Goal: Transaction & Acquisition: Obtain resource

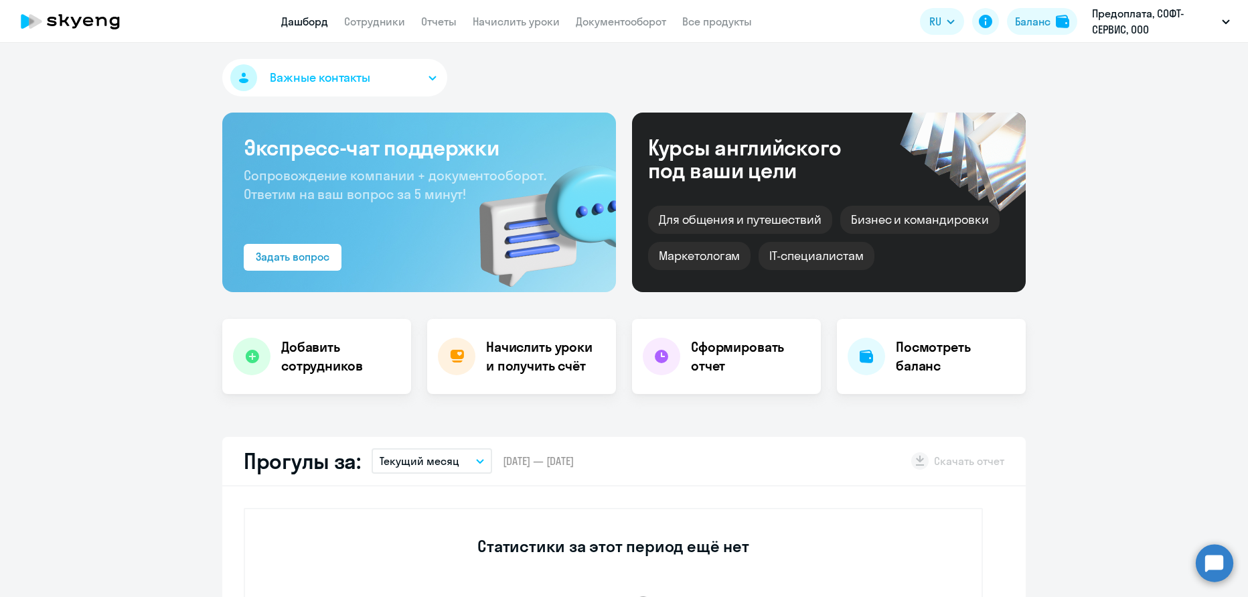
select select "30"
click at [530, 20] on link "Начислить уроки" at bounding box center [516, 21] width 87 height 13
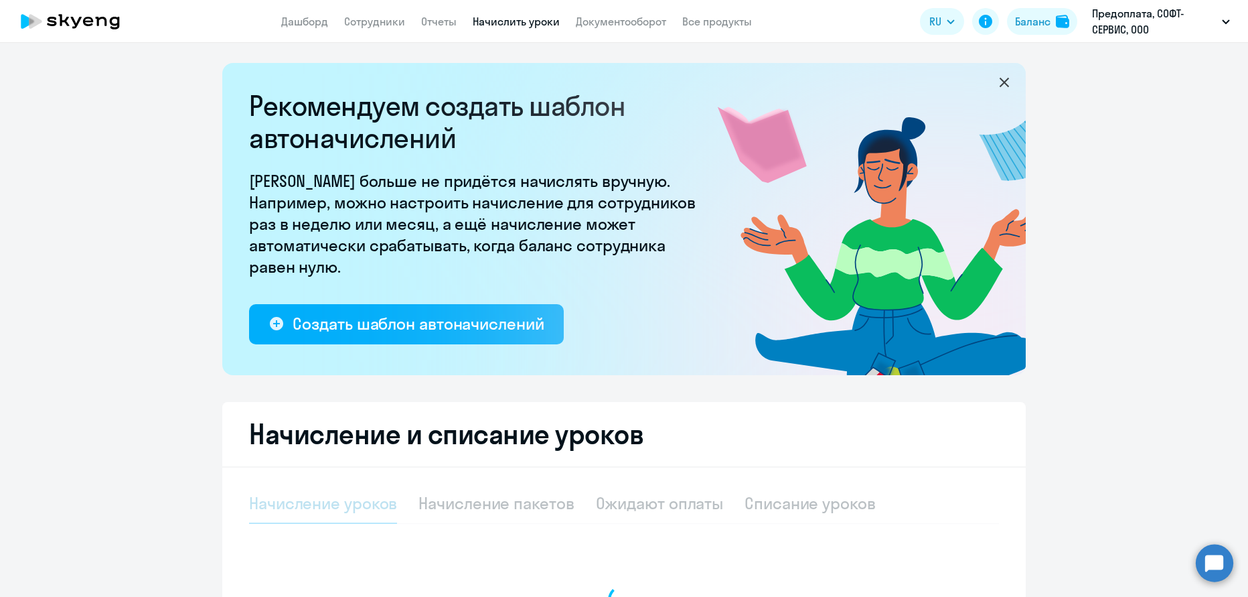
select select "10"
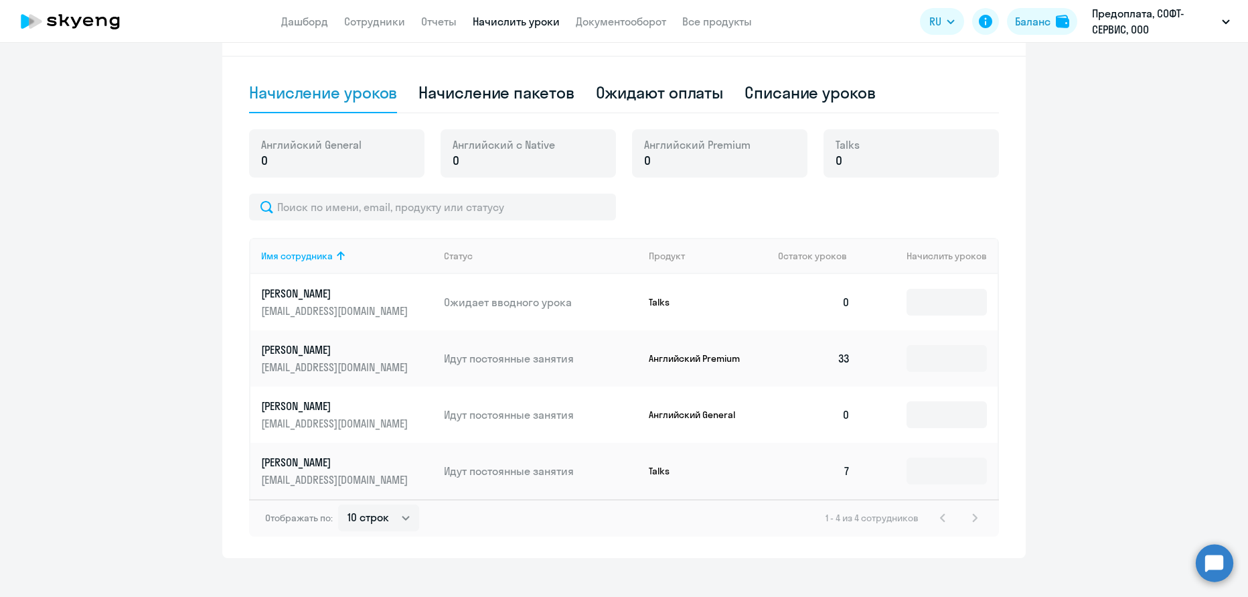
scroll to position [425, 0]
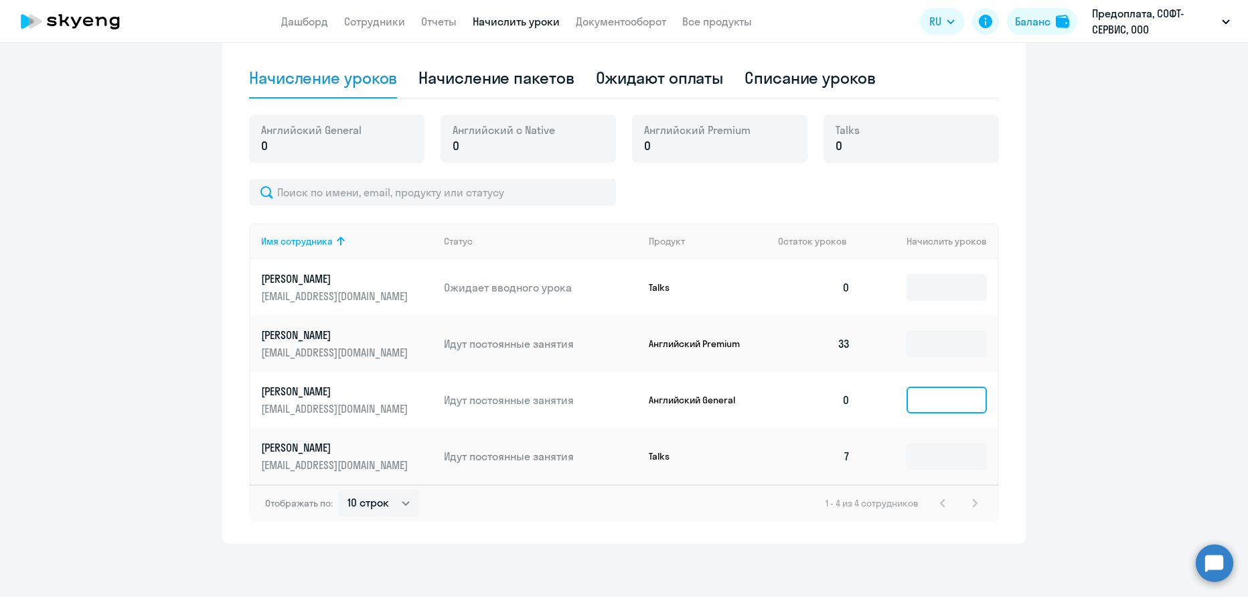
click at [938, 396] on input at bounding box center [947, 399] width 80 height 27
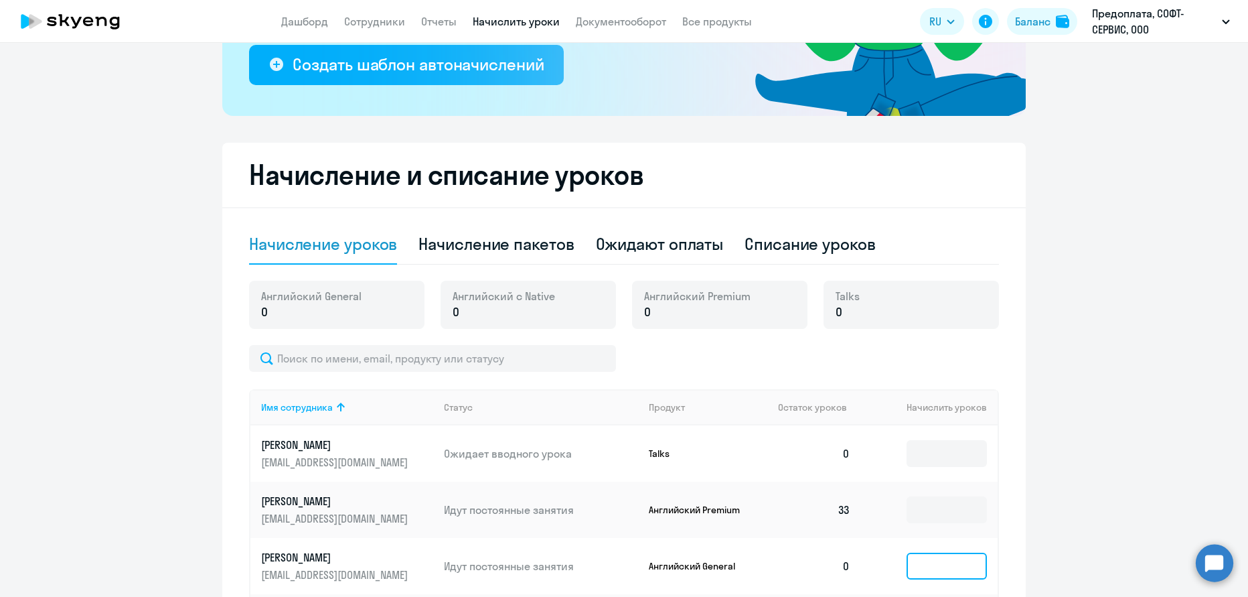
scroll to position [0, 0]
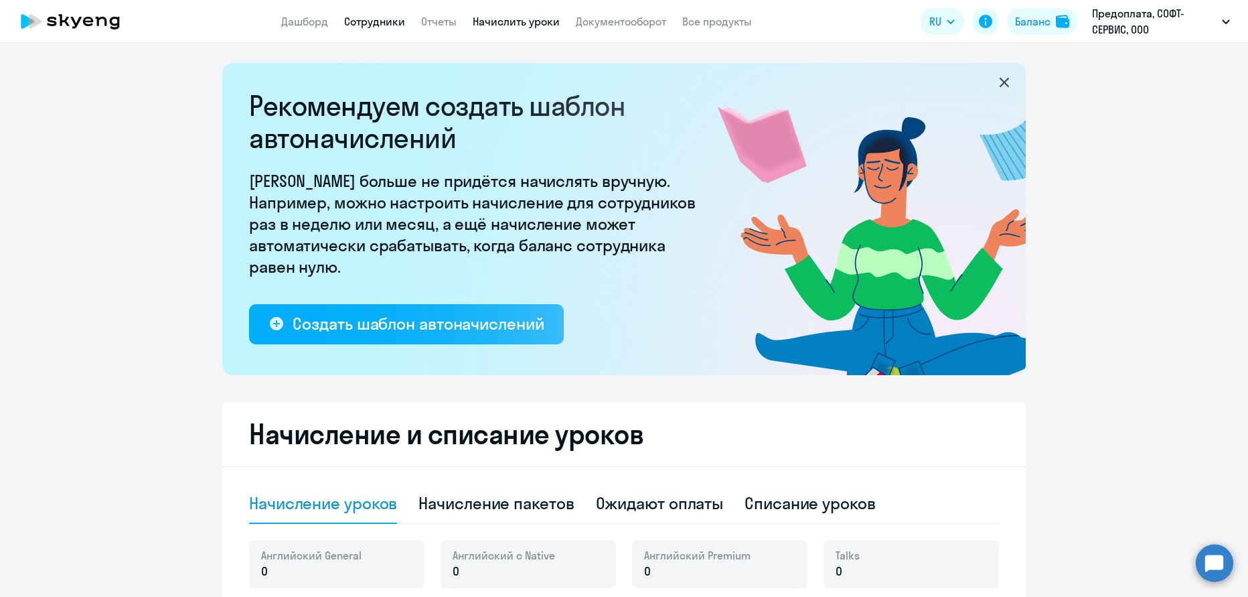
click at [347, 26] on link "Сотрудники" at bounding box center [374, 21] width 61 height 13
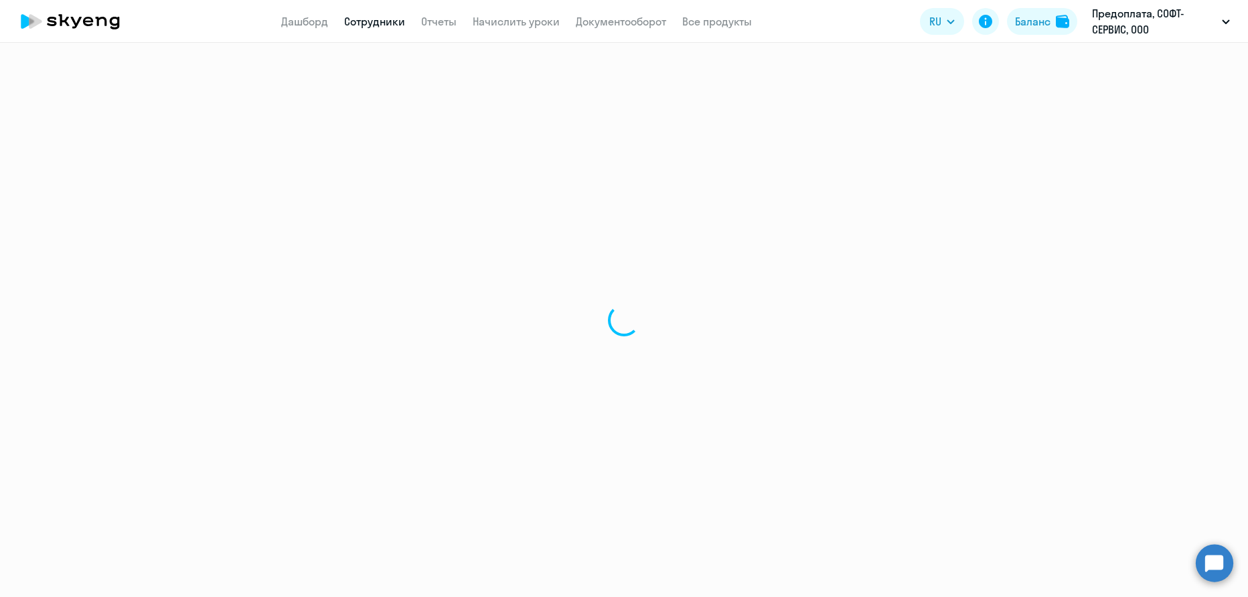
select select "30"
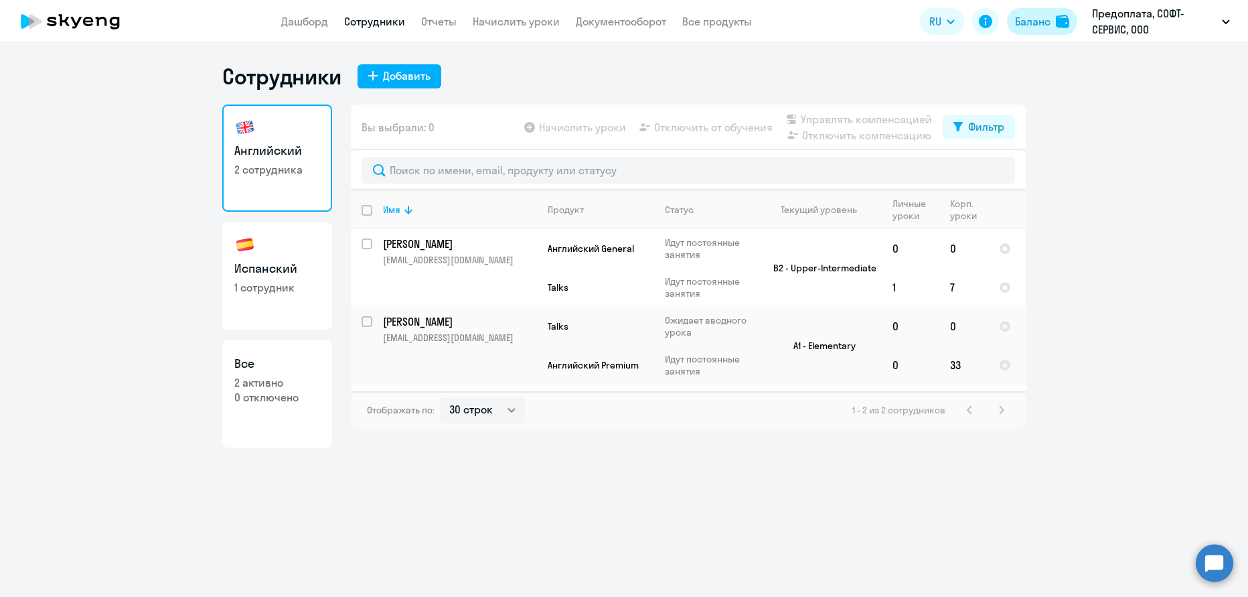
click at [1022, 24] on div "Баланс" at bounding box center [1032, 21] width 35 height 16
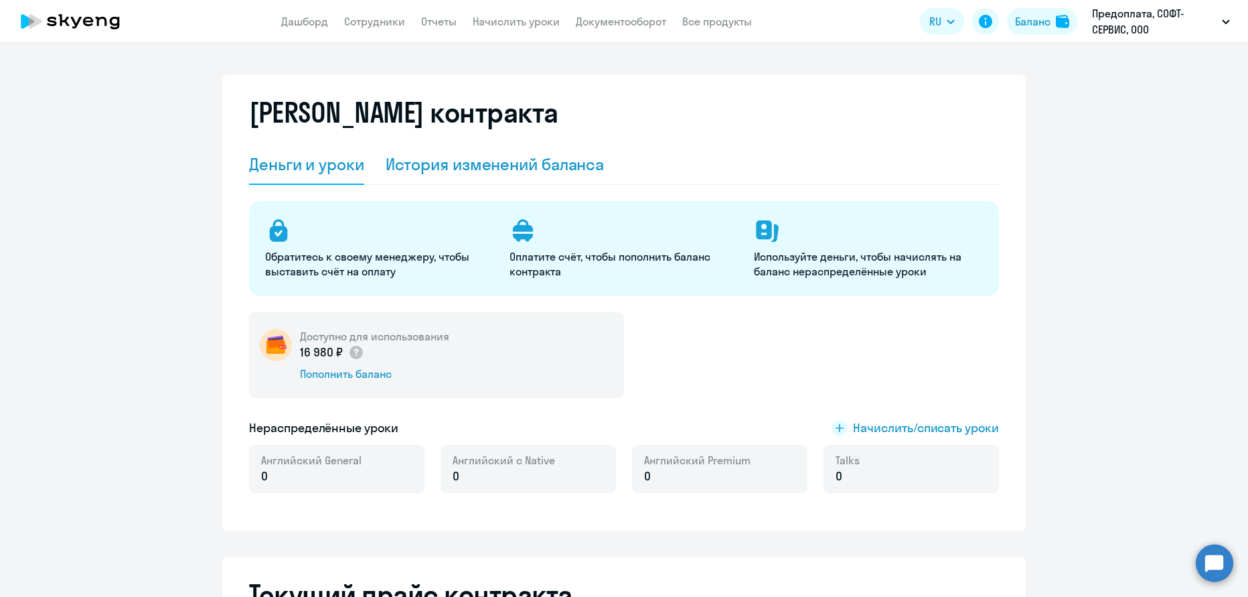
click at [498, 169] on div "История изменений баланса" at bounding box center [495, 163] width 219 height 21
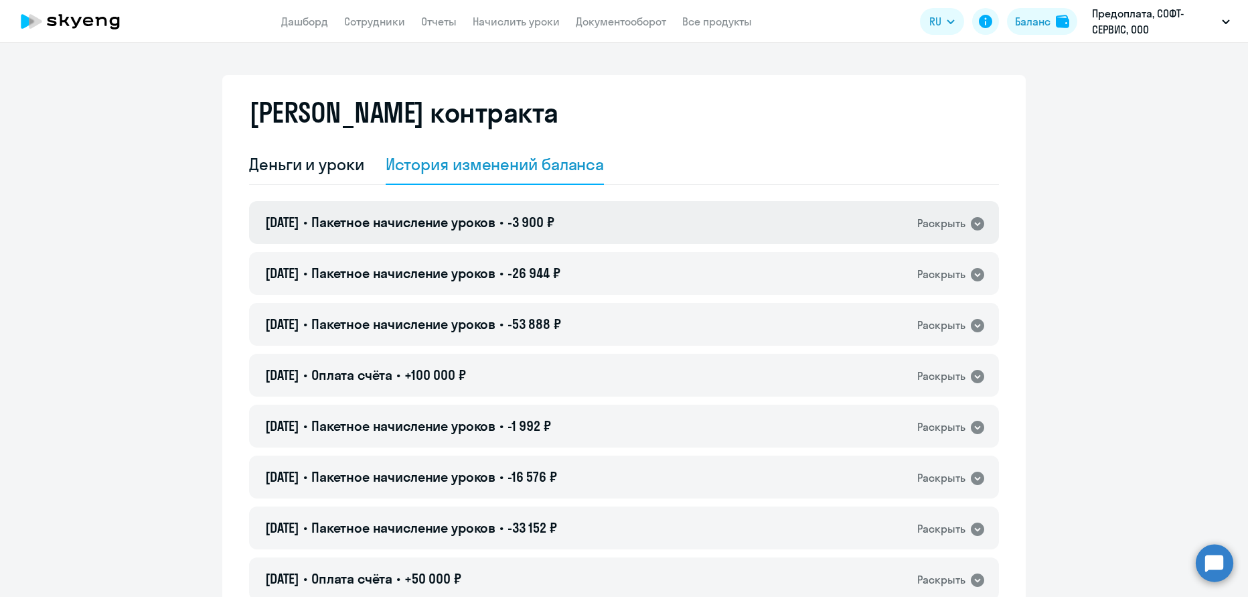
click at [944, 224] on div "Раскрыть" at bounding box center [941, 223] width 48 height 17
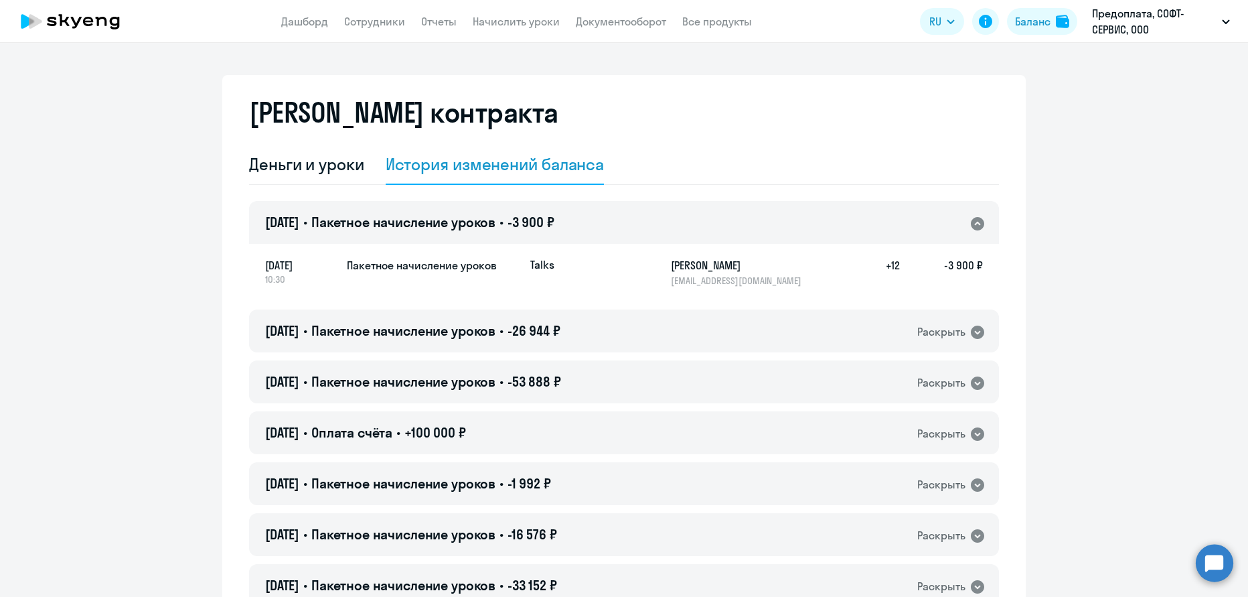
click at [948, 224] on div "Раскрыть" at bounding box center [941, 223] width 48 height 17
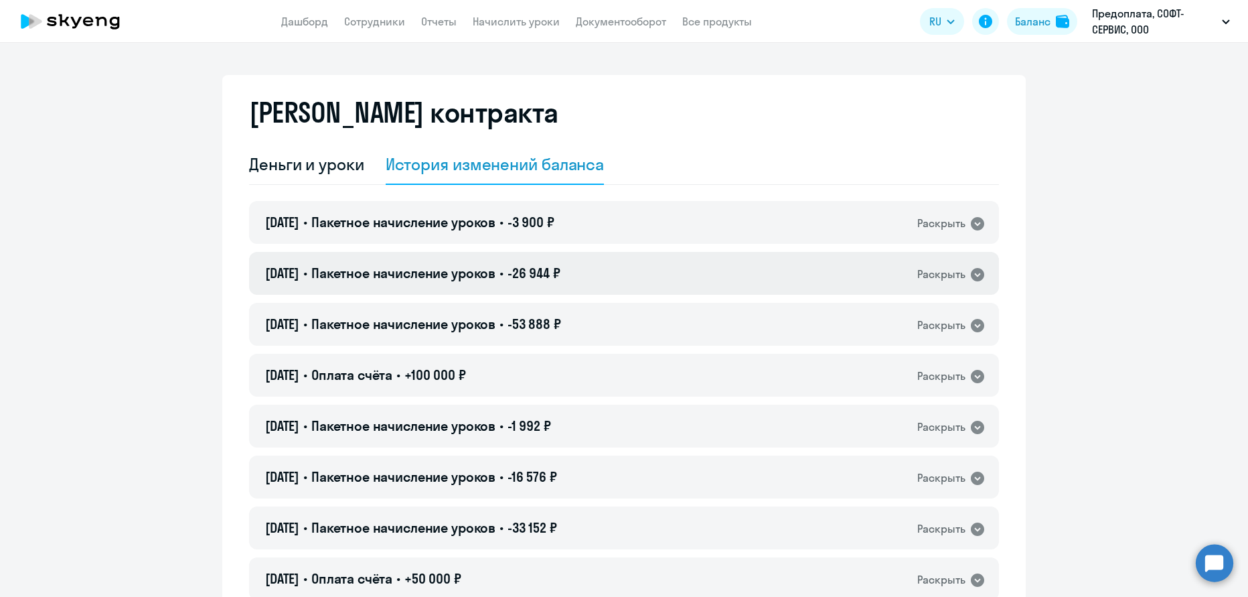
click at [943, 258] on div "[DATE] • Пакетное начисление уроков • -26 944 ₽ Раскрыть" at bounding box center [624, 273] width 750 height 43
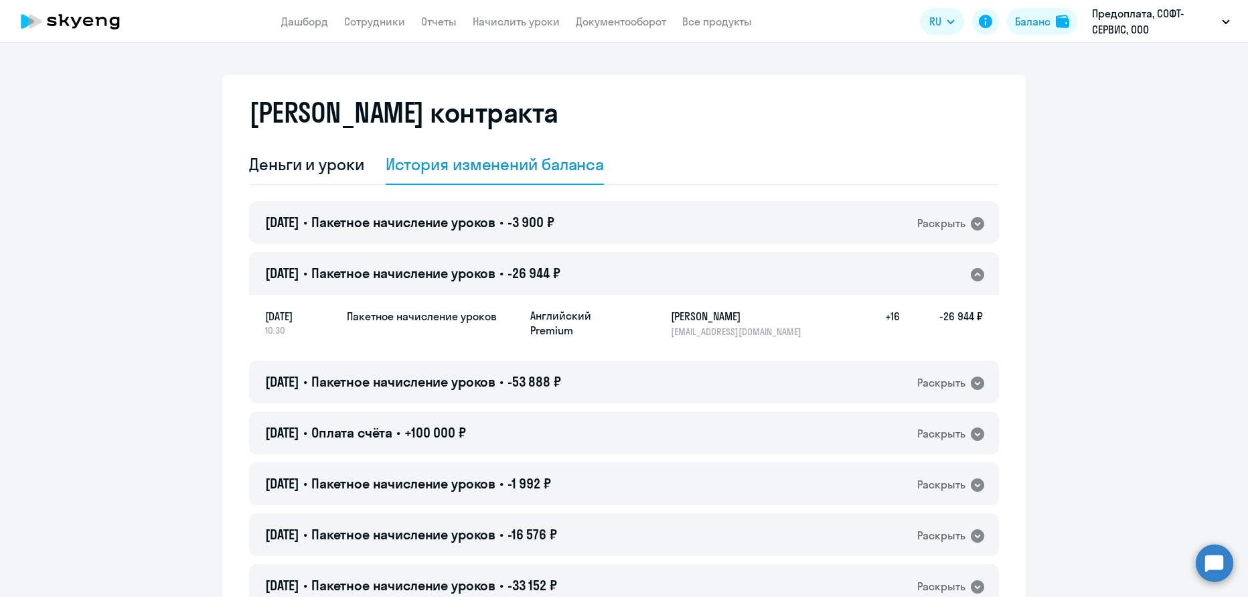
click at [943, 258] on div "[DATE] • Пакетное начисление уроков • -26 944 ₽ Раскрыть" at bounding box center [624, 273] width 750 height 43
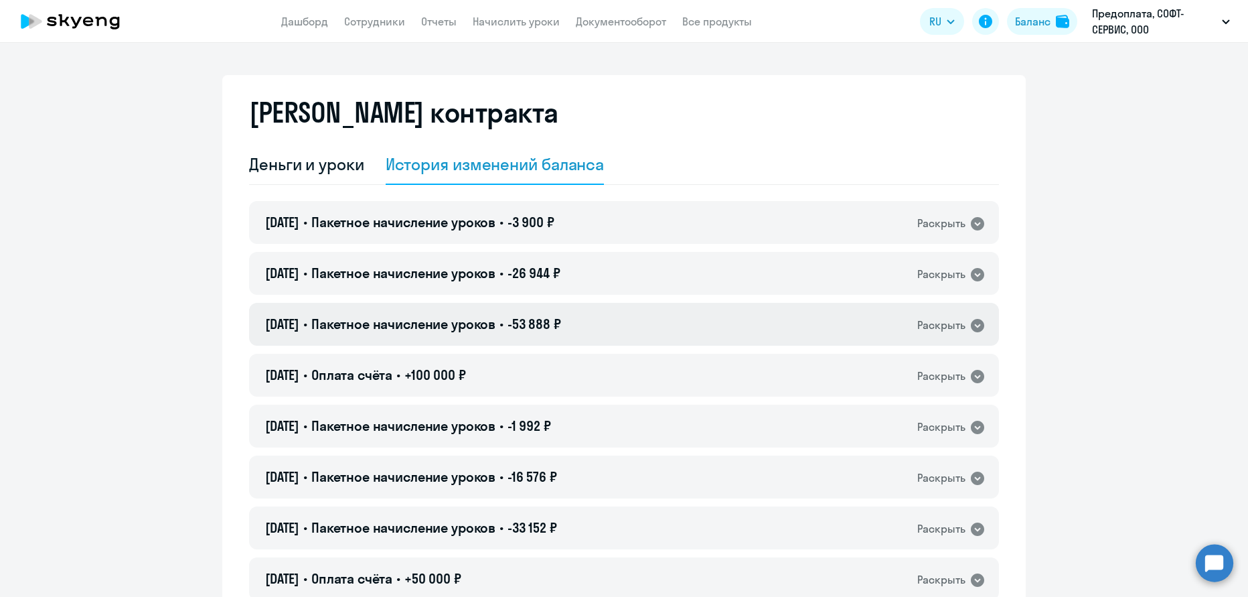
click at [899, 316] on div "[DATE] • Пакетное начисление уроков • -53 888 ₽ Раскрыть" at bounding box center [624, 324] width 750 height 43
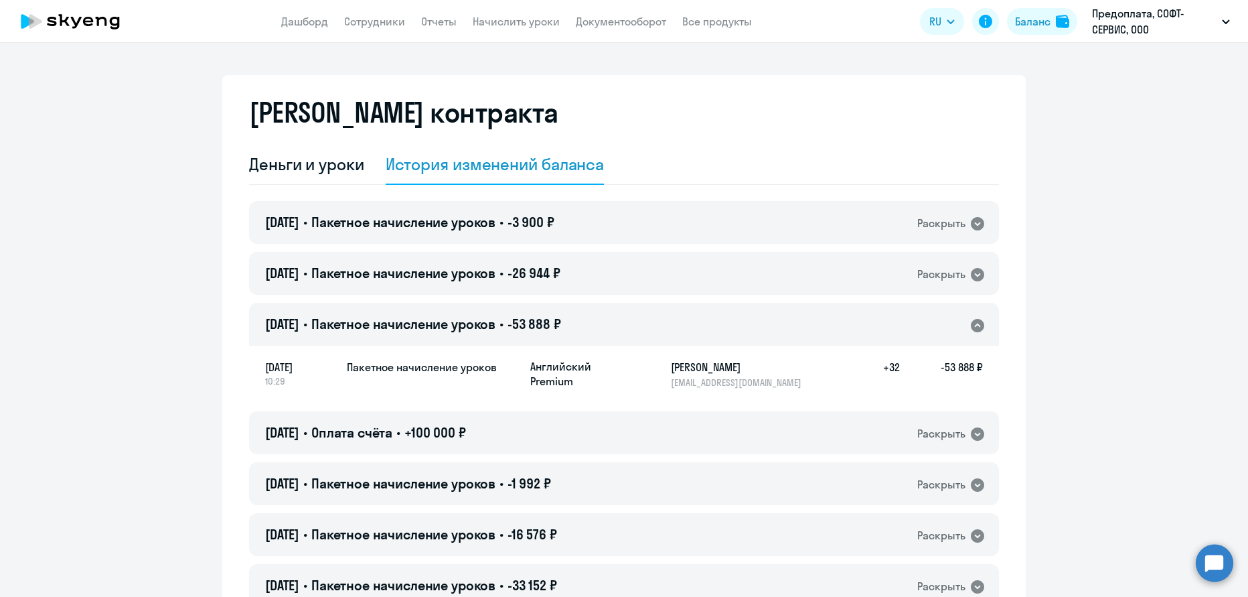
click at [899, 316] on div "[DATE] • Пакетное начисление уроков • -53 888 ₽ Раскрыть" at bounding box center [624, 324] width 750 height 43
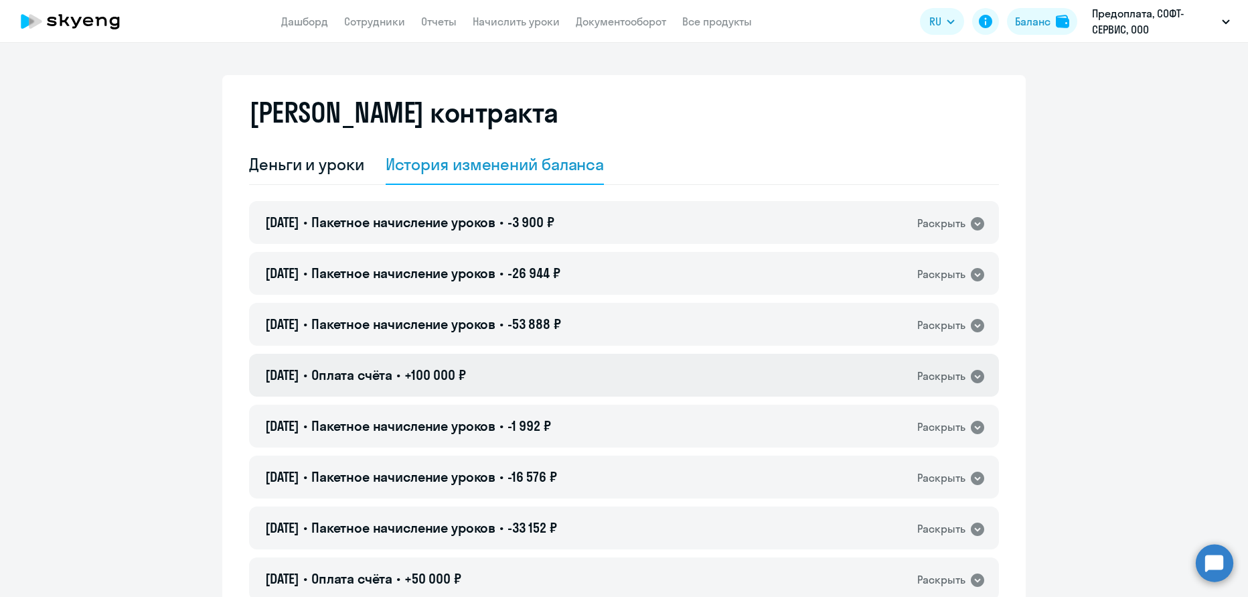
click at [860, 368] on div "[DATE] • Оплата счёта • +100 000 ₽ Раскрыть" at bounding box center [624, 375] width 750 height 43
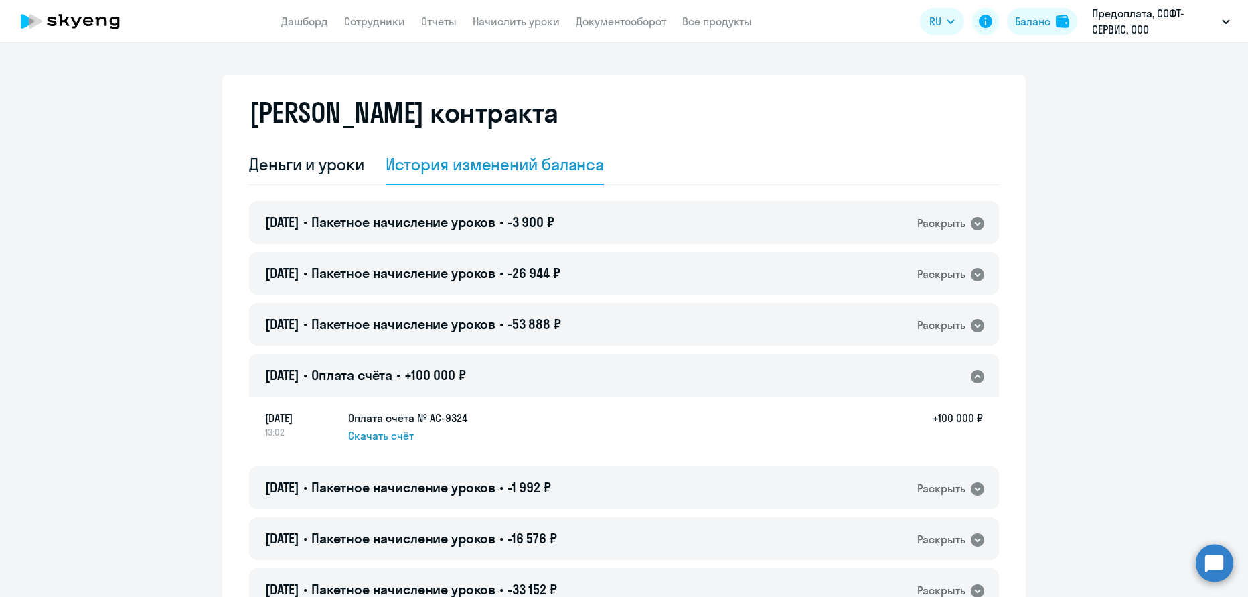
click at [860, 368] on div "[DATE] • Оплата счёта • +100 000 ₽ Раскрыть" at bounding box center [624, 375] width 750 height 43
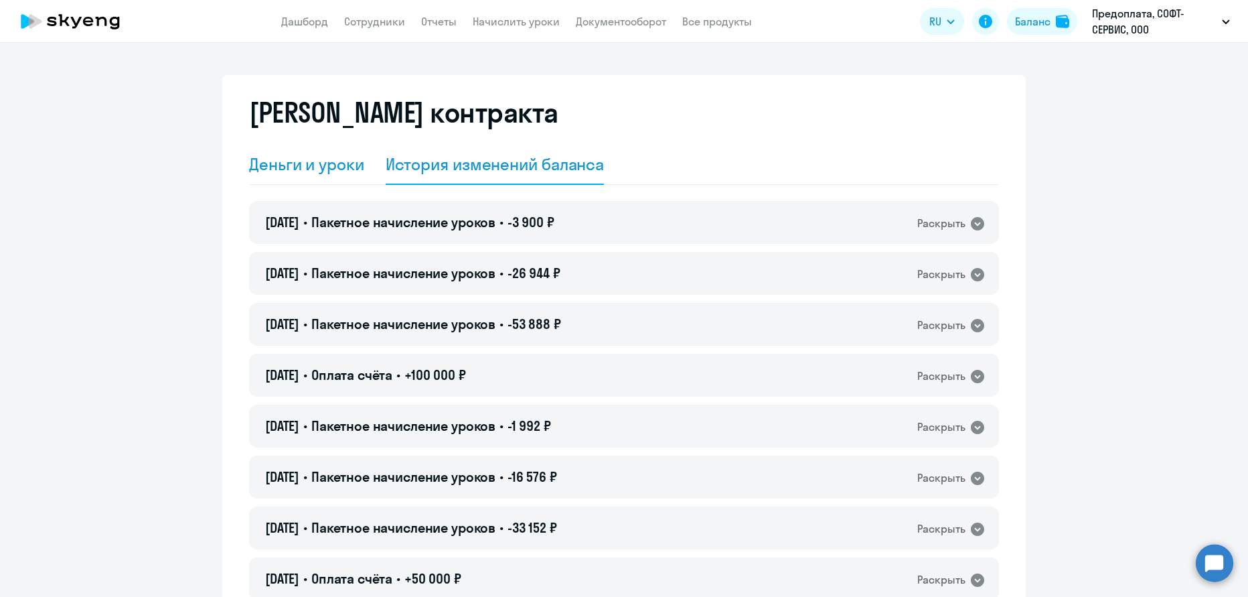
click at [276, 164] on div "Деньги и уроки" at bounding box center [306, 163] width 115 height 21
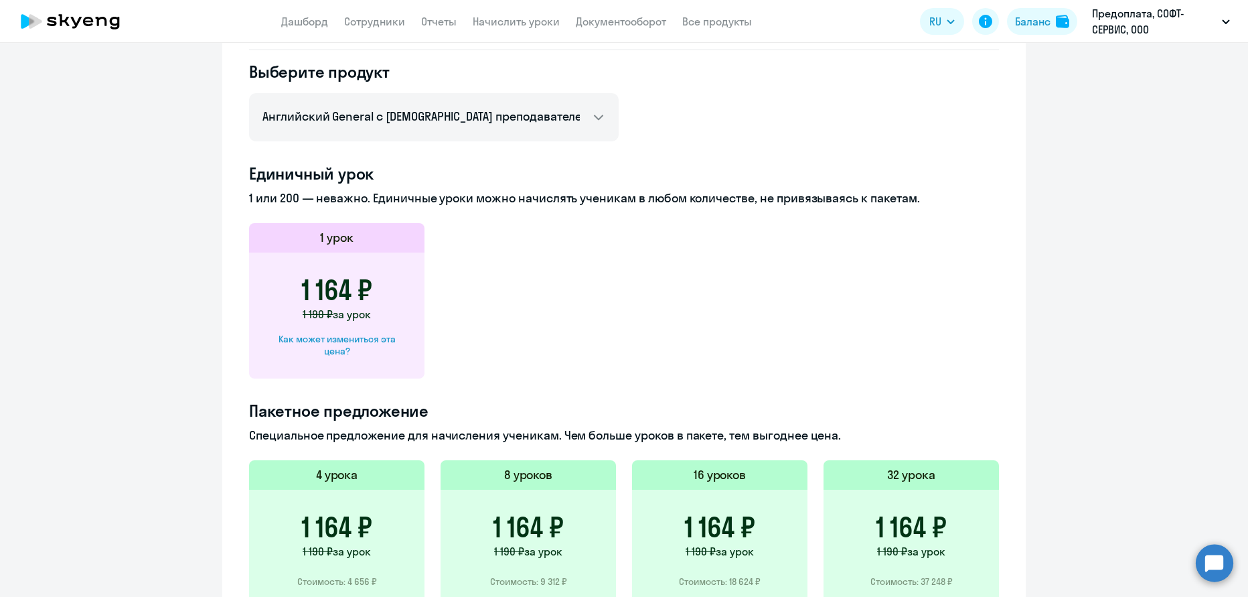
scroll to position [485, 0]
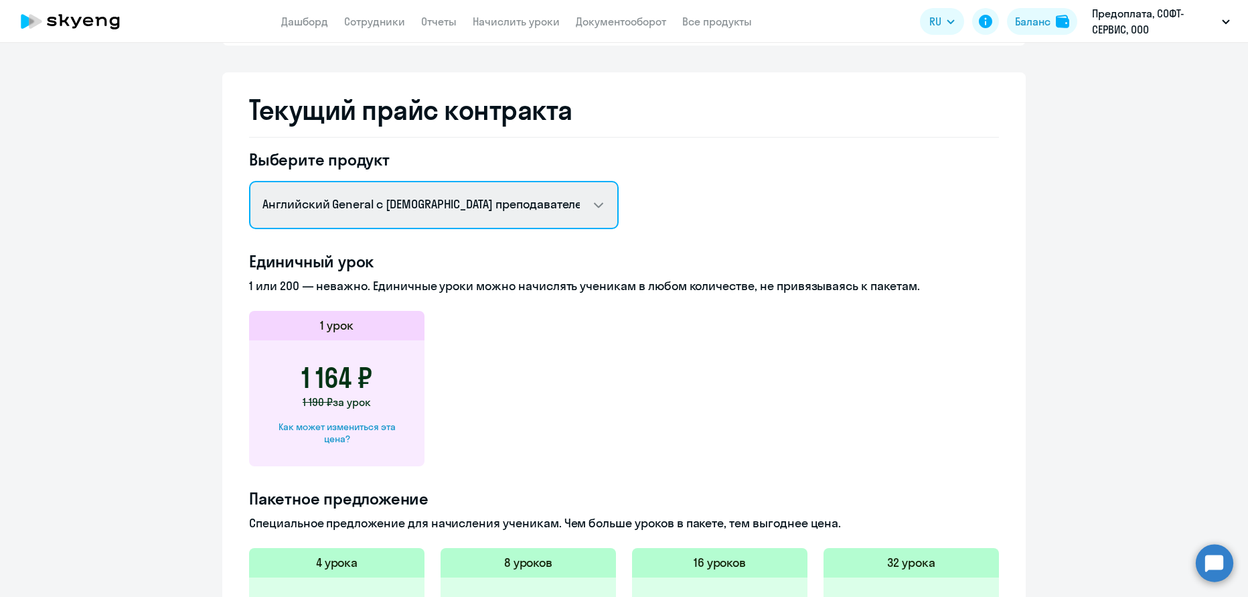
click at [483, 215] on select "Английский General с русскоговорящим преподавателем Английский General с англог…" at bounding box center [434, 205] width 370 height 48
select select "spanish_adult_not_native_speaker_premium"
click at [249, 181] on select "Английский General с русскоговорящим преподавателем Английский General с англог…" at bounding box center [434, 205] width 370 height 48
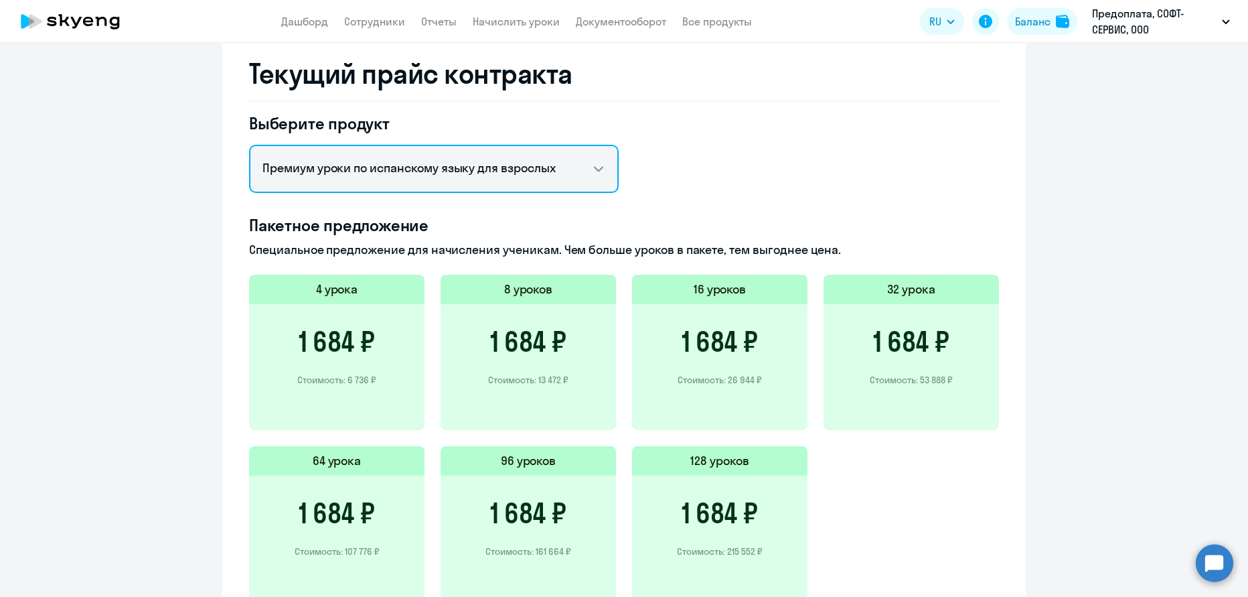
scroll to position [561, 0]
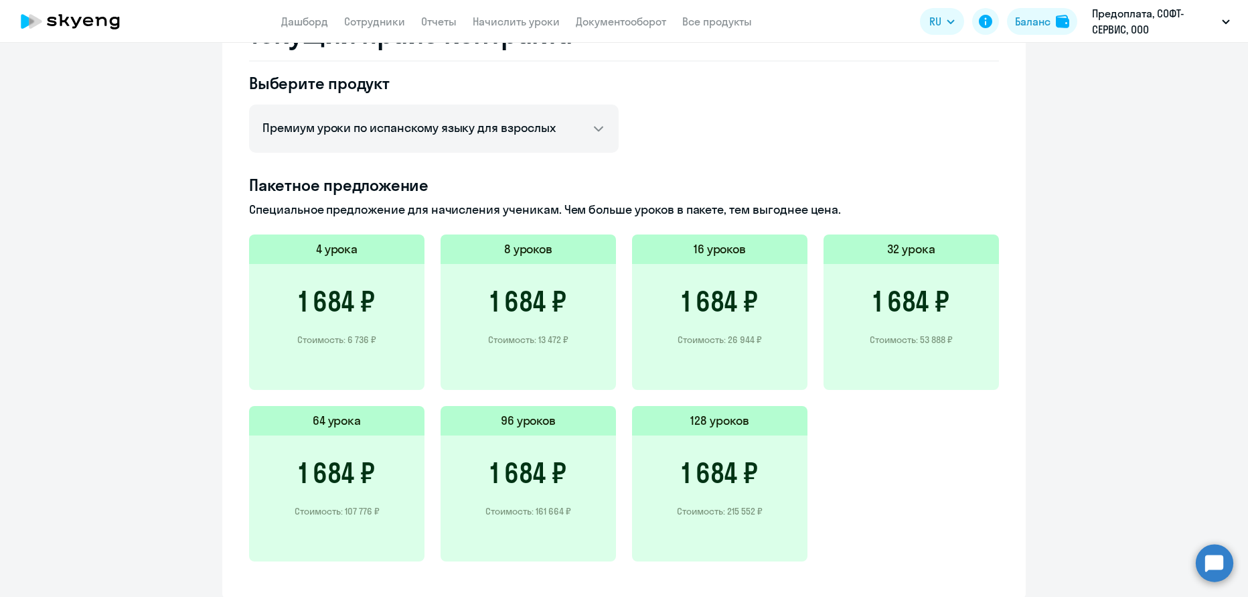
click at [685, 187] on h4 "Пакетное предложение" at bounding box center [624, 184] width 750 height 21
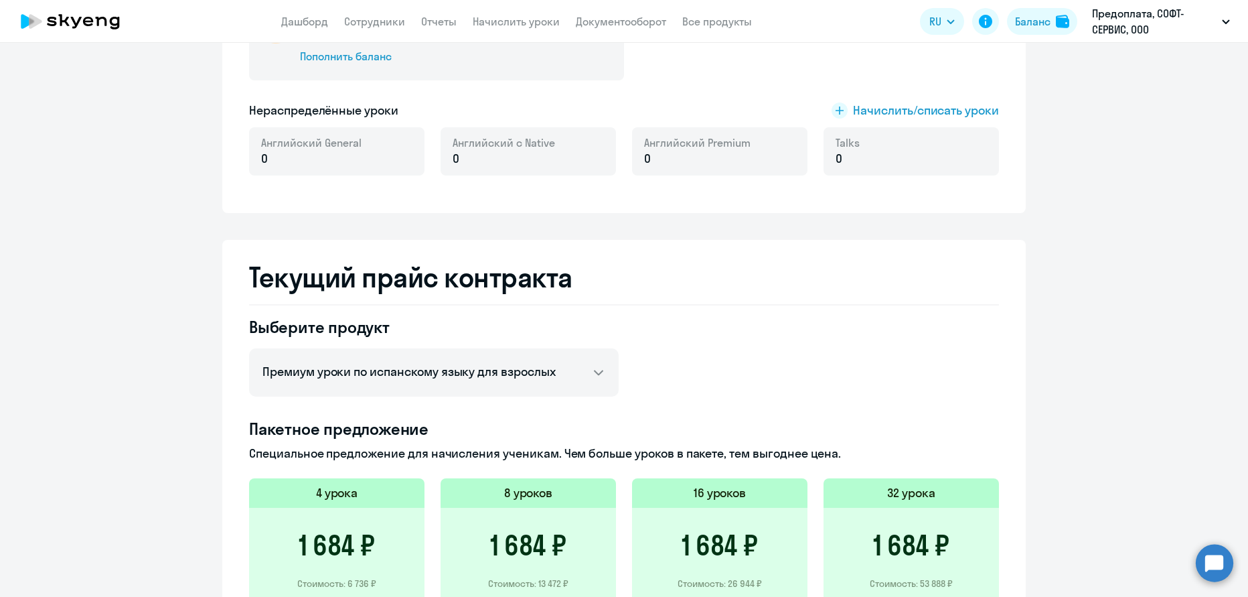
scroll to position [316, 0]
click at [889, 110] on span "Начислить/списать уроки" at bounding box center [926, 111] width 146 height 17
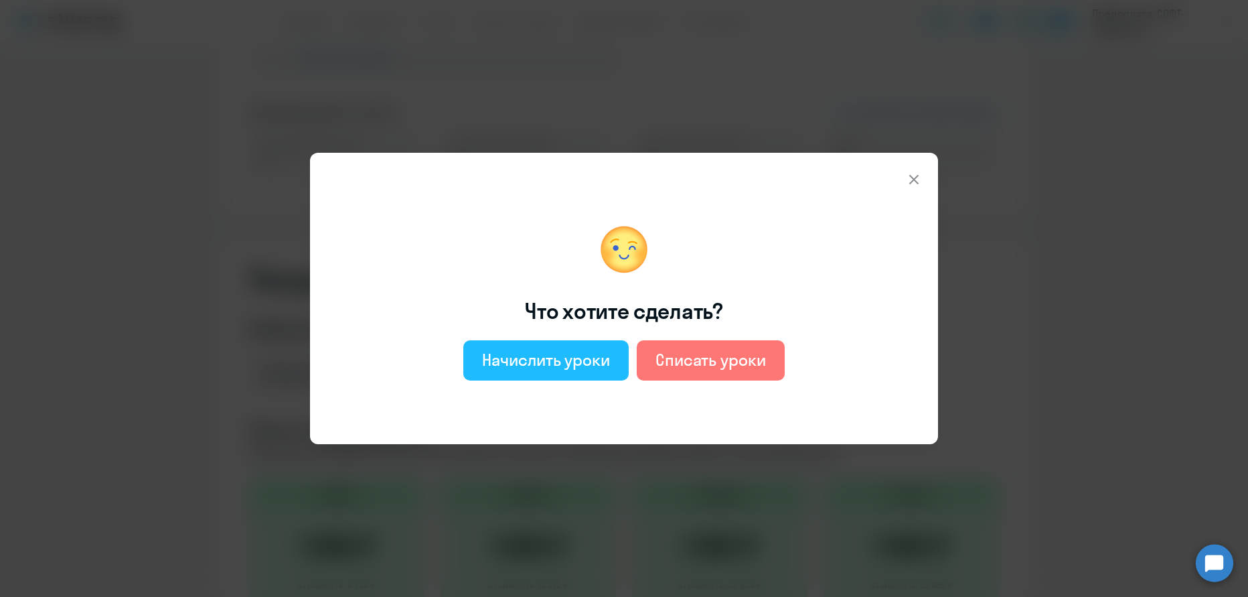
click at [589, 357] on div "Начислить уроки" at bounding box center [546, 359] width 128 height 21
select select "english_adult_not_native_speaker"
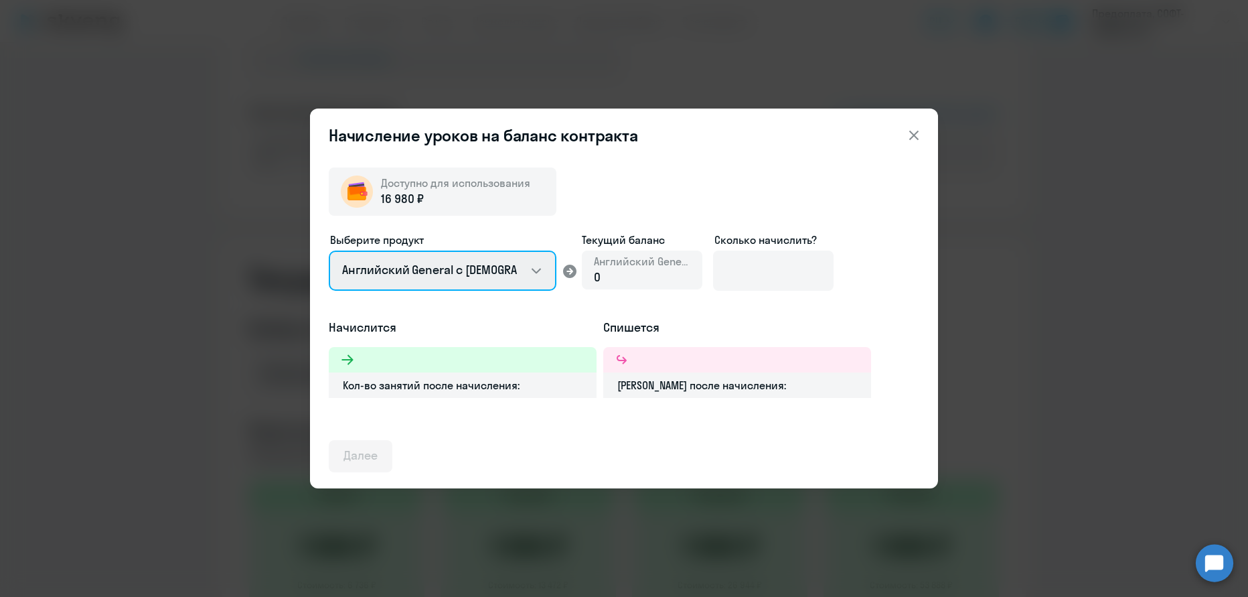
click at [536, 271] on select "Английский General с русскоговорящим преподавателем Английский General с англог…" at bounding box center [443, 270] width 228 height 40
click at [919, 135] on icon at bounding box center [914, 135] width 16 height 16
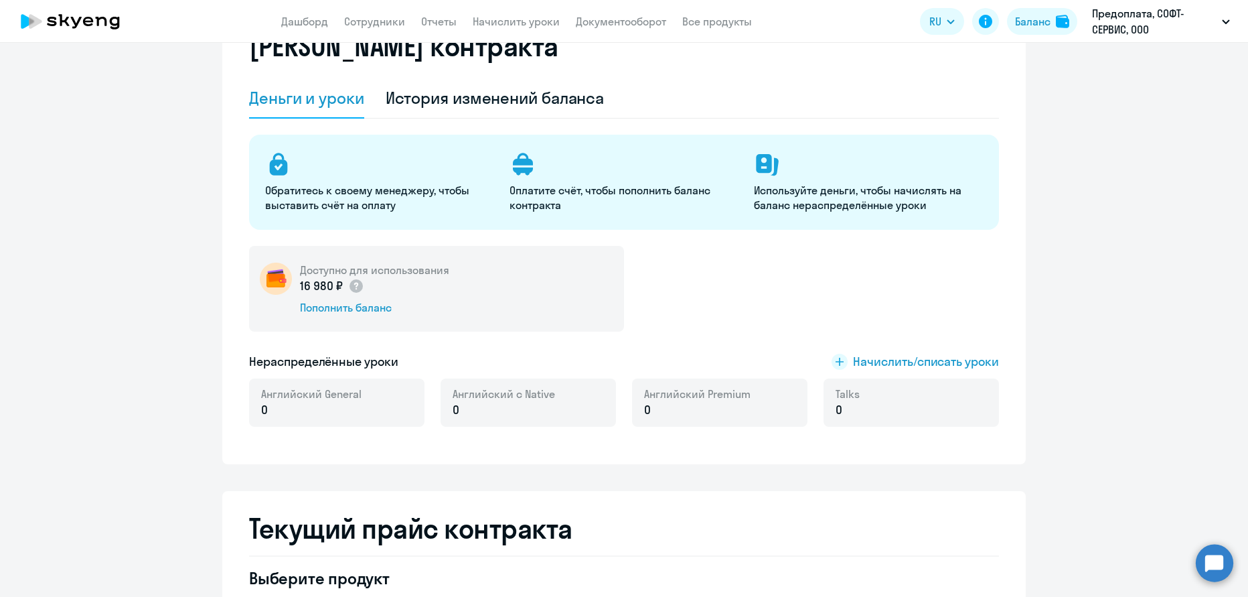
scroll to position [0, 0]
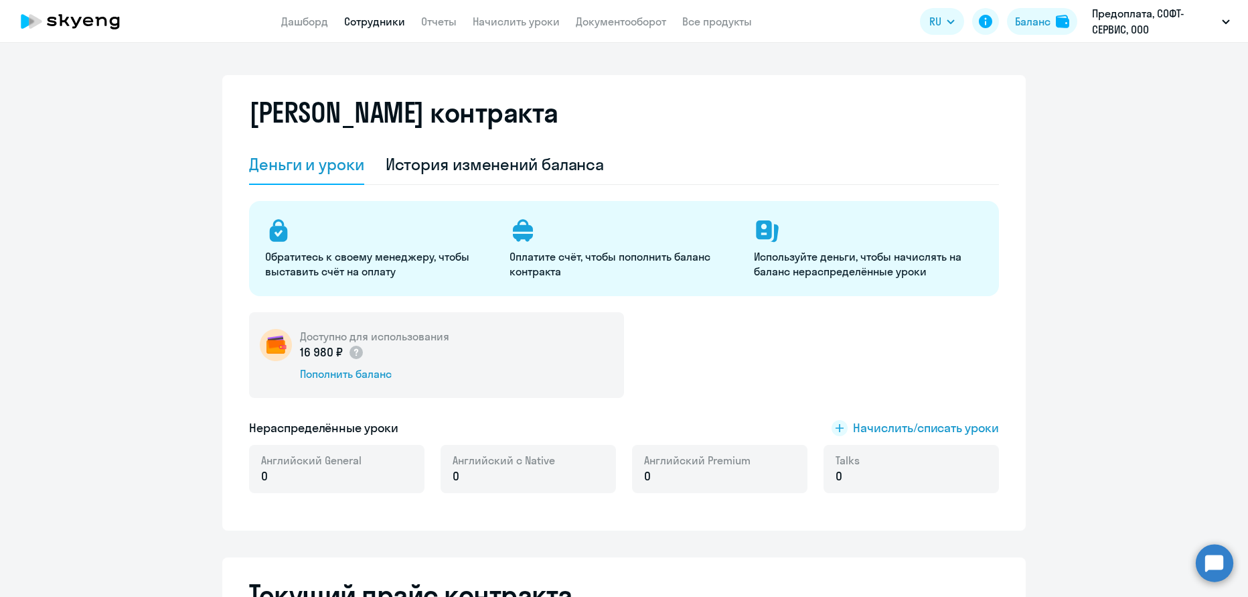
click at [388, 21] on link "Сотрудники" at bounding box center [374, 21] width 61 height 13
select select "30"
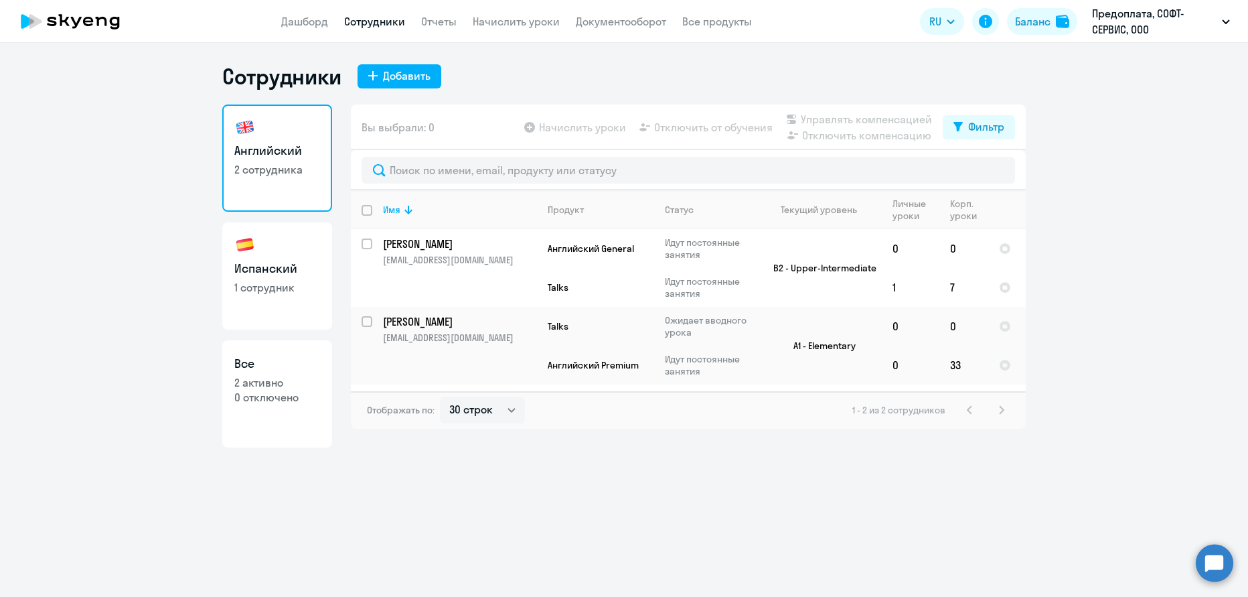
click at [267, 253] on link "Испанский 1 сотрудник" at bounding box center [277, 275] width 110 height 107
select select "30"
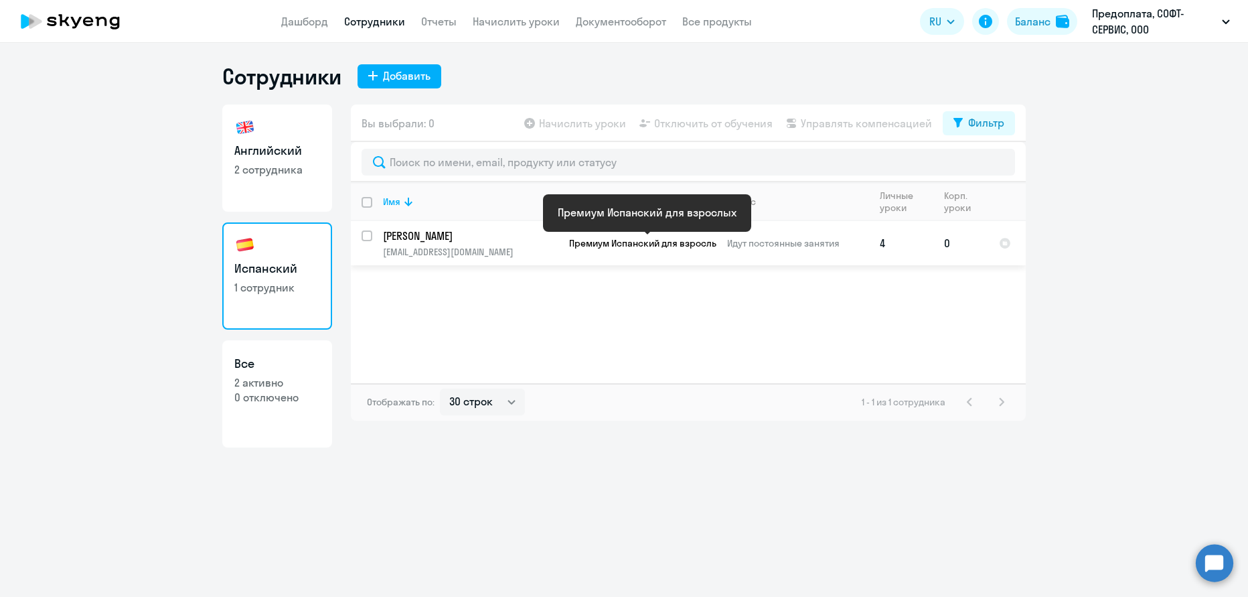
click at [599, 246] on span "Премиум Испанский для взрослых" at bounding box center [646, 243] width 154 height 12
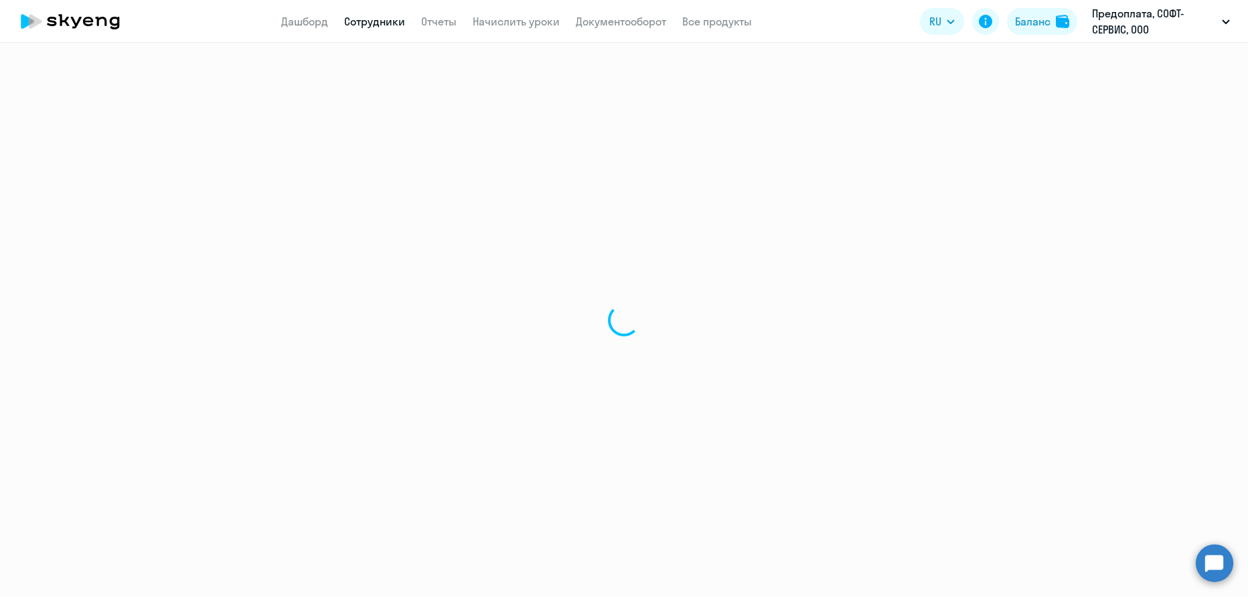
select select "english"
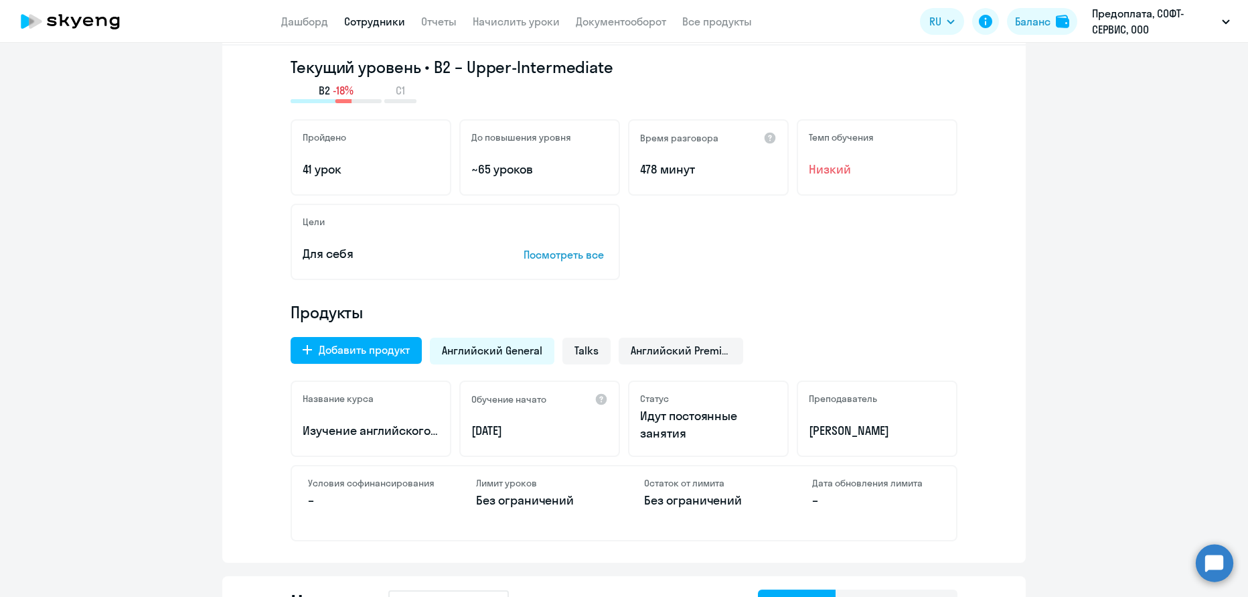
scroll to position [208, 0]
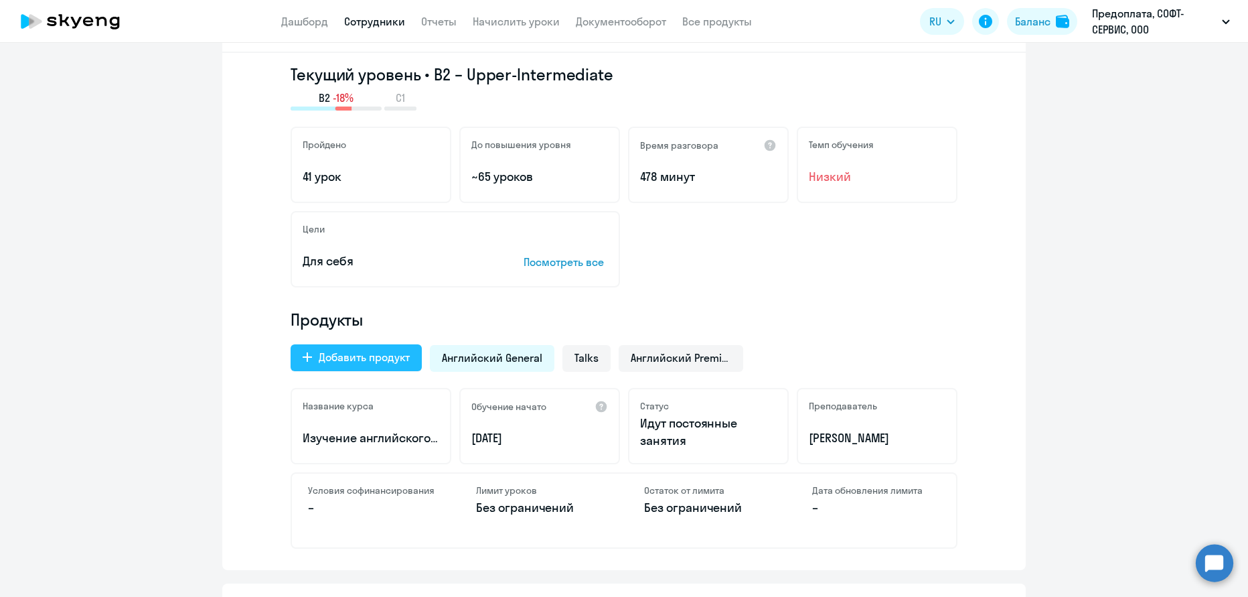
click at [384, 358] on div "Добавить продукт" at bounding box center [364, 357] width 91 height 16
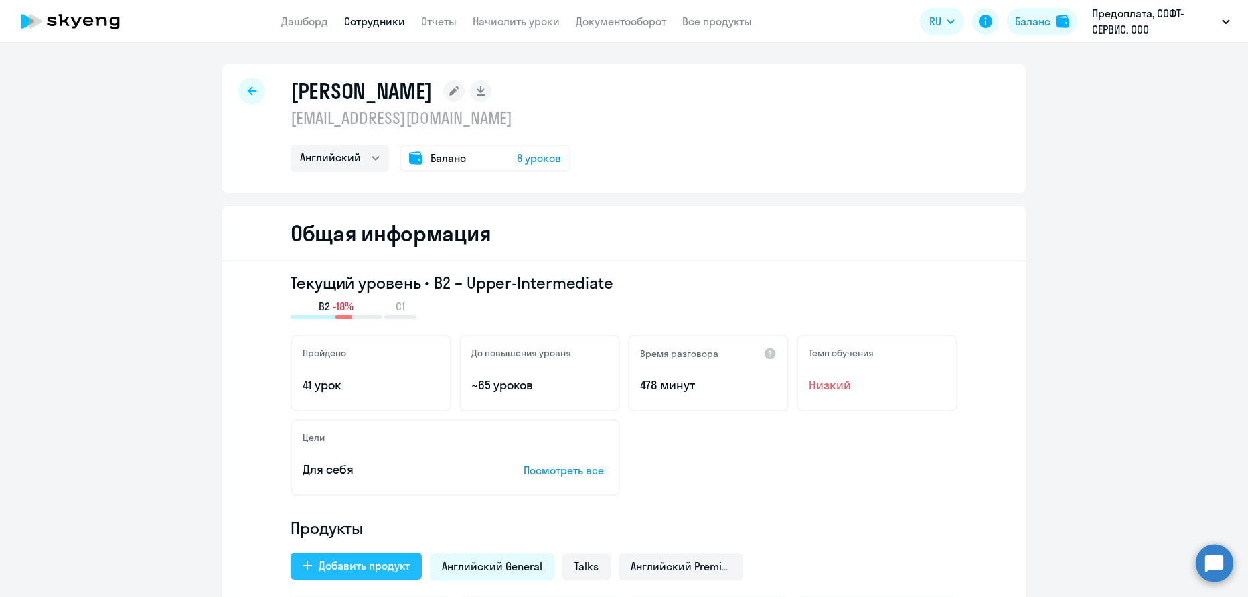
select select "english_adult_native_speaker"
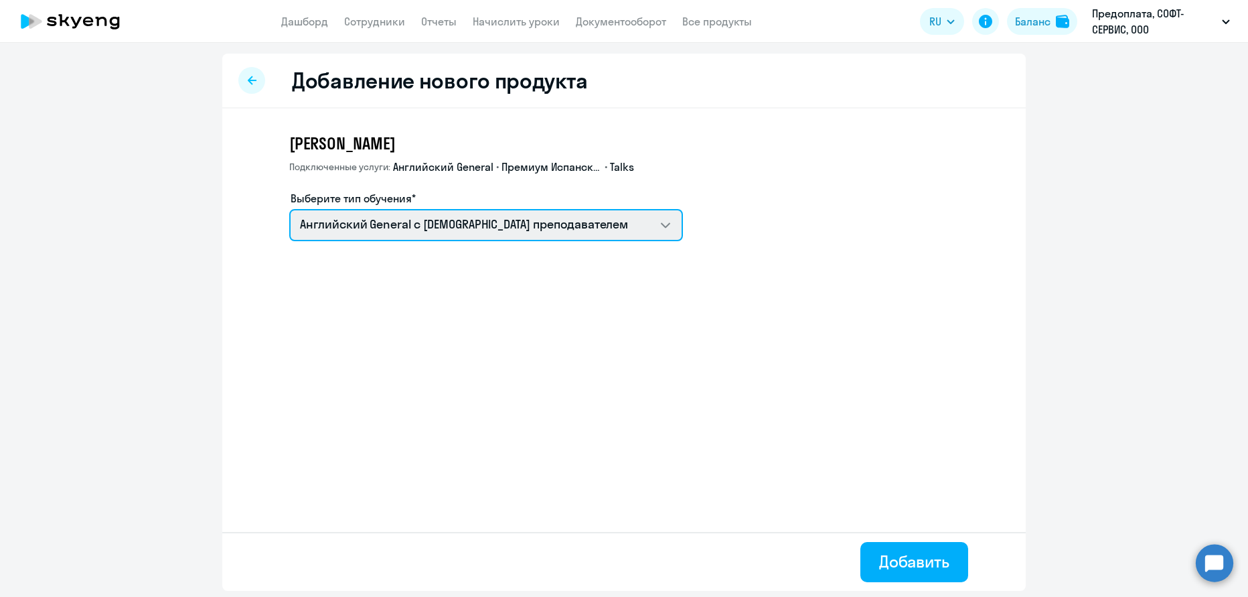
click at [475, 227] on select "Английский General с англоговорящим преподавателем Премиум английский с русског…" at bounding box center [486, 225] width 394 height 32
click at [289, 209] on select "Английский General с англоговорящим преподавателем Премиум английский с русског…" at bounding box center [486, 225] width 394 height 32
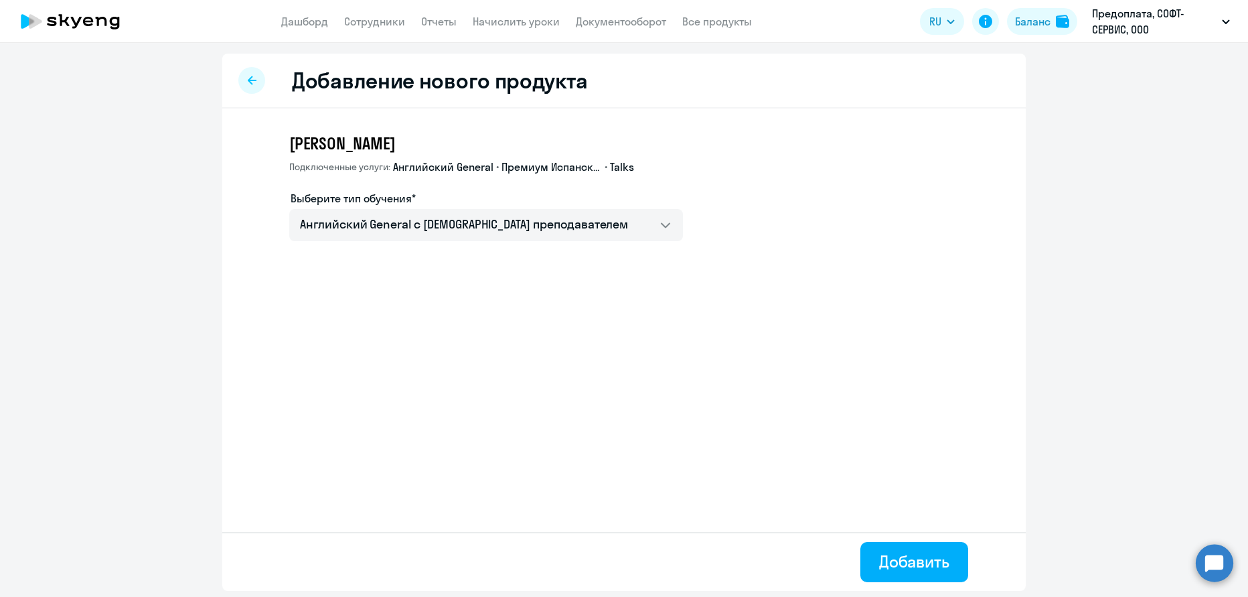
click at [258, 83] on div at bounding box center [251, 80] width 27 height 27
select select "english"
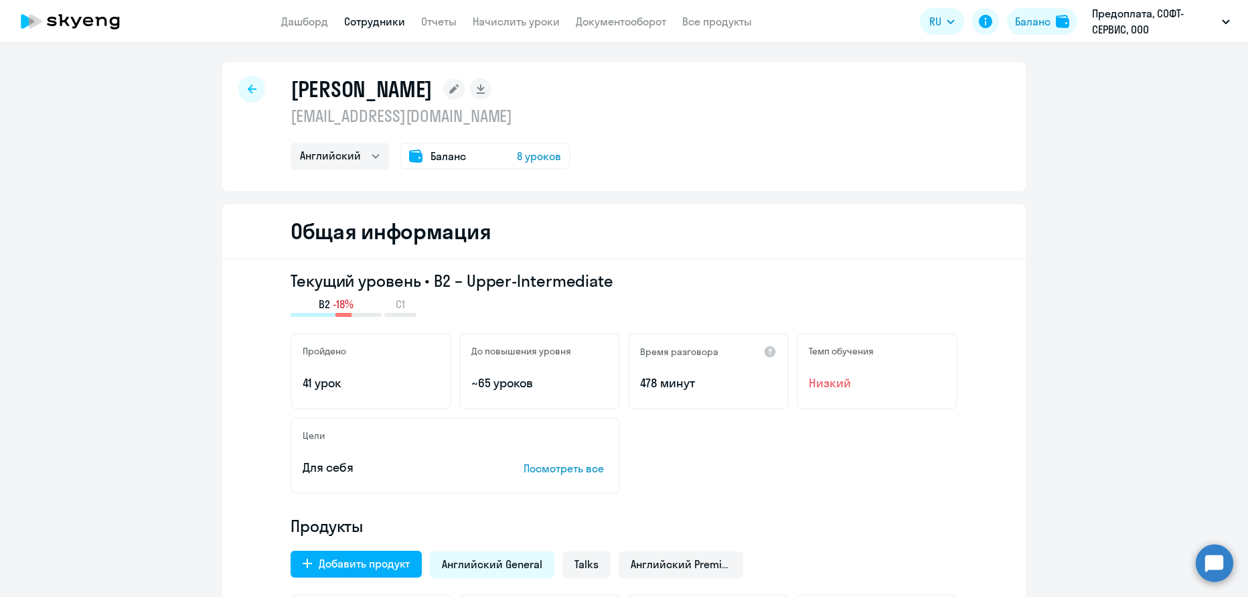
scroll to position [3, 0]
click at [388, 566] on div "Добавить продукт" at bounding box center [364, 562] width 91 height 16
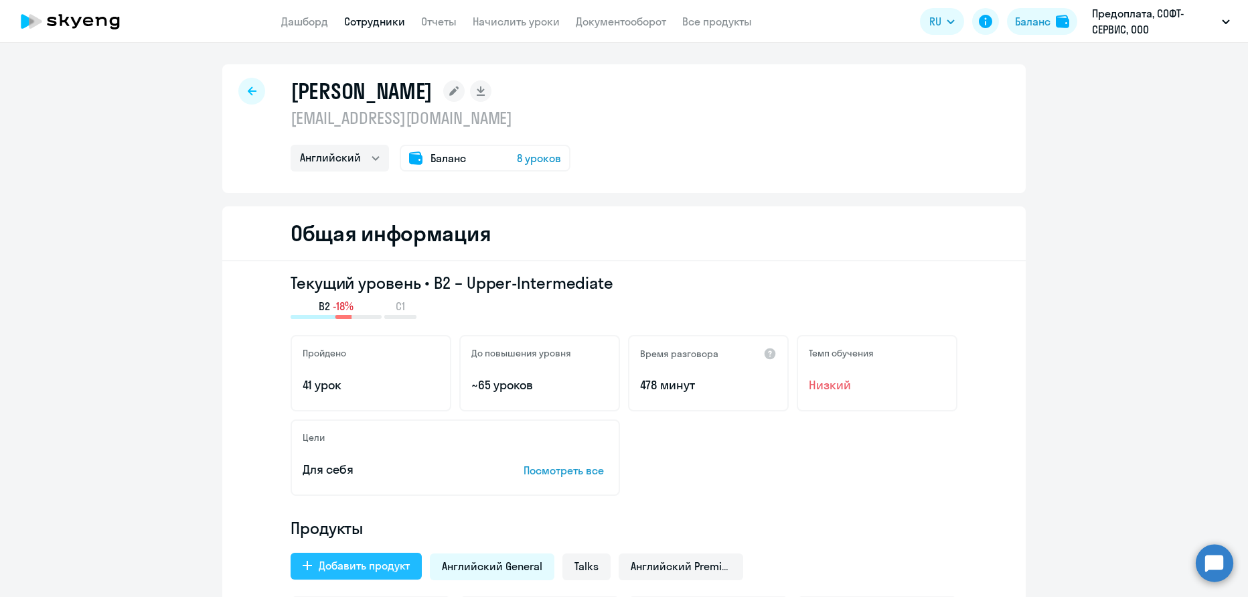
select select "english_adult_native_speaker"
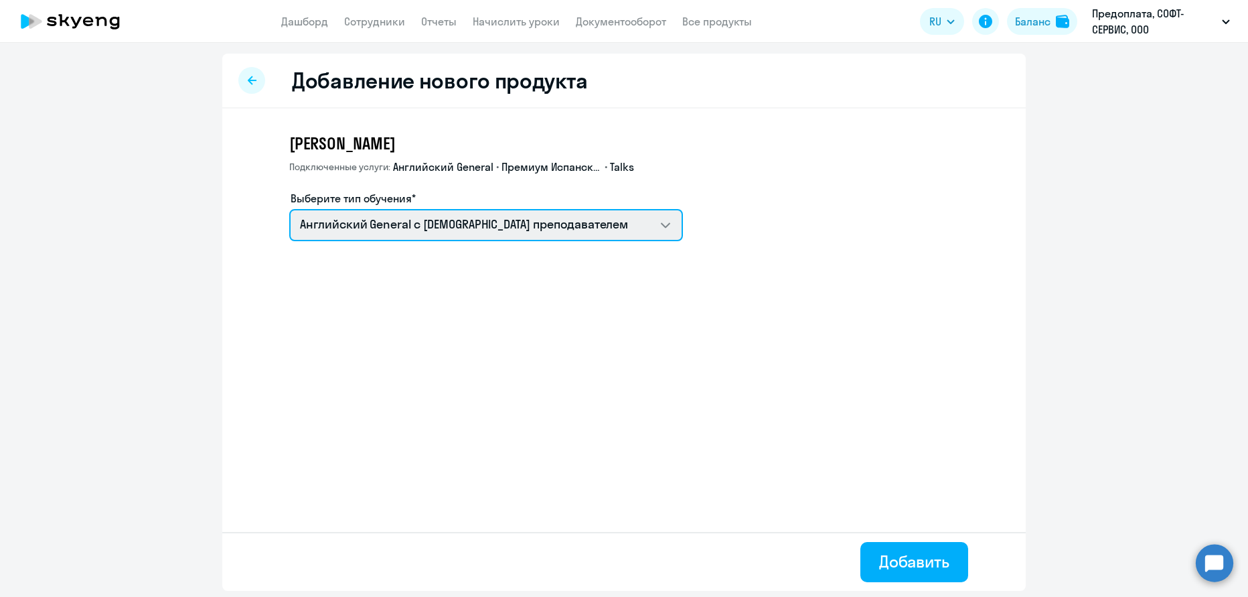
click at [537, 232] on select "Английский General с англоговорящим преподавателем Премиум английский с русског…" at bounding box center [486, 225] width 394 height 32
click at [289, 209] on select "Английский General с англоговорящим преподавателем Премиум английский с русског…" at bounding box center [486, 225] width 394 height 32
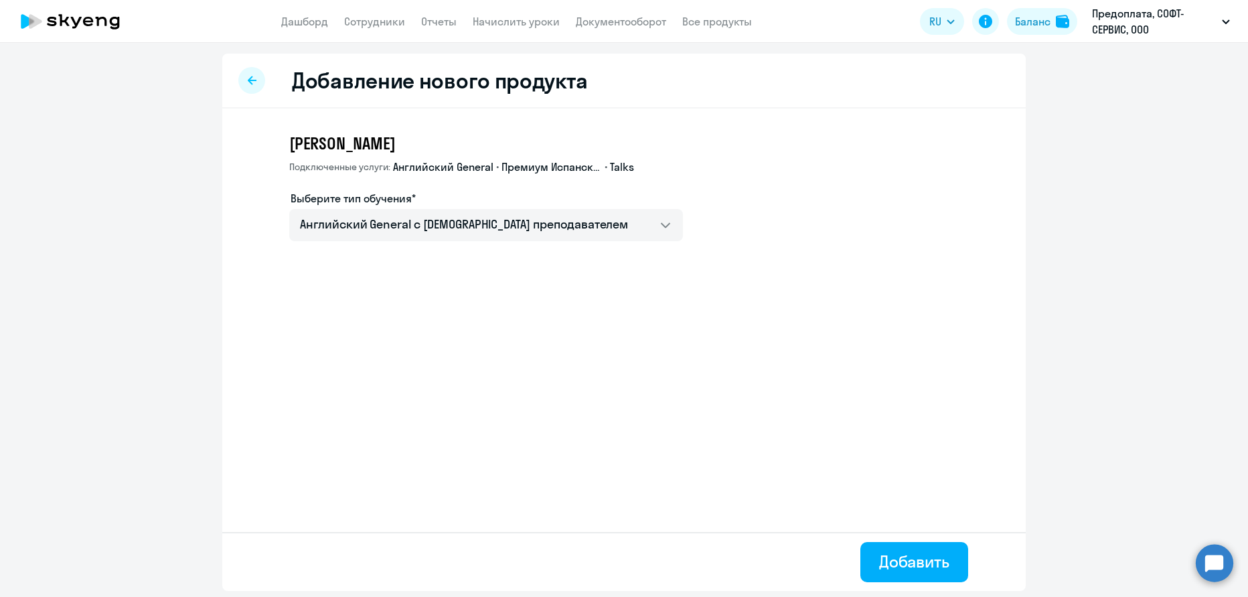
click at [573, 157] on div "Гайнанов Эмиль Подключенные услуги: Английский General • Премиум Испанский для …" at bounding box center [486, 187] width 394 height 108
click at [573, 166] on span "Премиум Испанский для взрослых" at bounding box center [552, 166] width 100 height 15
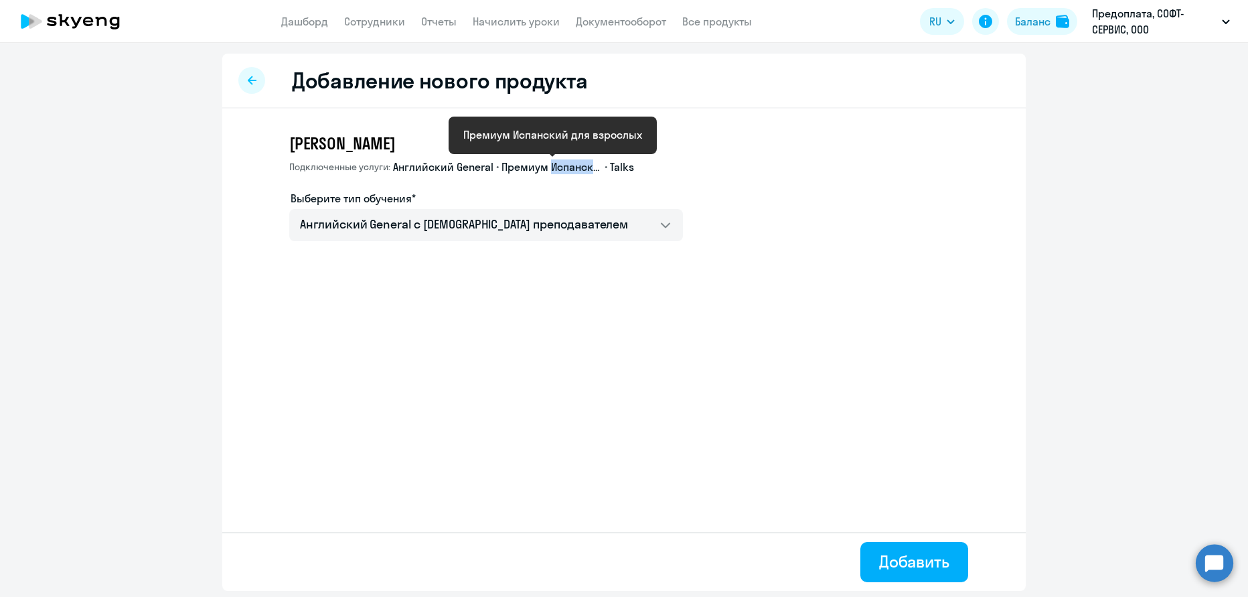
click at [573, 166] on span "Премиум Испанский для взрослых" at bounding box center [552, 166] width 100 height 15
click at [566, 173] on span "Премиум Испанский для взрослых" at bounding box center [552, 166] width 100 height 15
click at [562, 171] on span "Премиум Испанский для взрослых" at bounding box center [552, 166] width 100 height 15
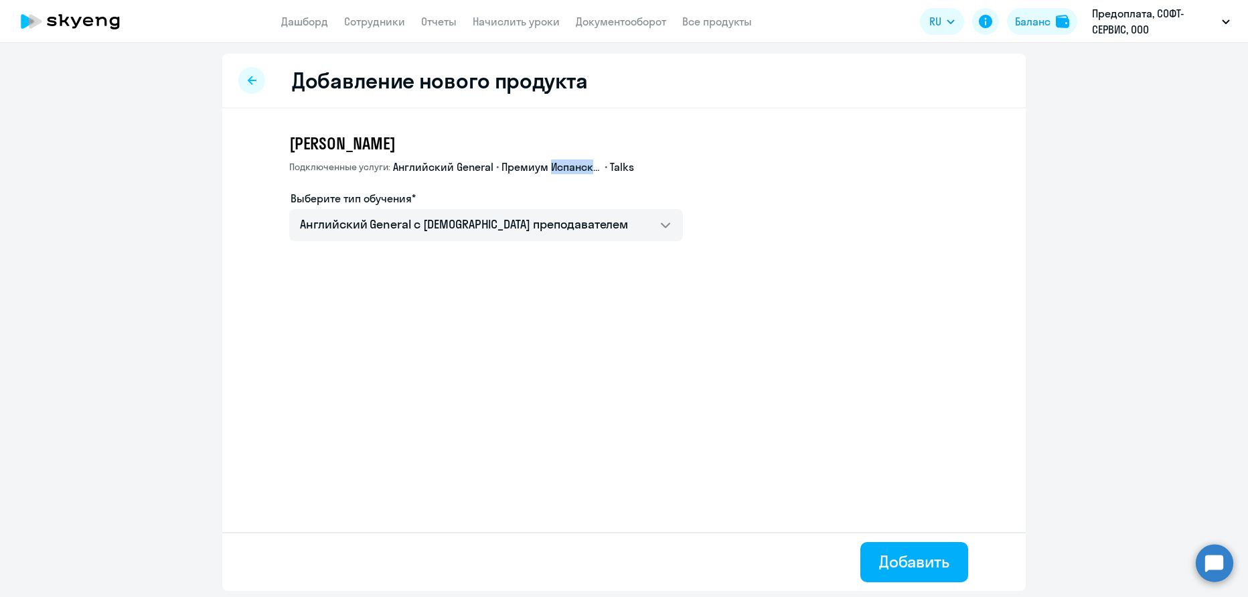
click at [562, 171] on span "Премиум Испанский для взрослых" at bounding box center [552, 166] width 100 height 15
click at [531, 187] on div "Гайнанов Эмиль Подключенные услуги: Английский General • Премиум Испанский для …" at bounding box center [486, 187] width 394 height 108
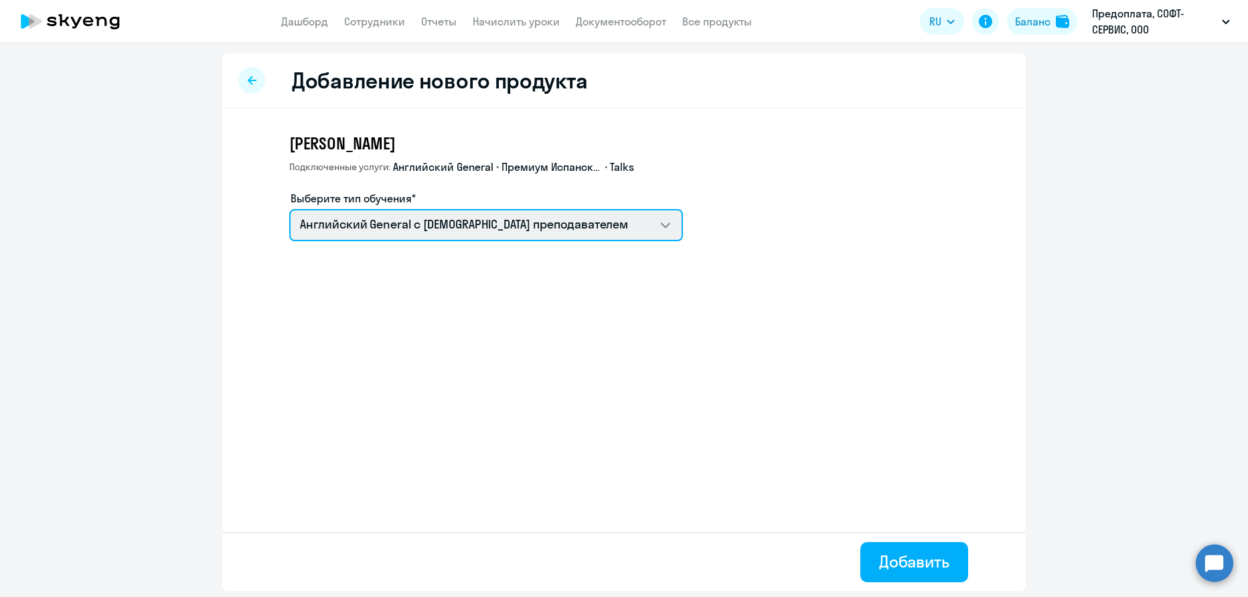
click at [536, 220] on select "Английский General с англоговорящим преподавателем Премиум английский с русског…" at bounding box center [486, 225] width 394 height 32
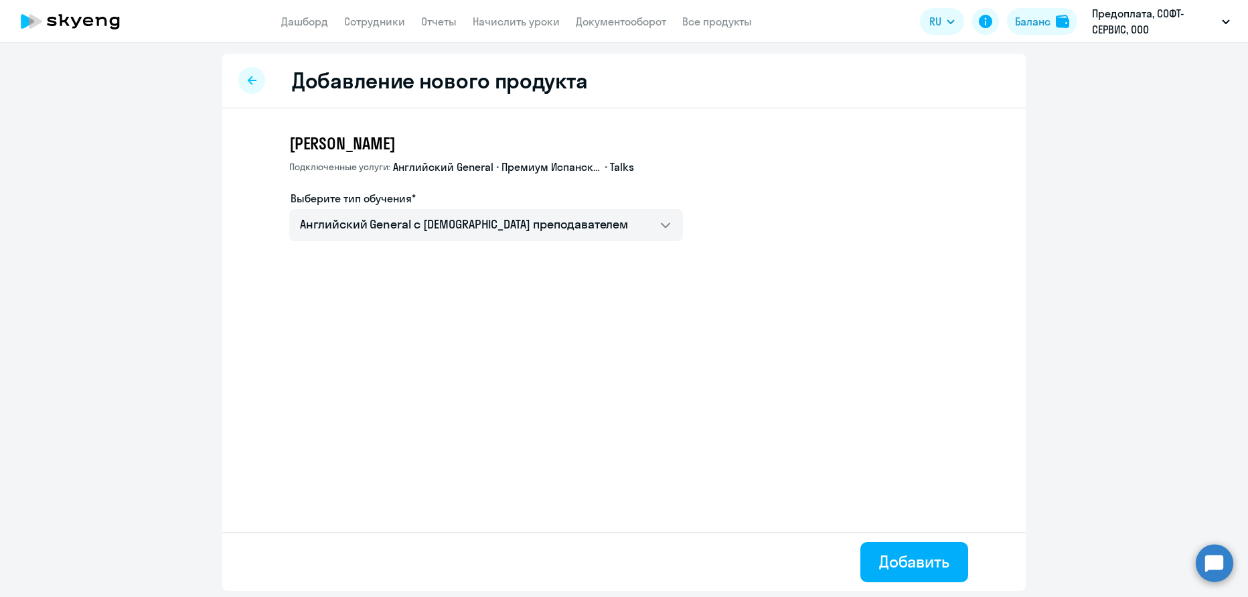
click at [244, 83] on div at bounding box center [251, 80] width 27 height 27
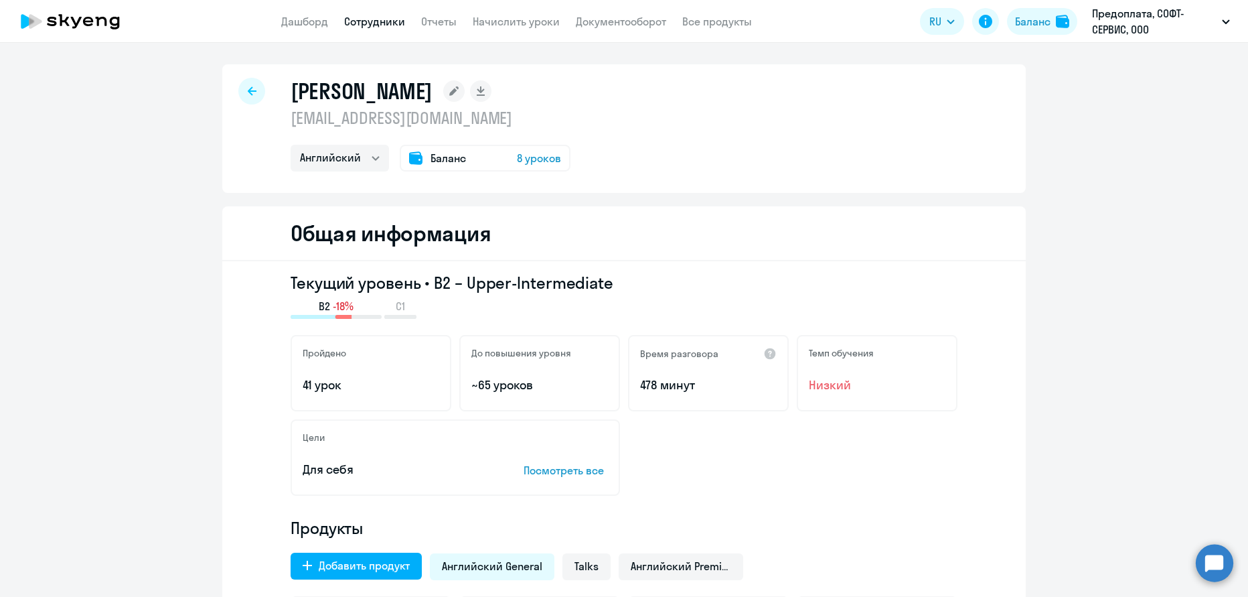
click at [522, 158] on span "8 уроков" at bounding box center [539, 158] width 44 height 16
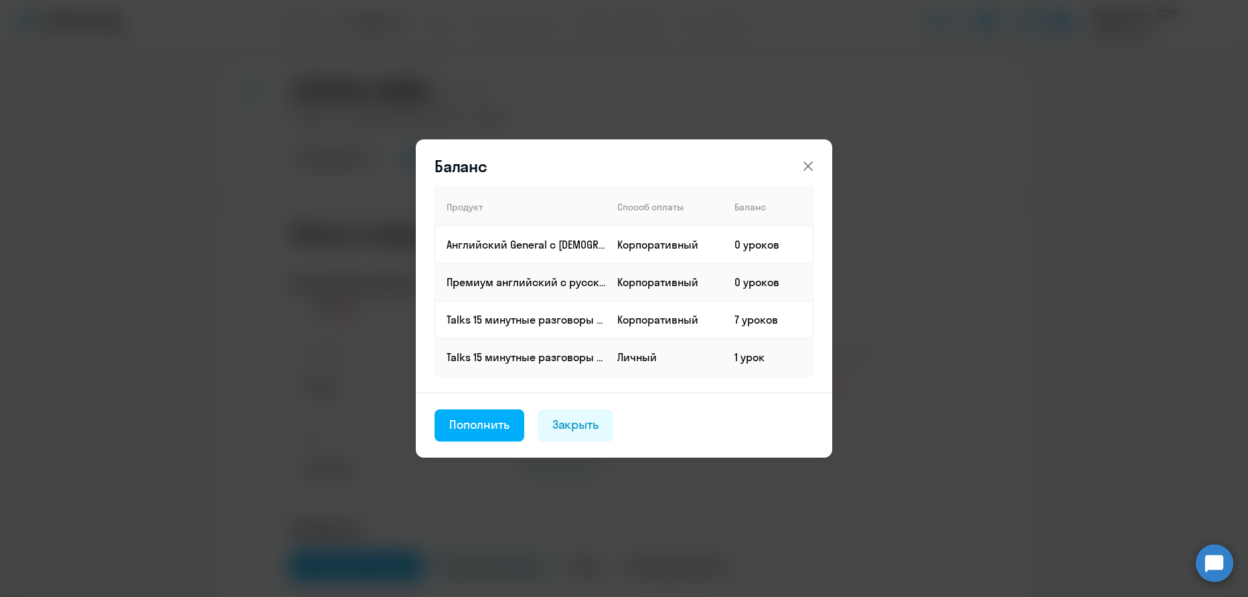
click at [348, 210] on div "Баланс Продукт Способ оплаты Баланс Английский General с русскоговорящим препод…" at bounding box center [624, 298] width 648 height 375
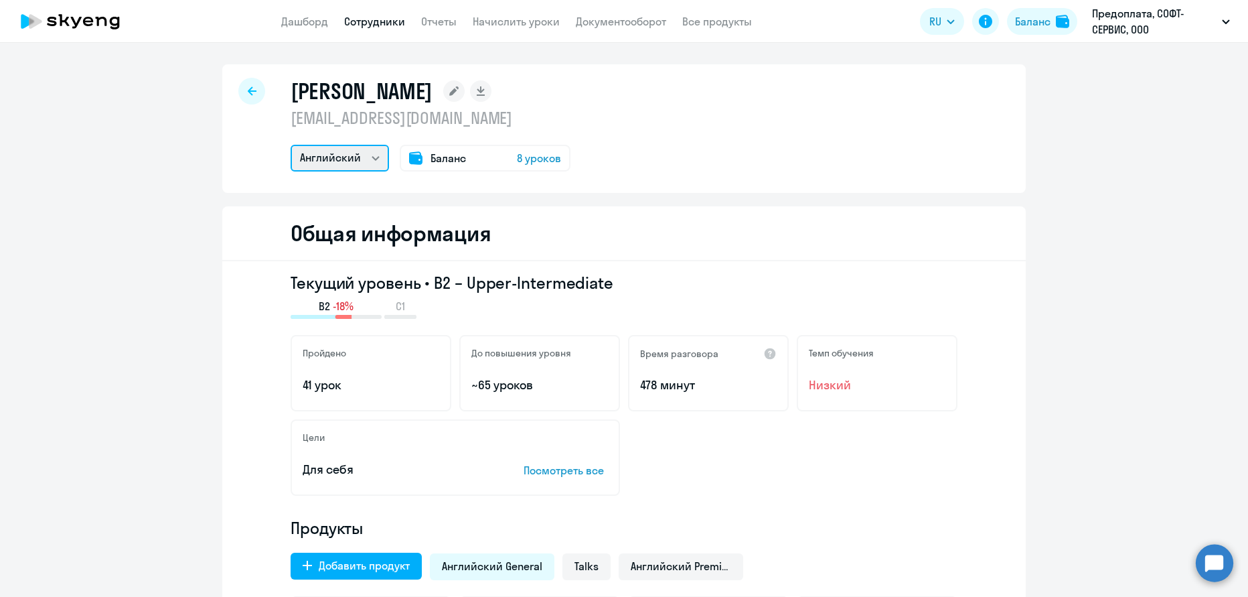
click at [370, 164] on select "Английский Испанский" at bounding box center [340, 158] width 98 height 27
select select "spanish"
click at [291, 145] on select "Английский Испанский" at bounding box center [340, 158] width 98 height 27
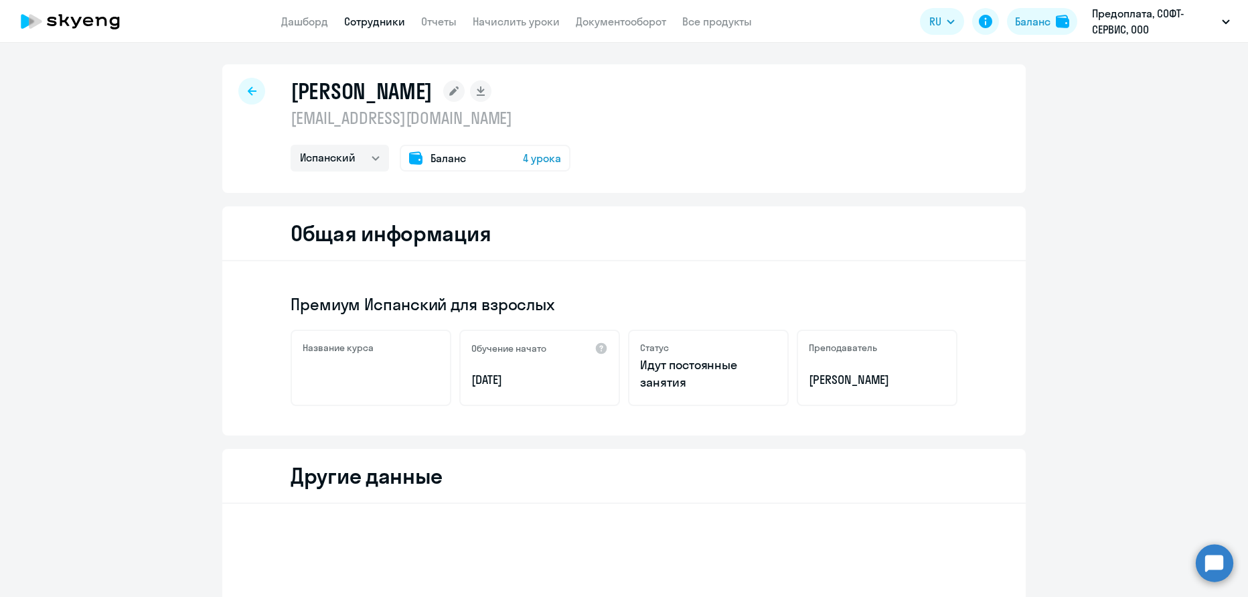
click at [536, 157] on span "4 урока" at bounding box center [542, 158] width 38 height 16
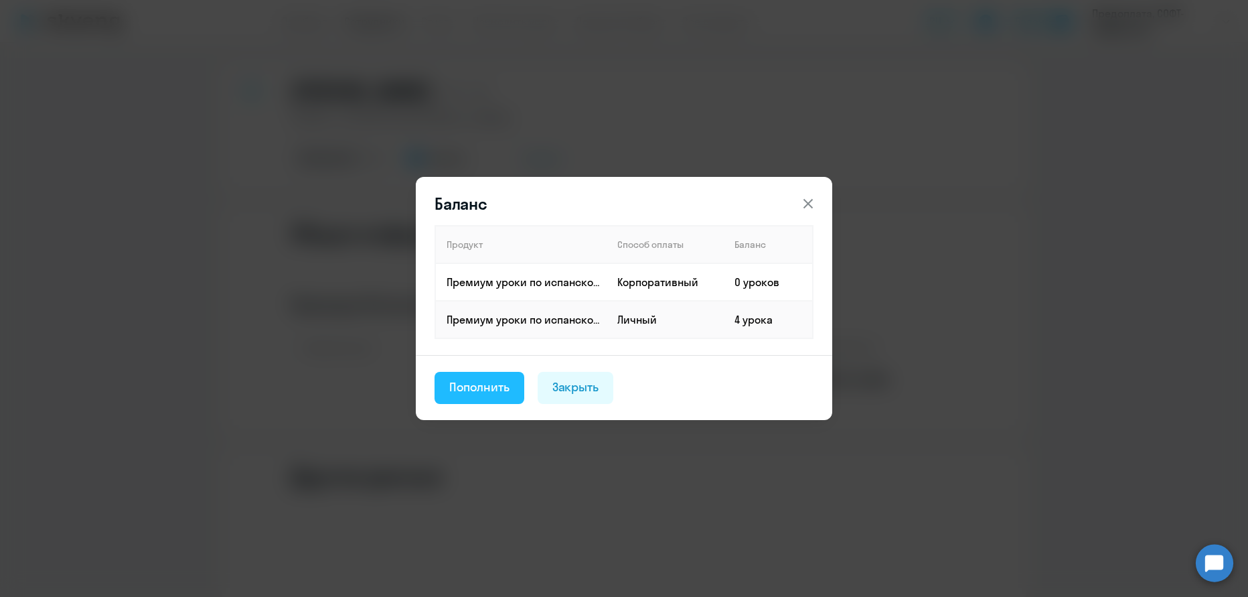
click at [502, 381] on div "Пополнить" at bounding box center [479, 386] width 60 height 17
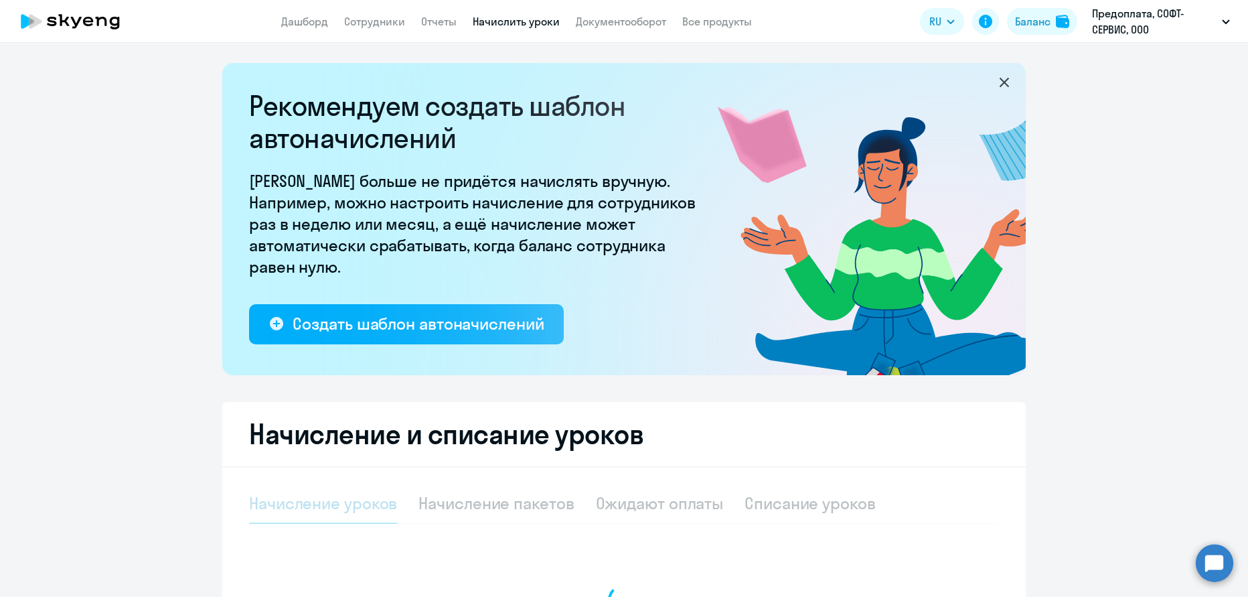
select select "10"
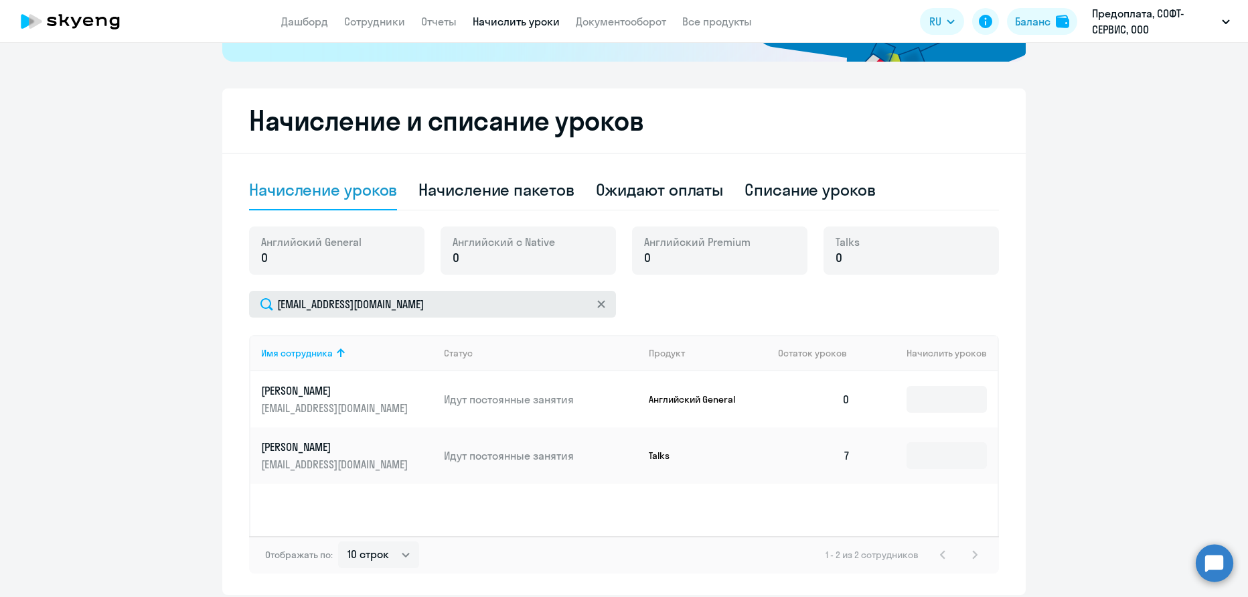
scroll to position [343, 0]
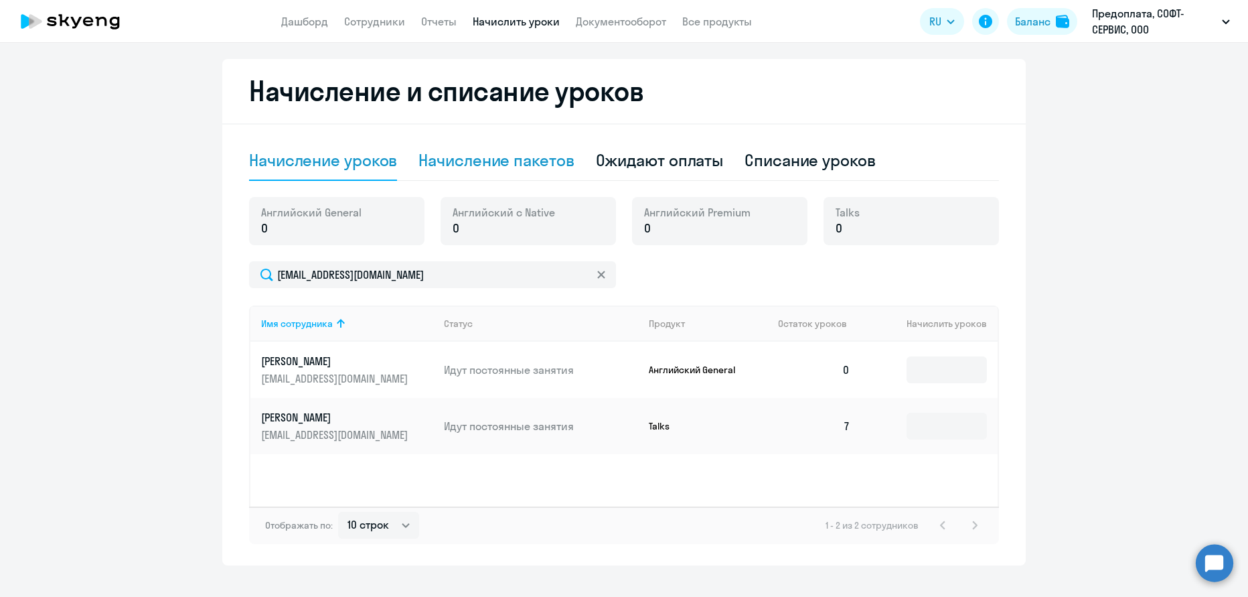
click at [501, 162] on div "Начисление пакетов" at bounding box center [496, 159] width 155 height 21
select select "10"
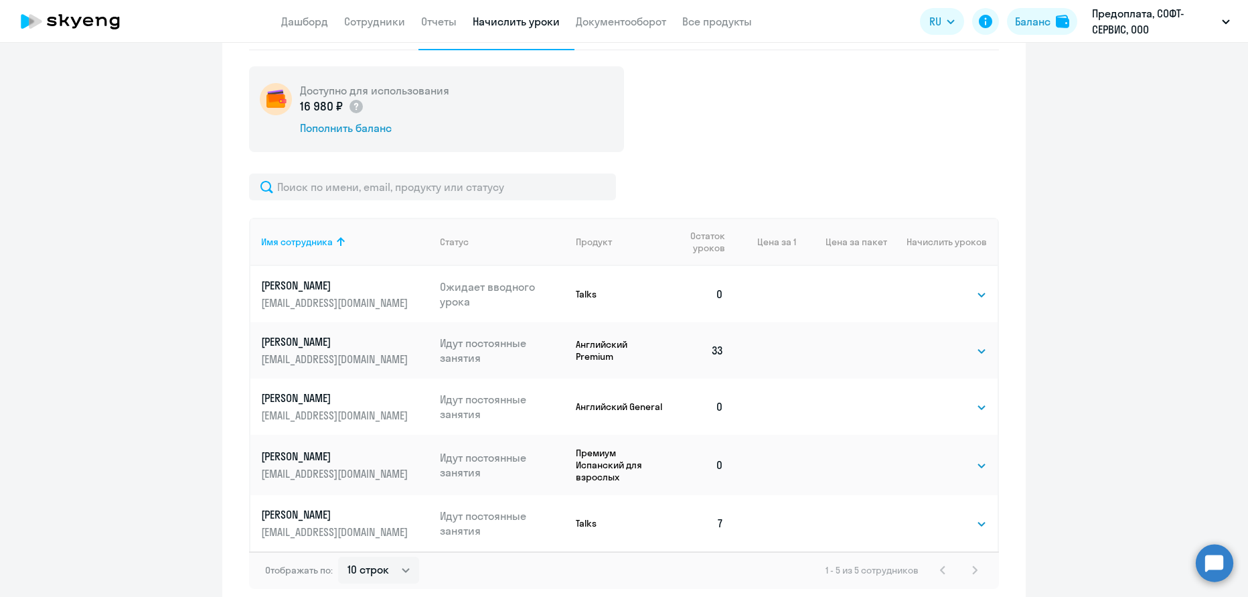
scroll to position [540, 0]
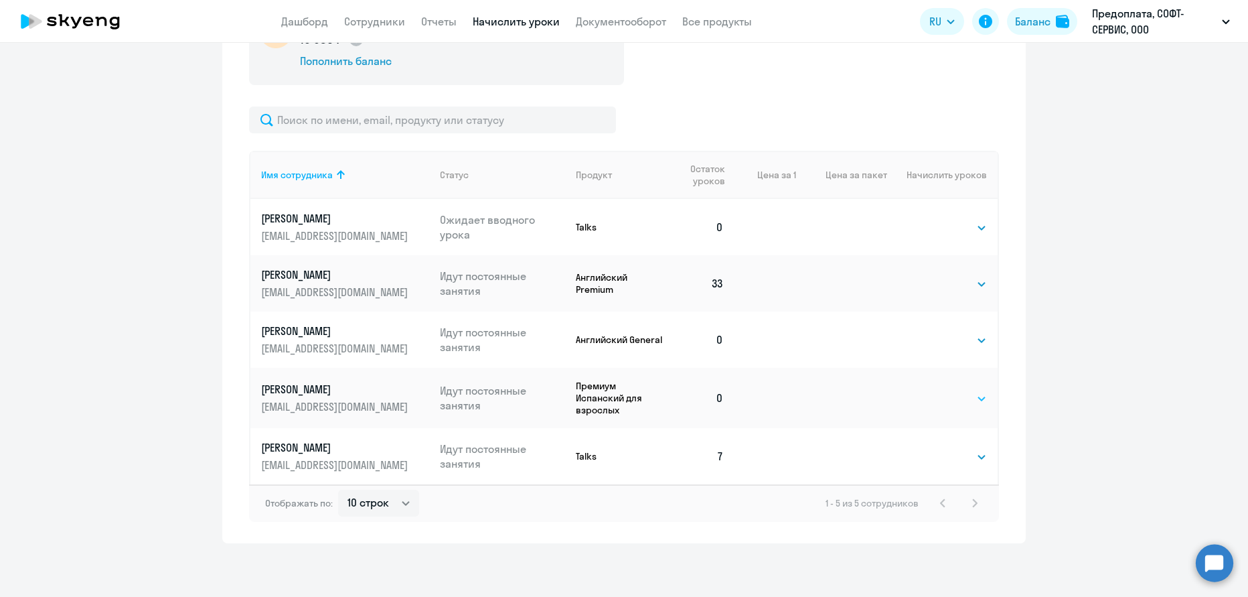
click at [951, 397] on select "Выбрать 4 8 16 32 64 96 128" at bounding box center [959, 398] width 55 height 16
click at [932, 390] on select "Выбрать 4 8 16 32 64 96 128" at bounding box center [959, 398] width 55 height 16
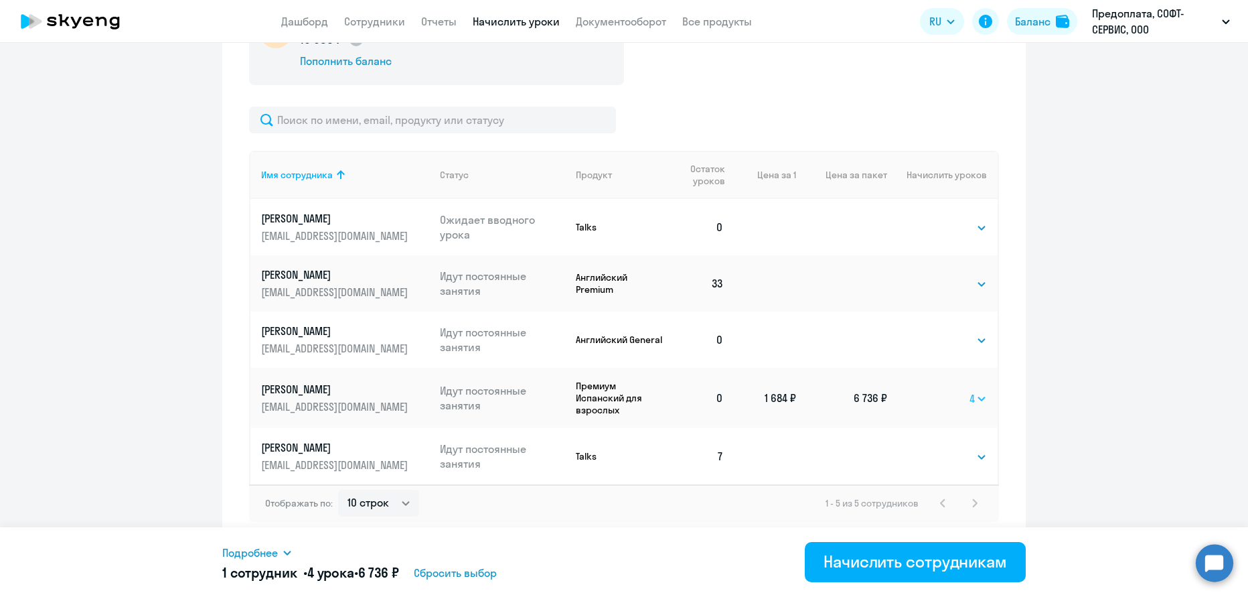
click at [970, 396] on select "Выбрать 4 8 16 32 64 96 128" at bounding box center [978, 398] width 17 height 16
select select "8"
click at [970, 390] on select "Выбрать 4 8 16 32 64 96 128" at bounding box center [978, 398] width 17 height 16
click at [941, 560] on div "Начислить сотрудникам" at bounding box center [915, 560] width 183 height 21
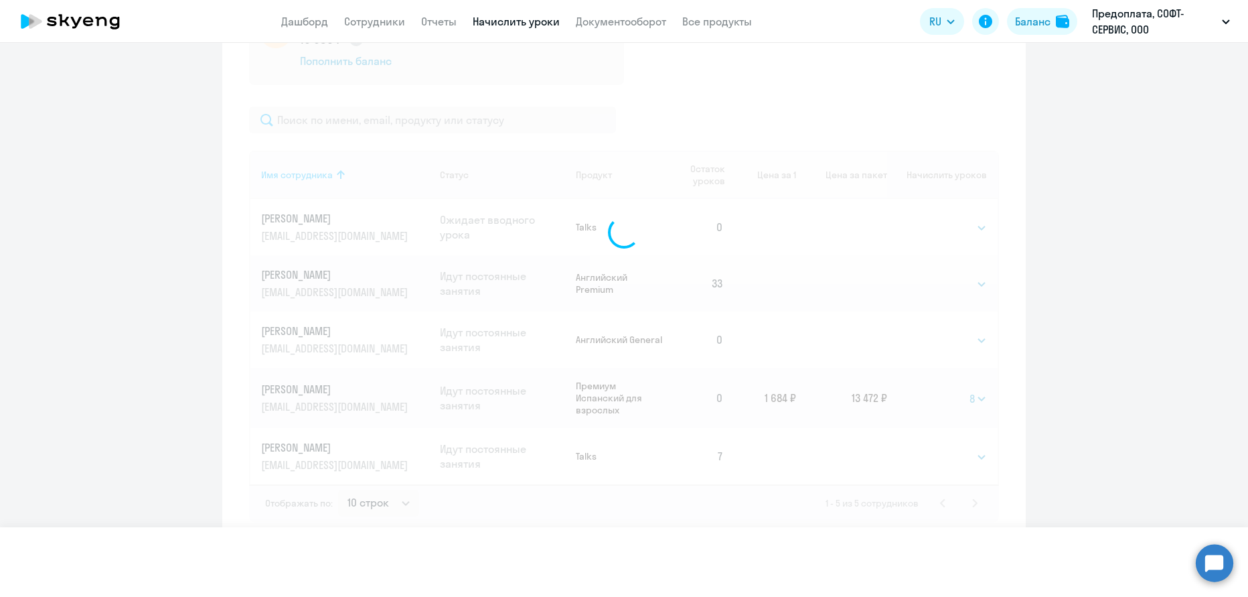
select select
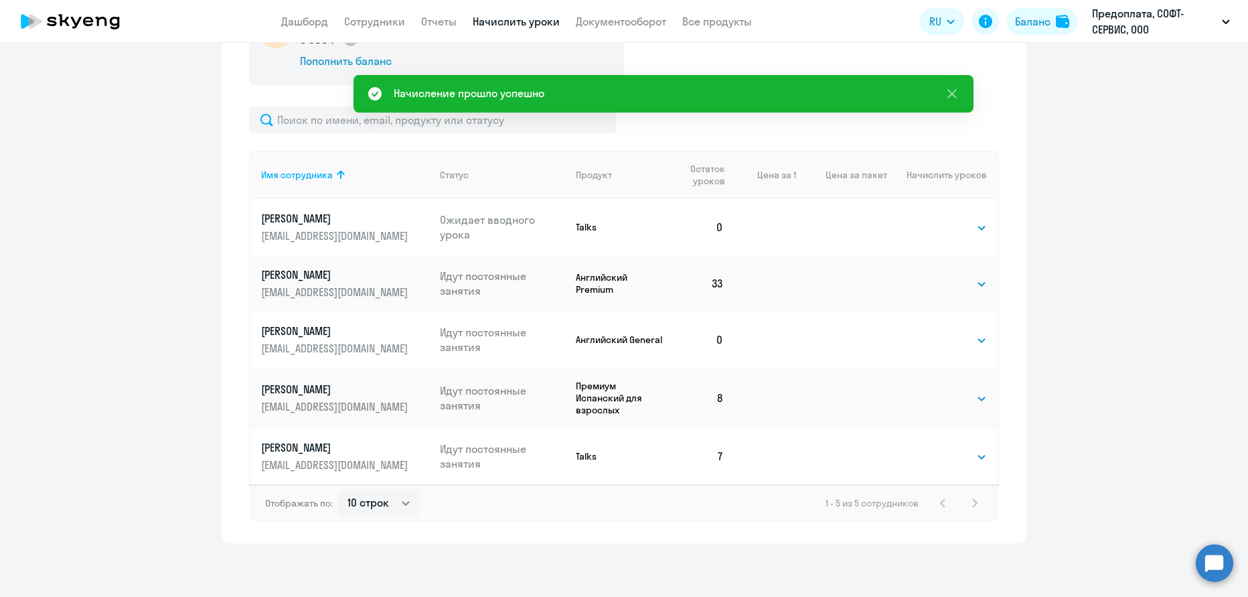
scroll to position [0, 0]
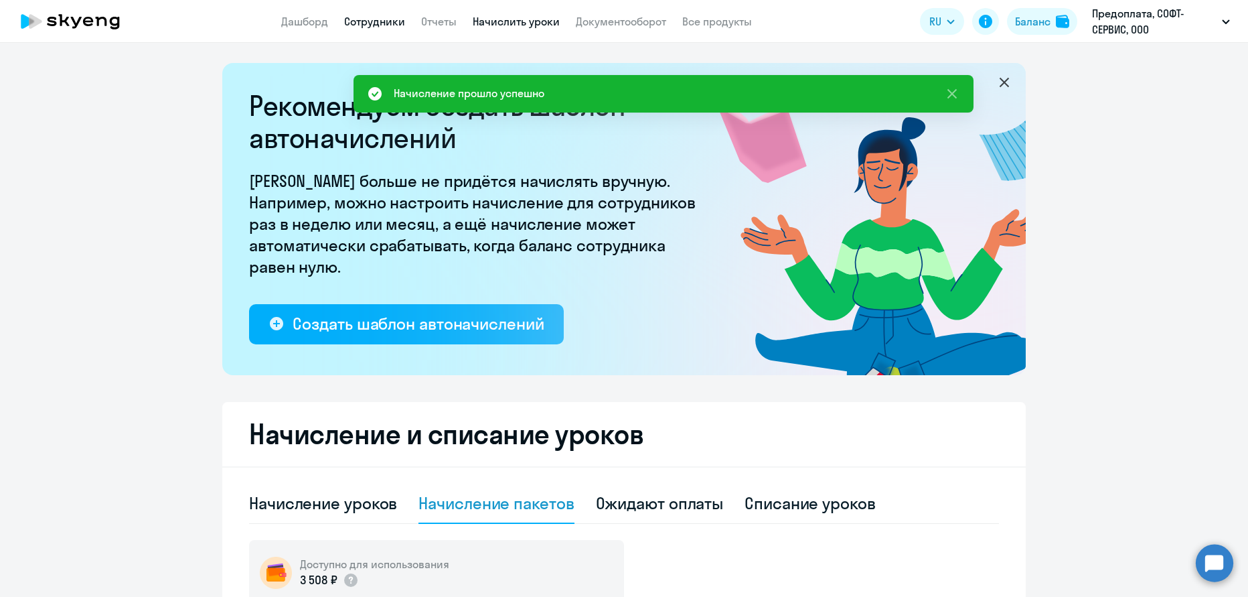
click at [373, 24] on link "Сотрудники" at bounding box center [374, 21] width 61 height 13
select select "30"
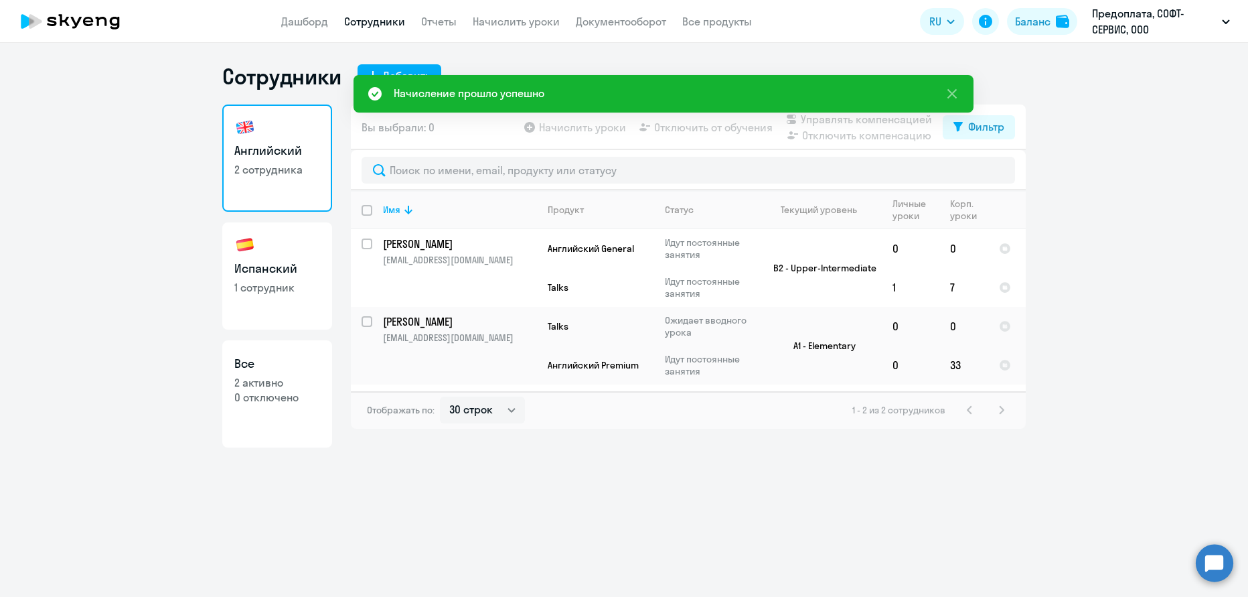
click at [301, 295] on link "Испанский 1 сотрудник" at bounding box center [277, 275] width 110 height 107
select select "30"
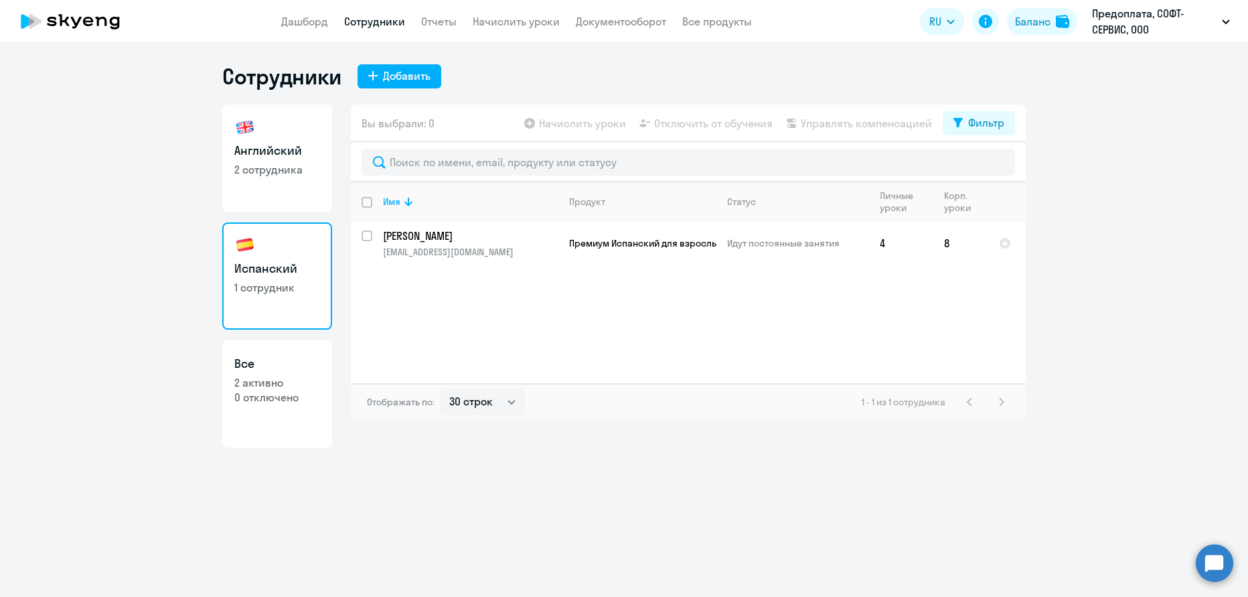
click at [98, 11] on icon at bounding box center [70, 21] width 118 height 33
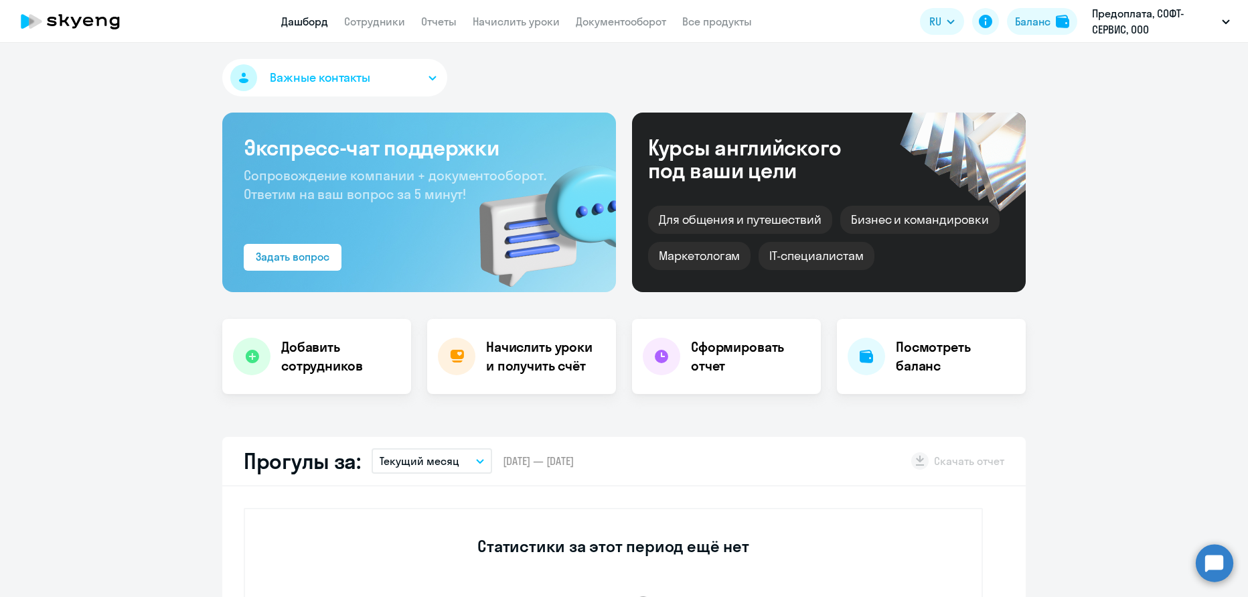
select select "30"
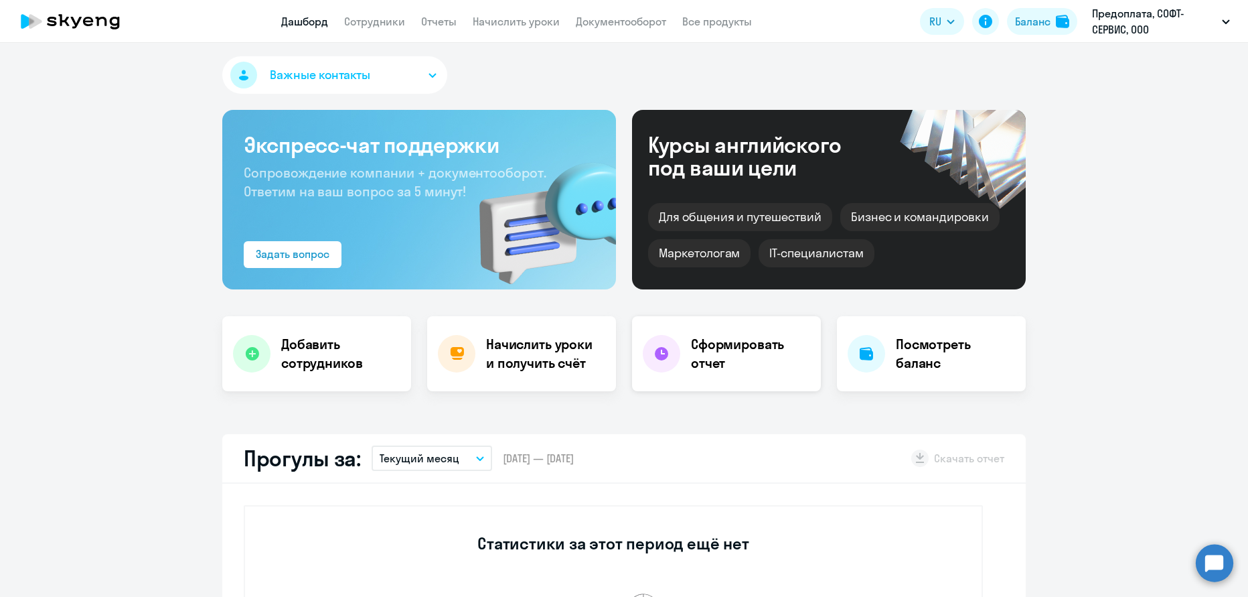
click at [696, 344] on h4 "Сформировать отчет" at bounding box center [750, 353] width 119 height 37
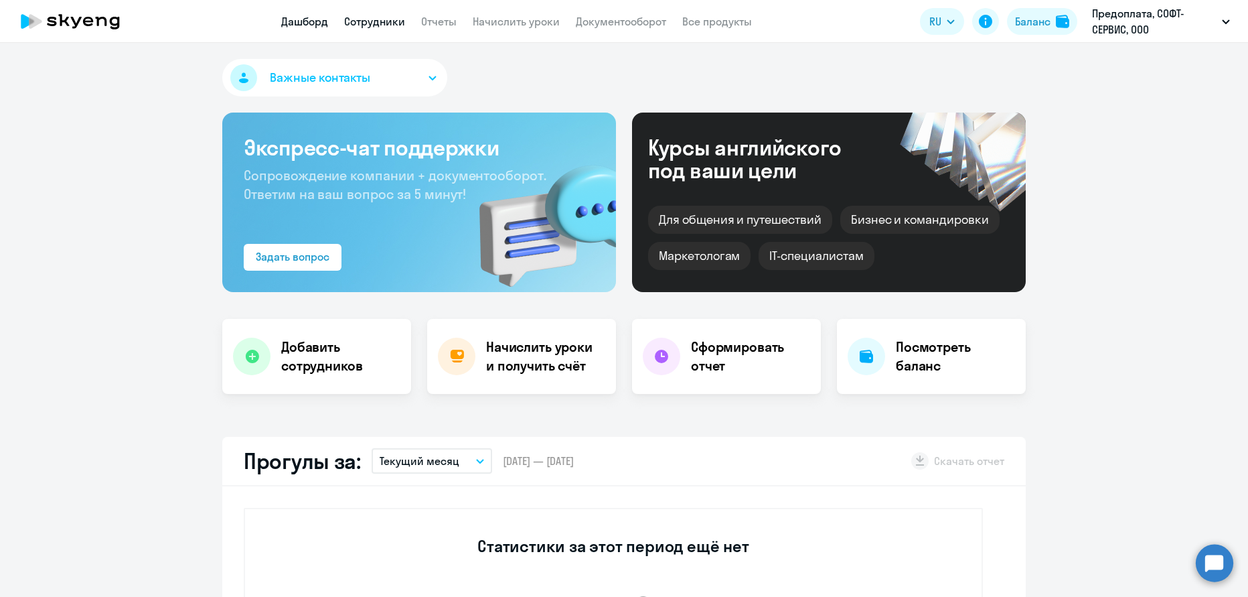
select select "30"
click at [401, 23] on link "Сотрудники" at bounding box center [374, 21] width 61 height 13
select select "30"
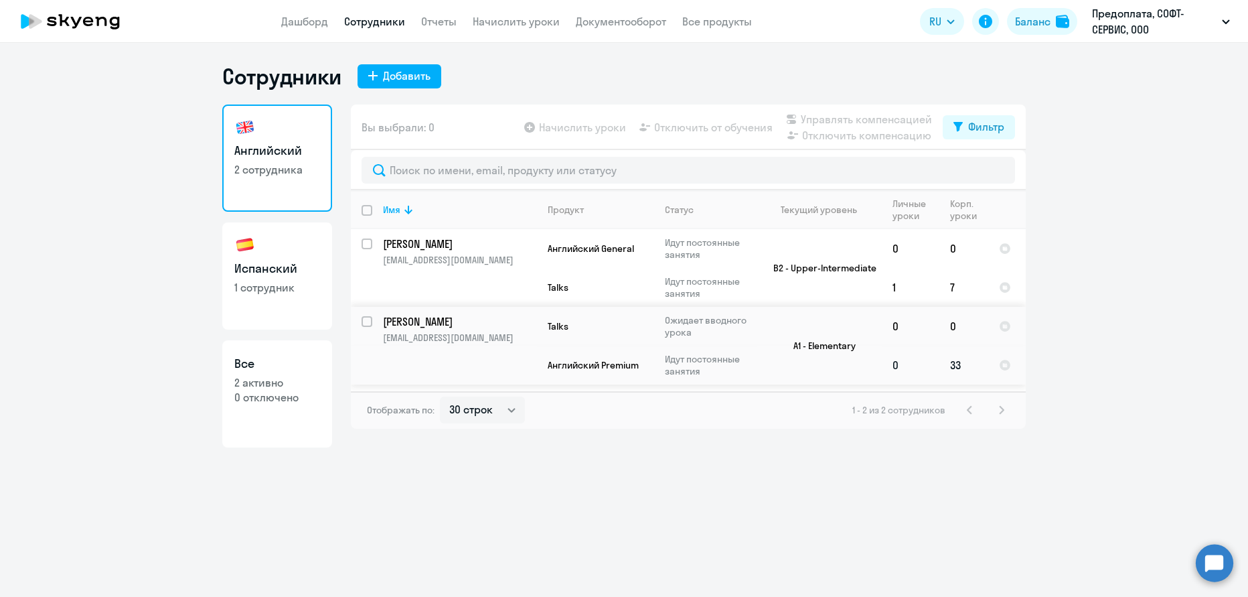
click at [708, 346] on td "Идут постоянные занятия" at bounding box center [705, 365] width 103 height 39
select select "english"
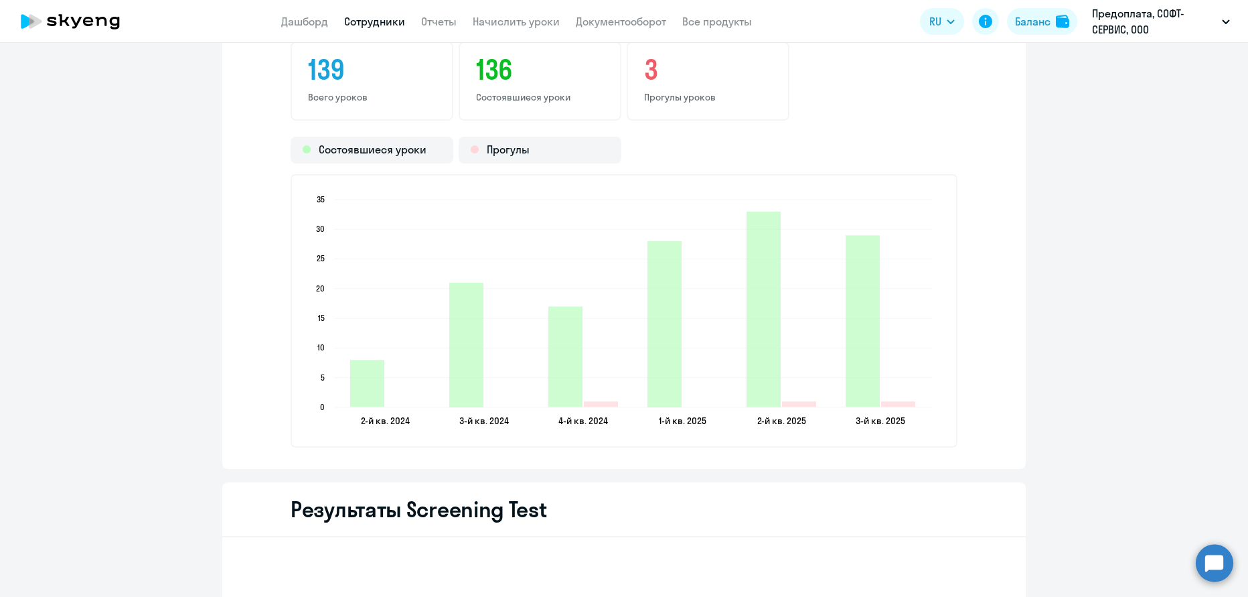
scroll to position [1834, 0]
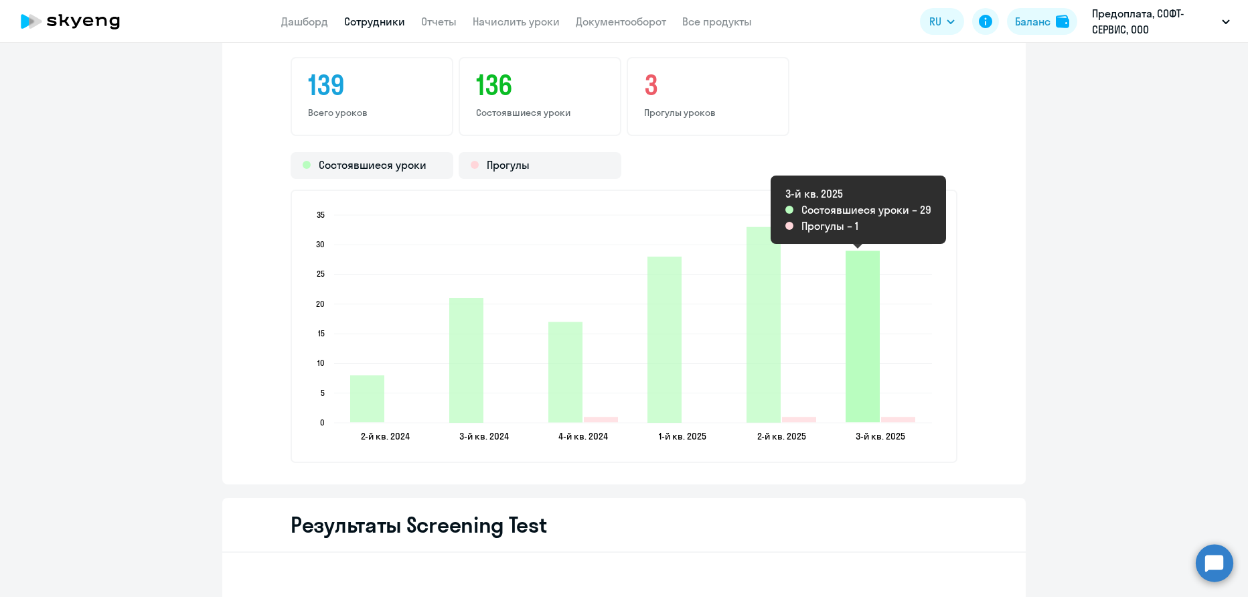
click at [846, 356] on icon "2025-07-09T21:00:00.000Z Состоявшиеся уроки 29" at bounding box center [863, 335] width 34 height 171
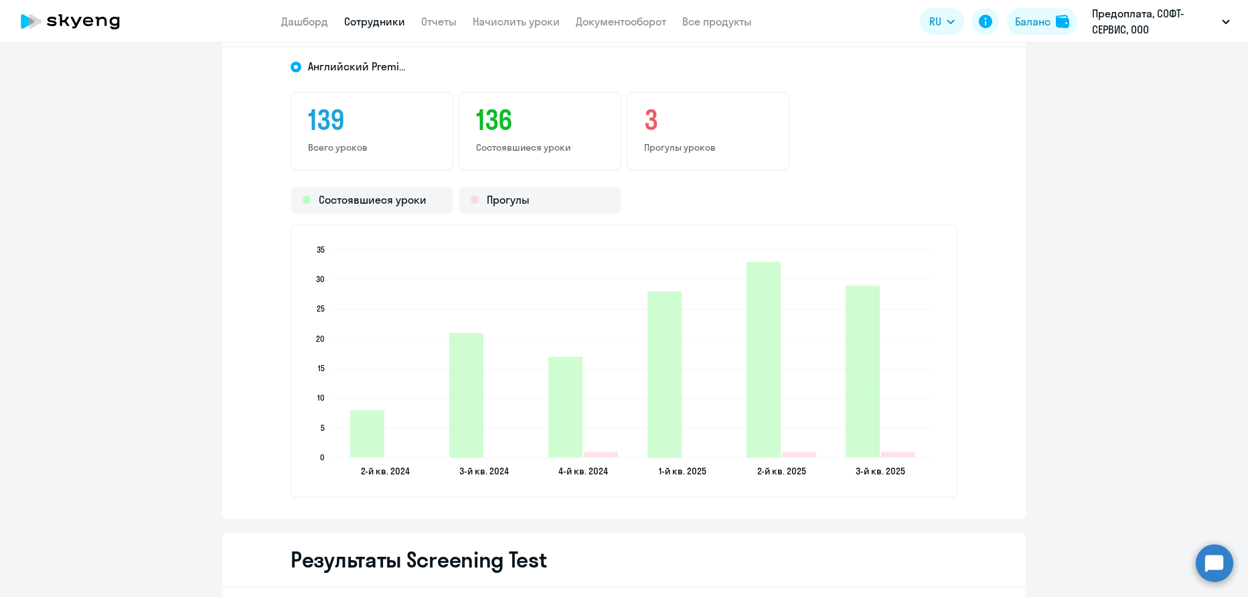
scroll to position [1652, 0]
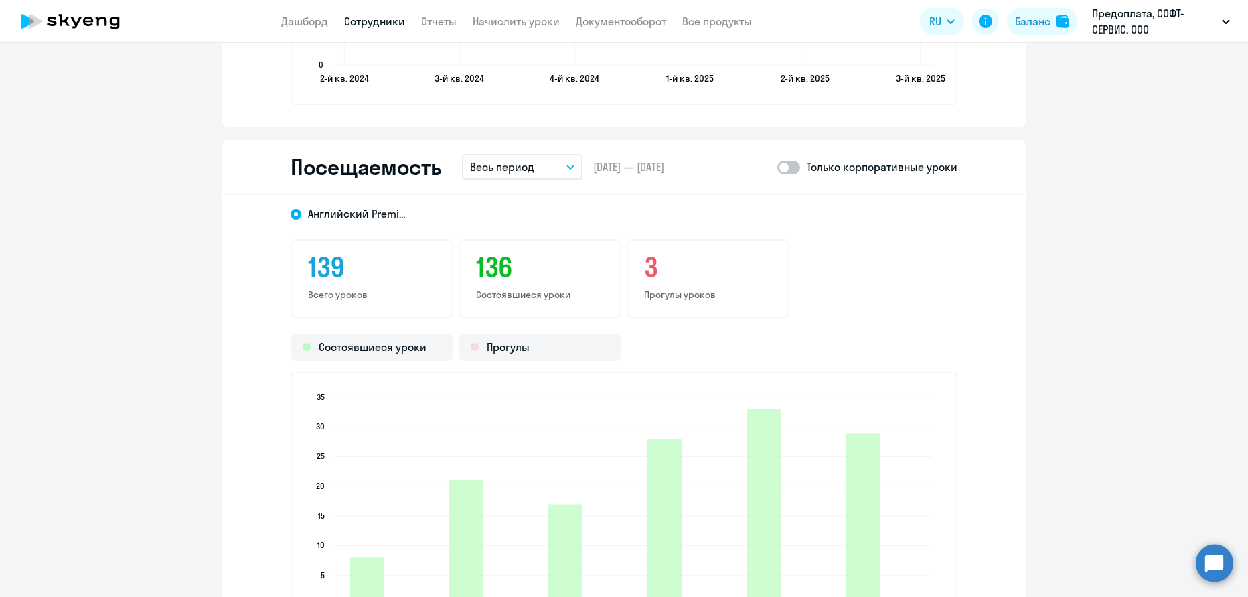
click at [325, 271] on h3 "139" at bounding box center [372, 267] width 128 height 32
click at [481, 271] on h3 "136" at bounding box center [540, 267] width 128 height 32
click at [490, 271] on h3 "136" at bounding box center [540, 267] width 128 height 32
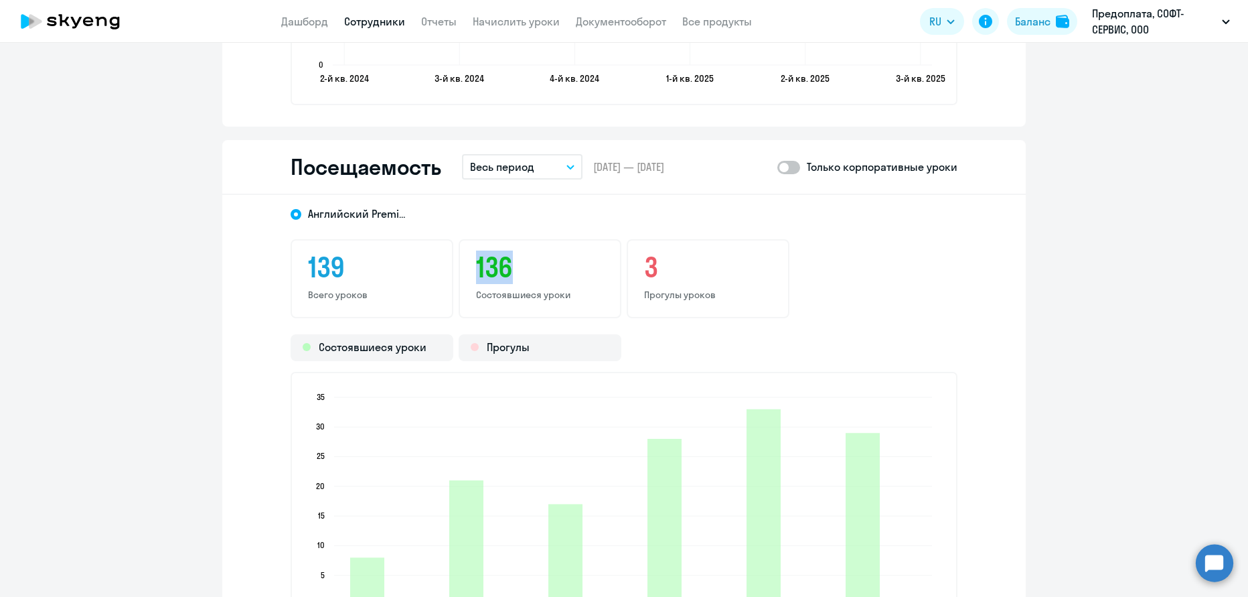
click at [515, 270] on h3 "136" at bounding box center [540, 267] width 128 height 32
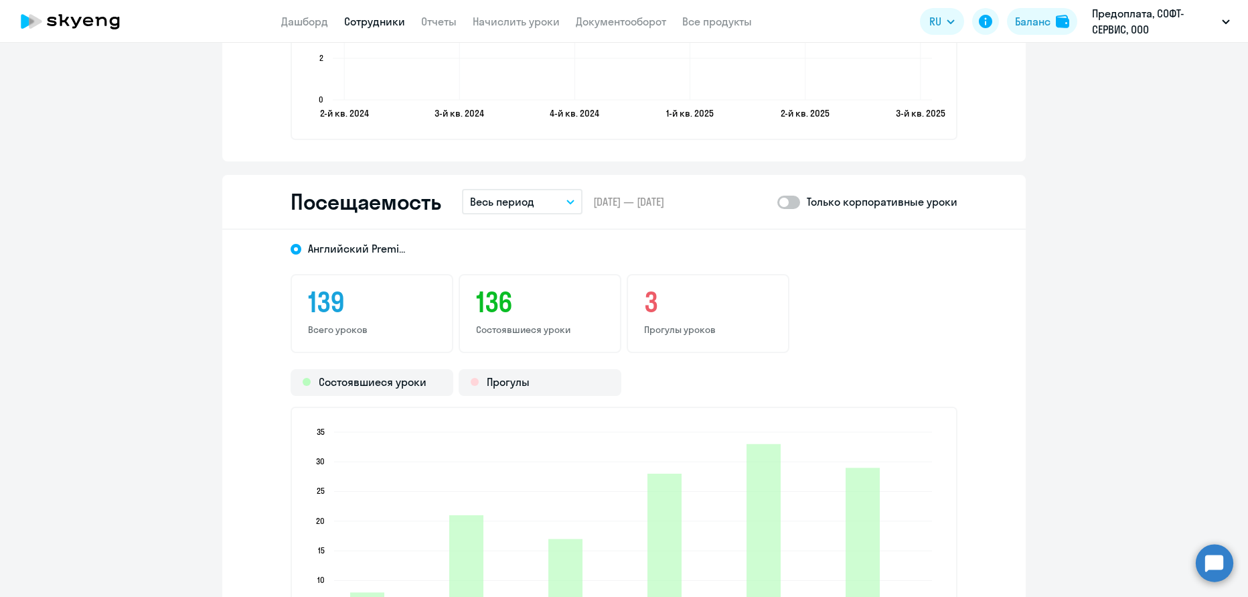
scroll to position [1471, 0]
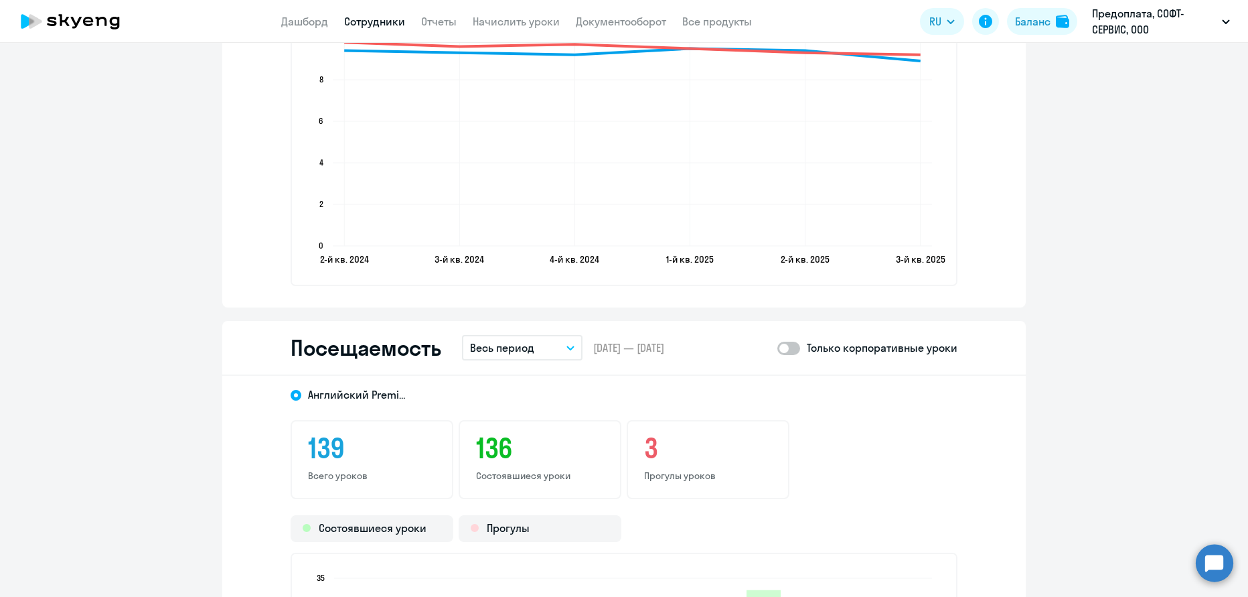
click at [543, 346] on button "Весь период" at bounding box center [522, 347] width 121 height 25
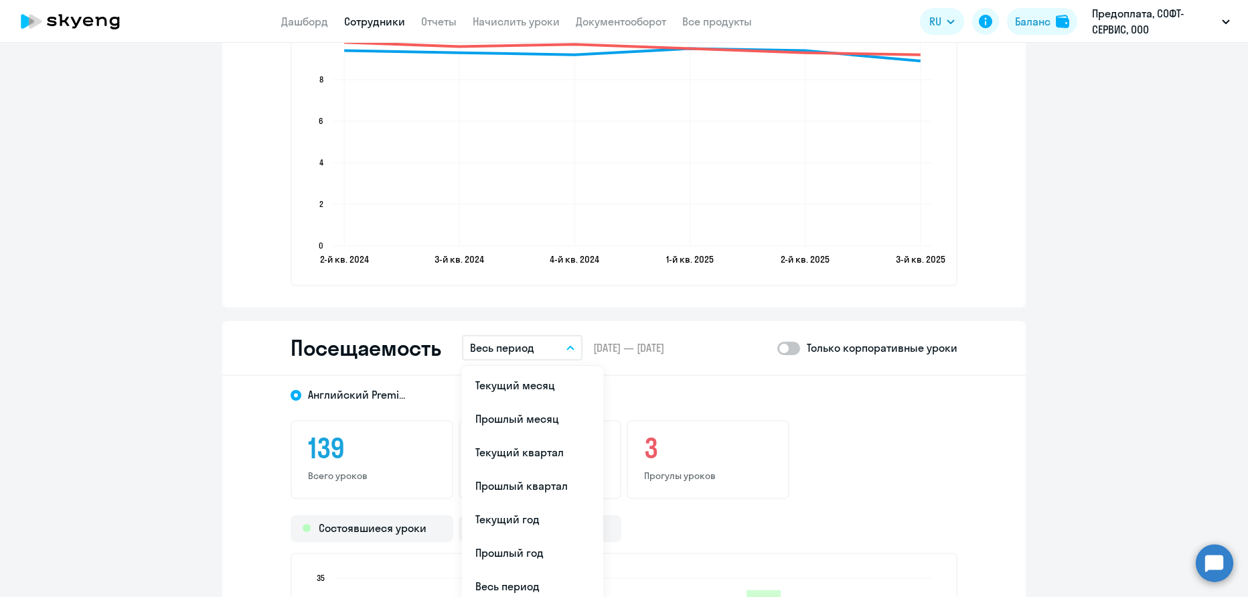
click at [545, 346] on button "Весь период" at bounding box center [522, 347] width 121 height 25
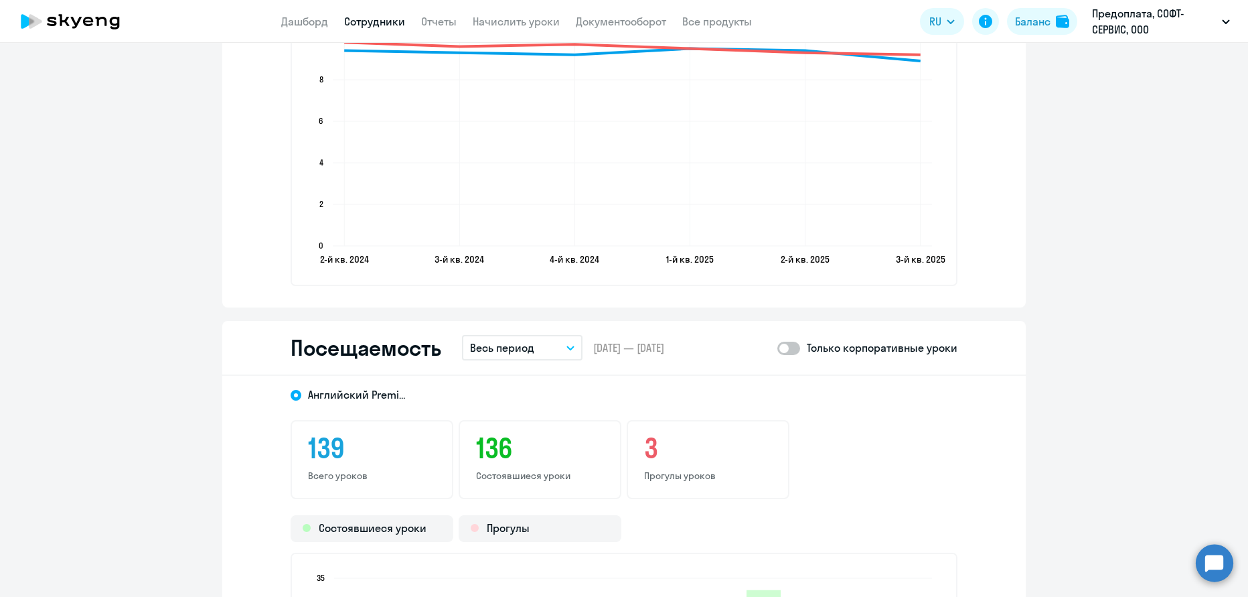
click at [526, 346] on p "Весь период" at bounding box center [502, 347] width 64 height 16
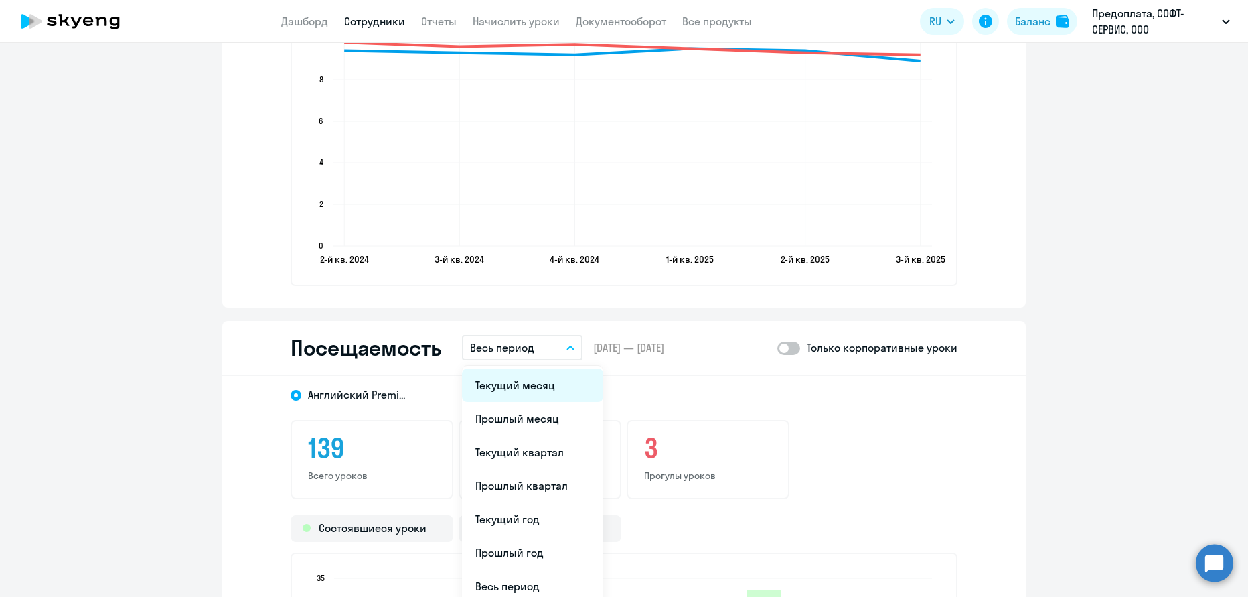
click at [532, 380] on li "Текущий месяц" at bounding box center [532, 384] width 141 height 33
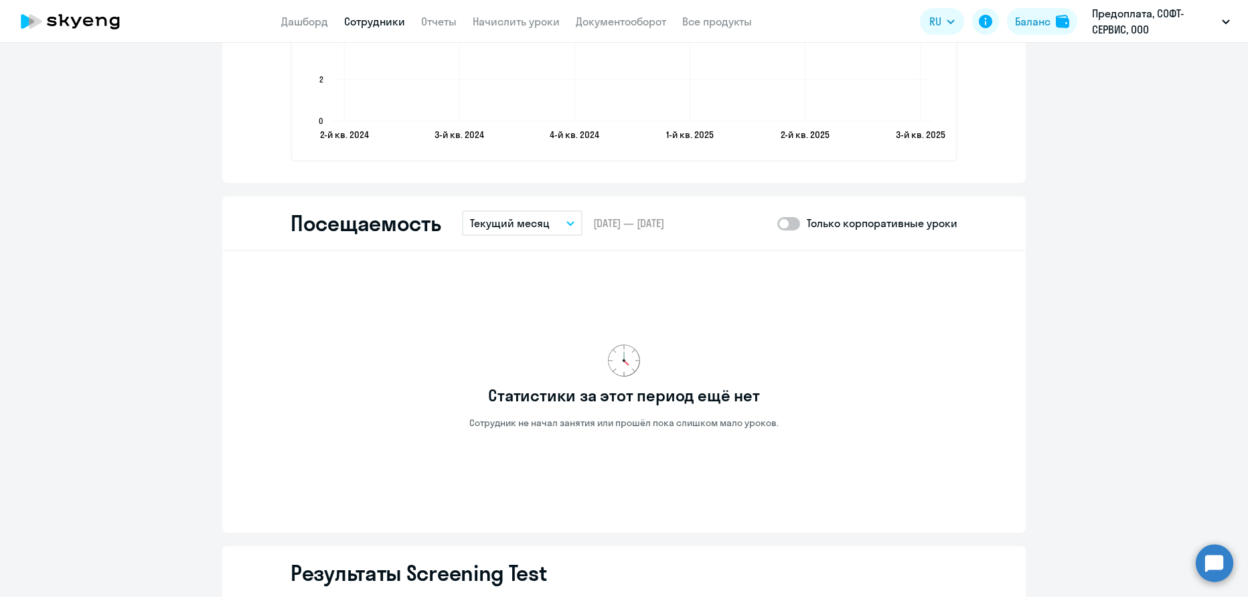
scroll to position [1597, 0]
click at [520, 216] on p "Текущий месяц" at bounding box center [510, 222] width 80 height 16
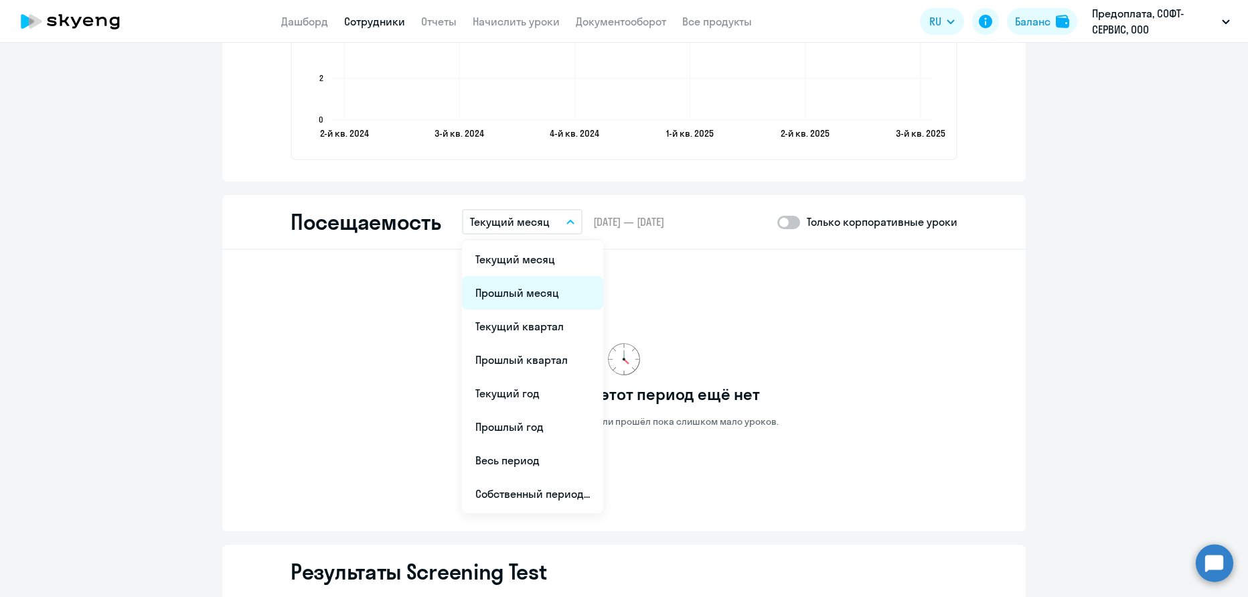
click at [522, 287] on li "Прошлый месяц" at bounding box center [532, 292] width 141 height 33
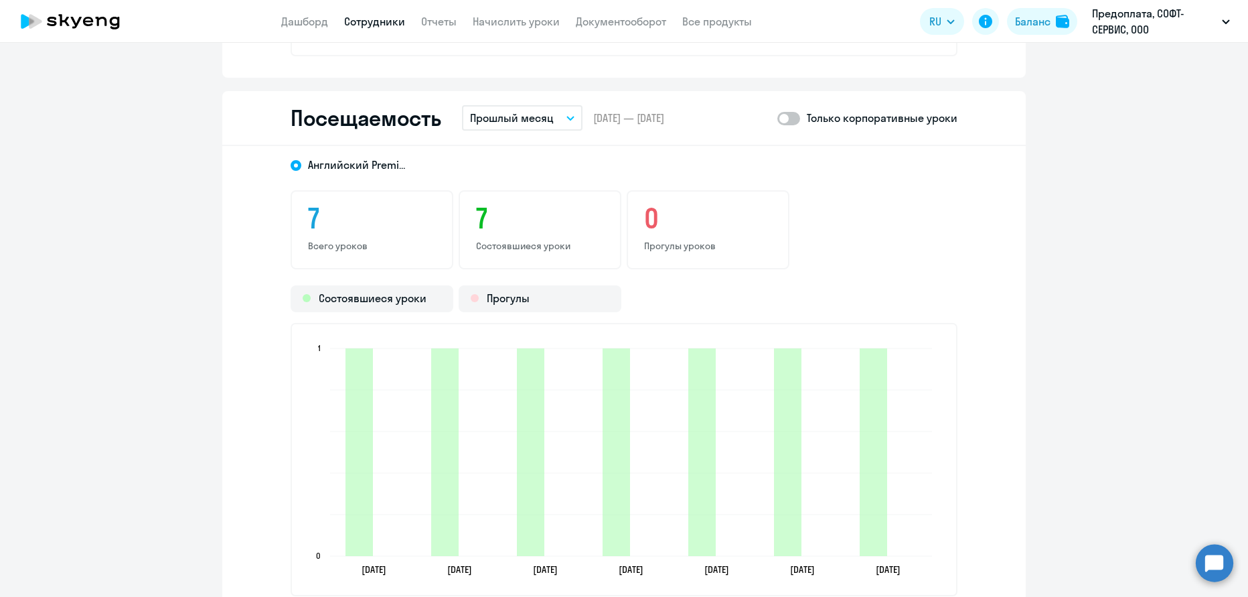
scroll to position [1745, 0]
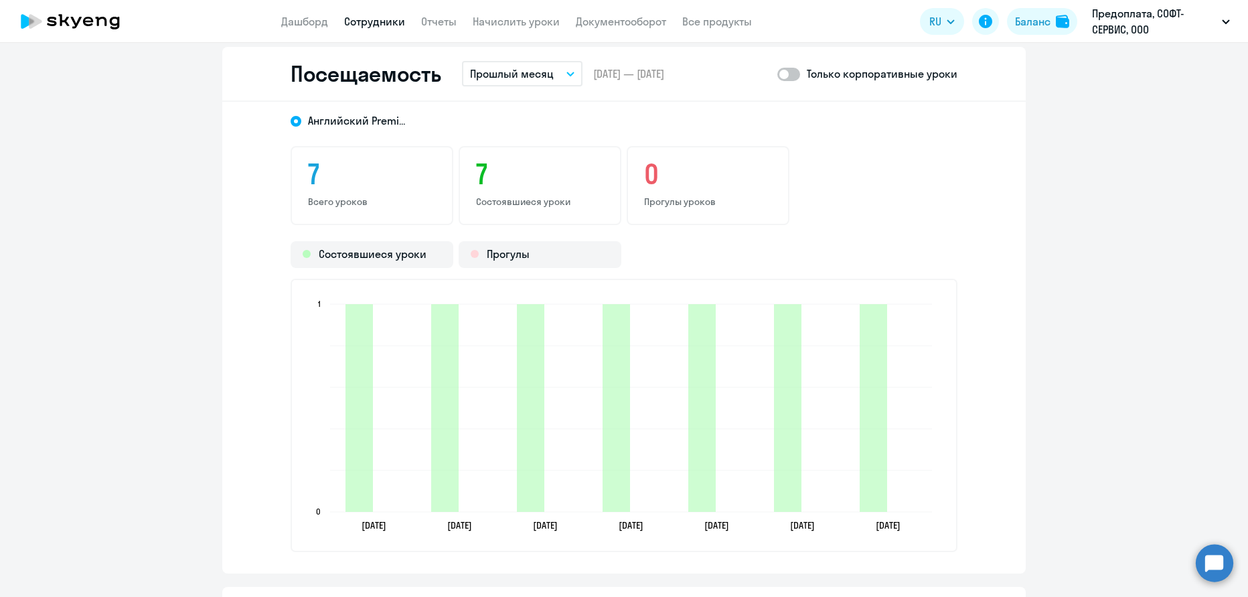
click at [504, 79] on p "Прошлый месяц" at bounding box center [512, 74] width 84 height 16
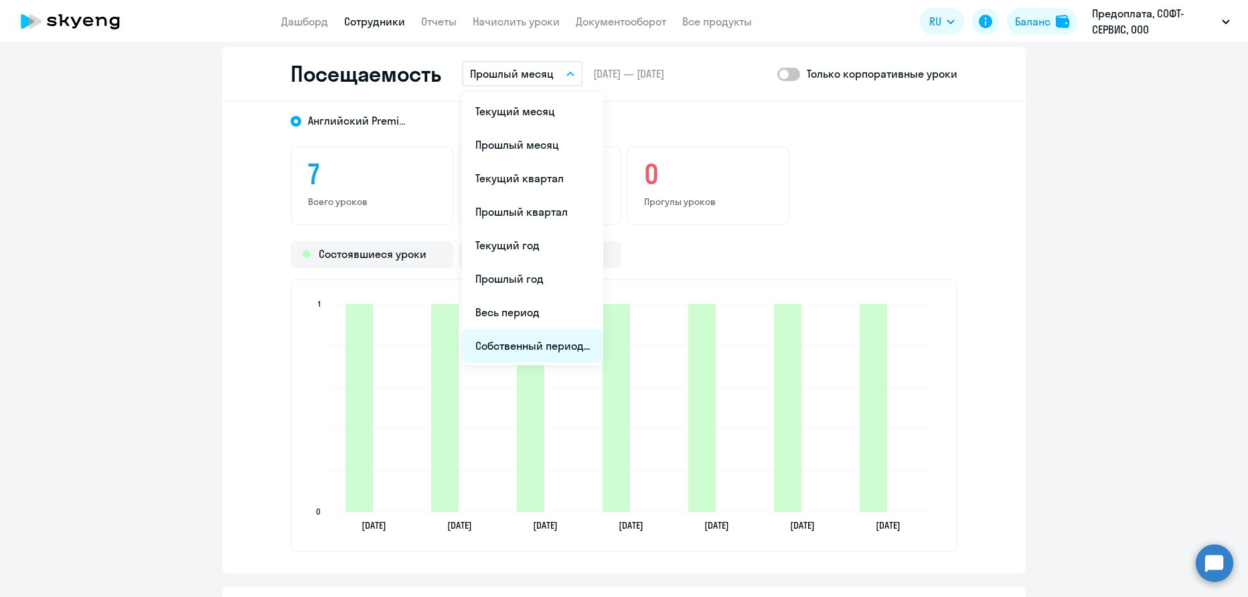
click at [525, 337] on li "Собственный период..." at bounding box center [532, 345] width 141 height 33
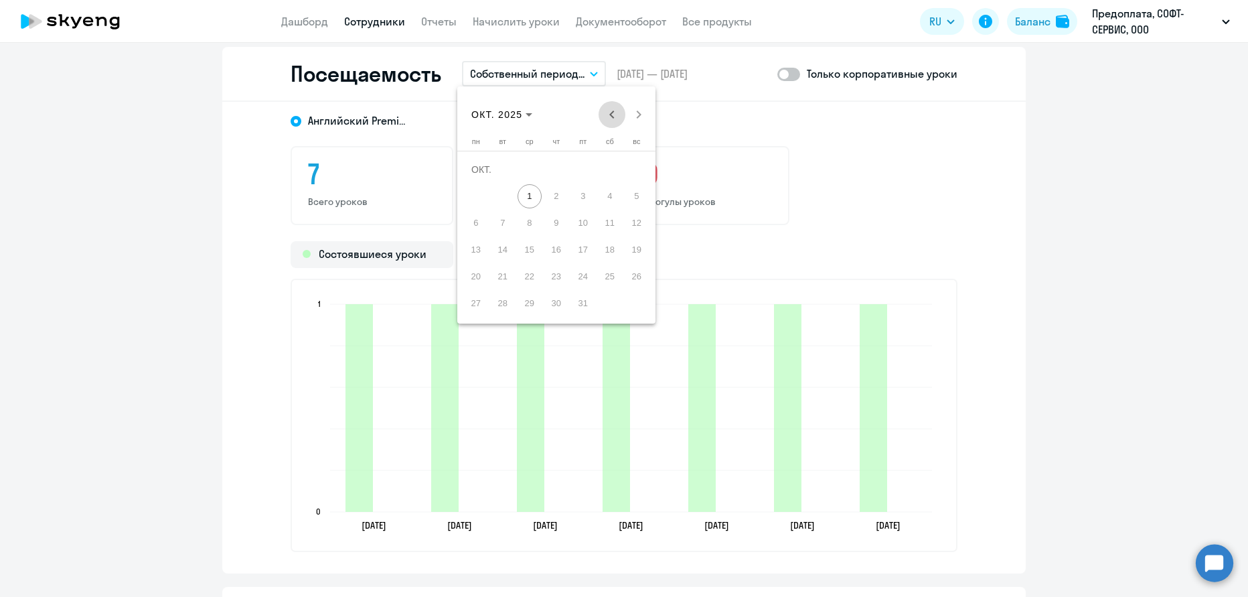
click at [608, 113] on span "Previous month" at bounding box center [612, 114] width 27 height 27
click at [585, 165] on span "1" at bounding box center [583, 169] width 24 height 24
click at [629, 272] on span "31" at bounding box center [637, 276] width 24 height 24
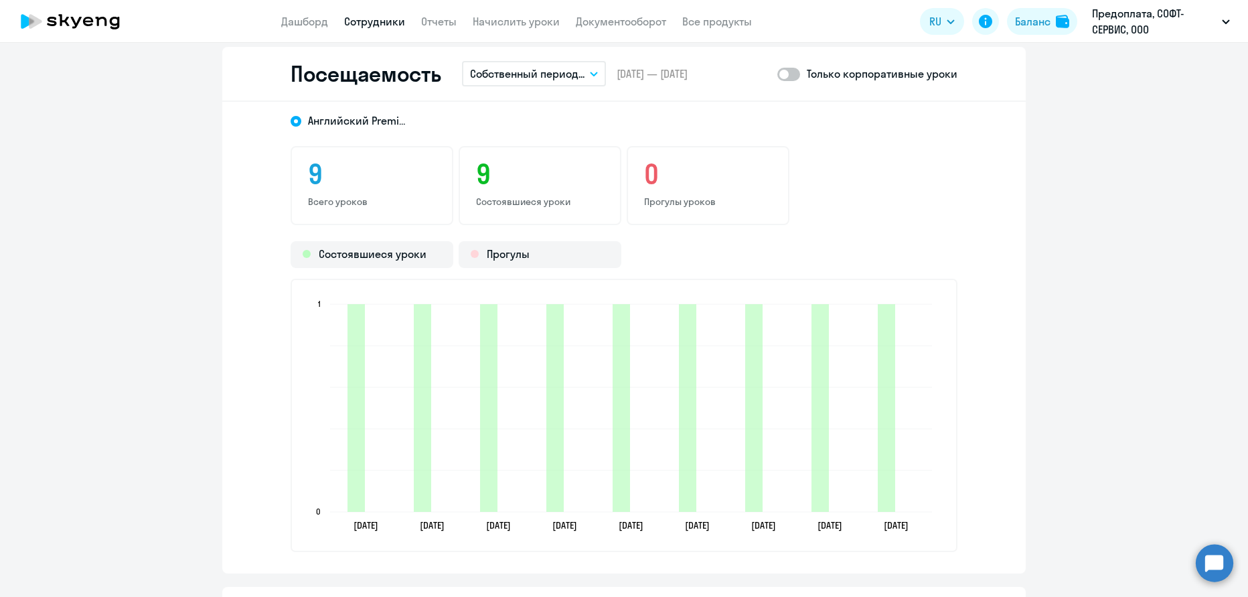
click at [573, 72] on p "Собственный период..." at bounding box center [527, 74] width 115 height 16
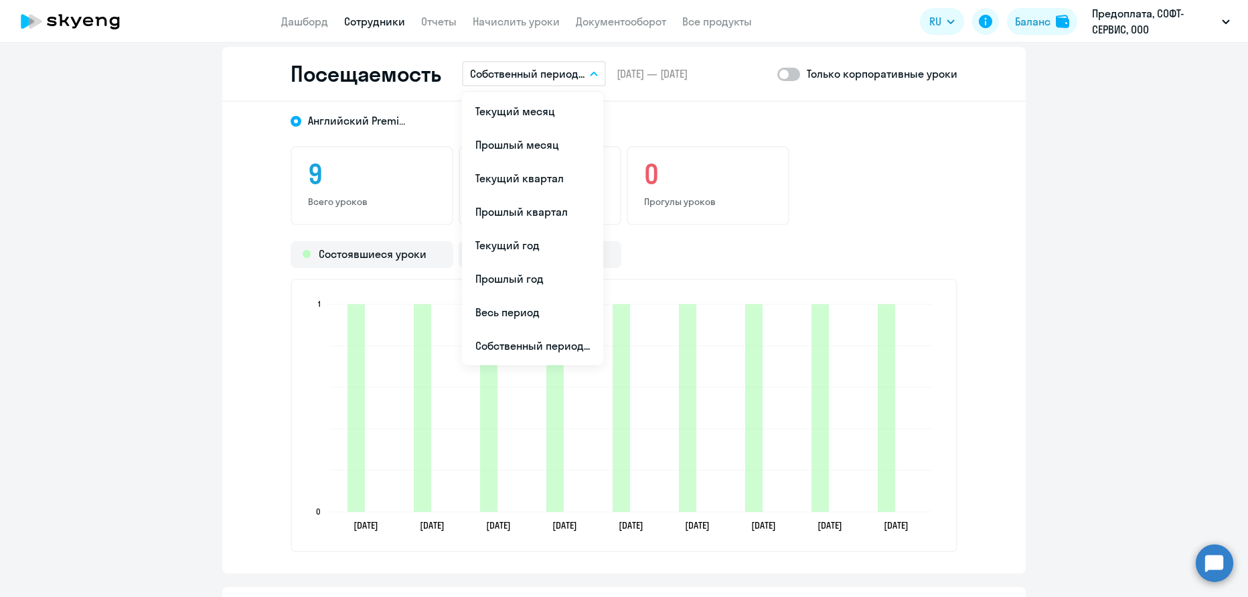
click at [688, 137] on div "Английский Premium 9 Всего уроков 9 Состоявшиеся уроки 0 Прогулы уроков Состояв…" at bounding box center [624, 337] width 804 height 471
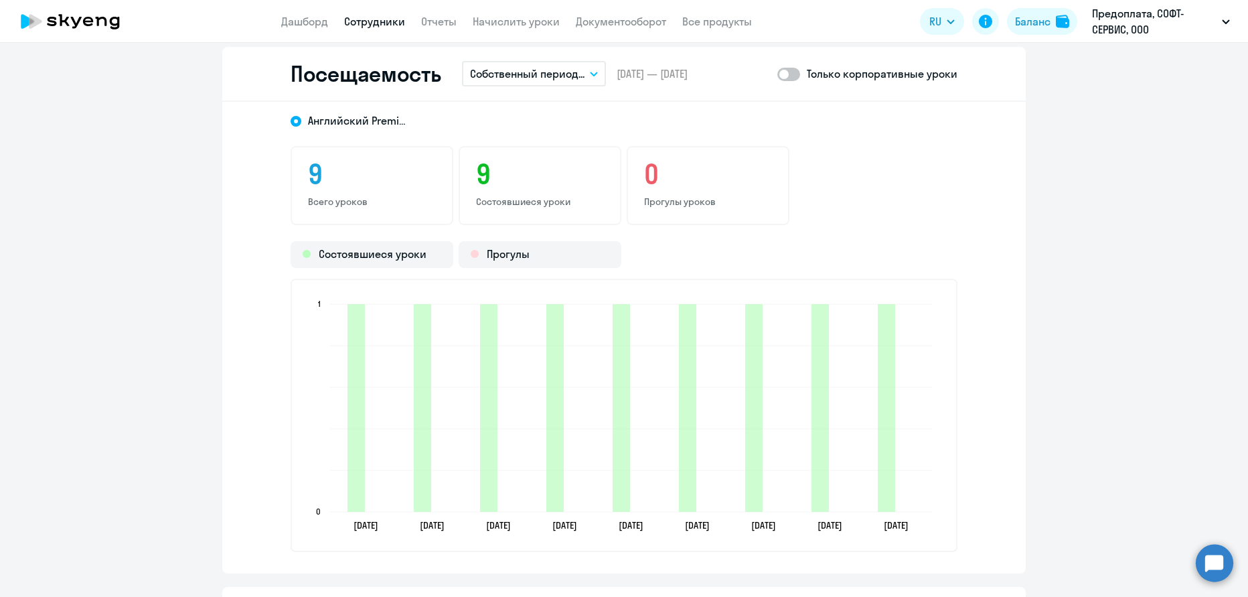
click at [575, 80] on p "Собственный период..." at bounding box center [527, 74] width 115 height 16
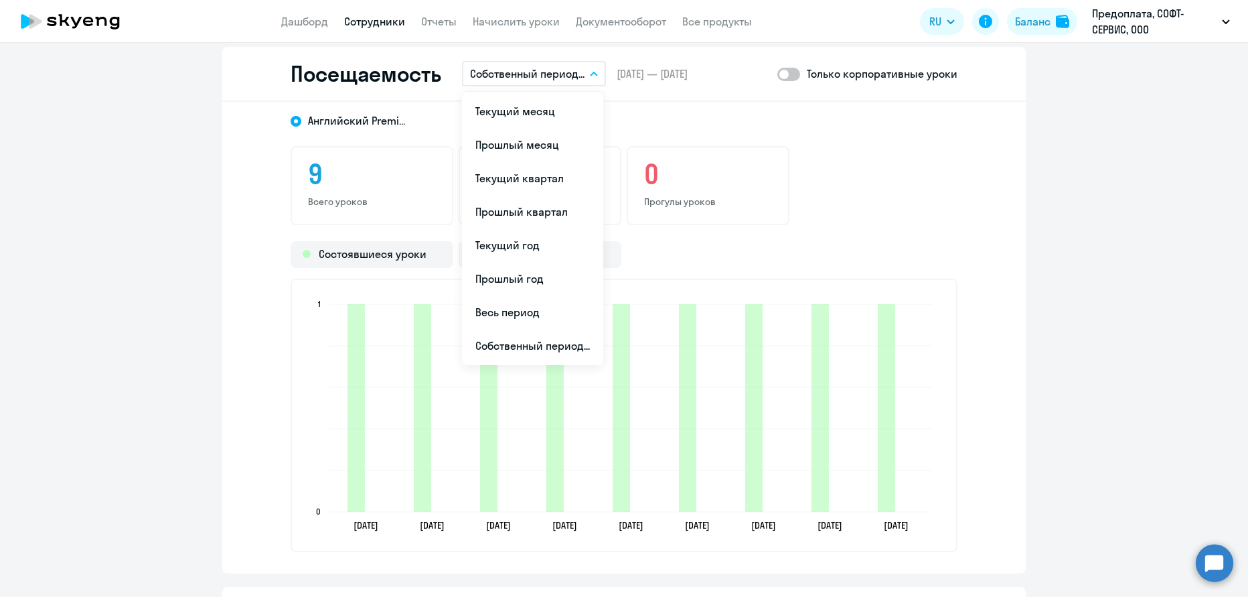
click at [669, 124] on div "Английский Premium" at bounding box center [612, 116] width 691 height 24
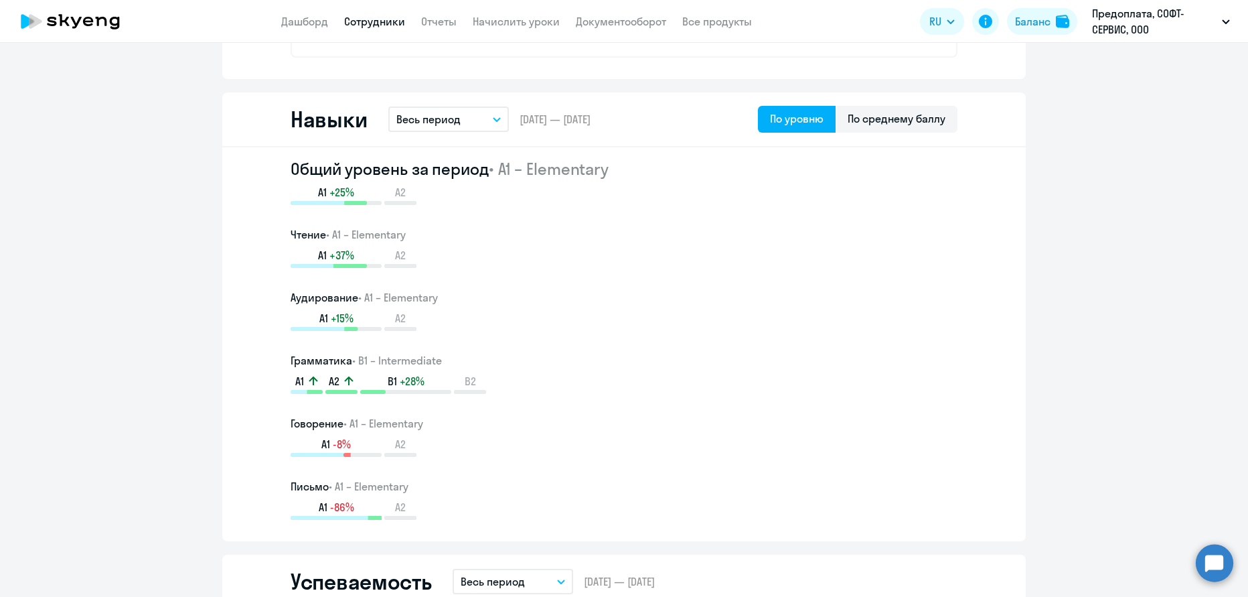
scroll to position [696, 0]
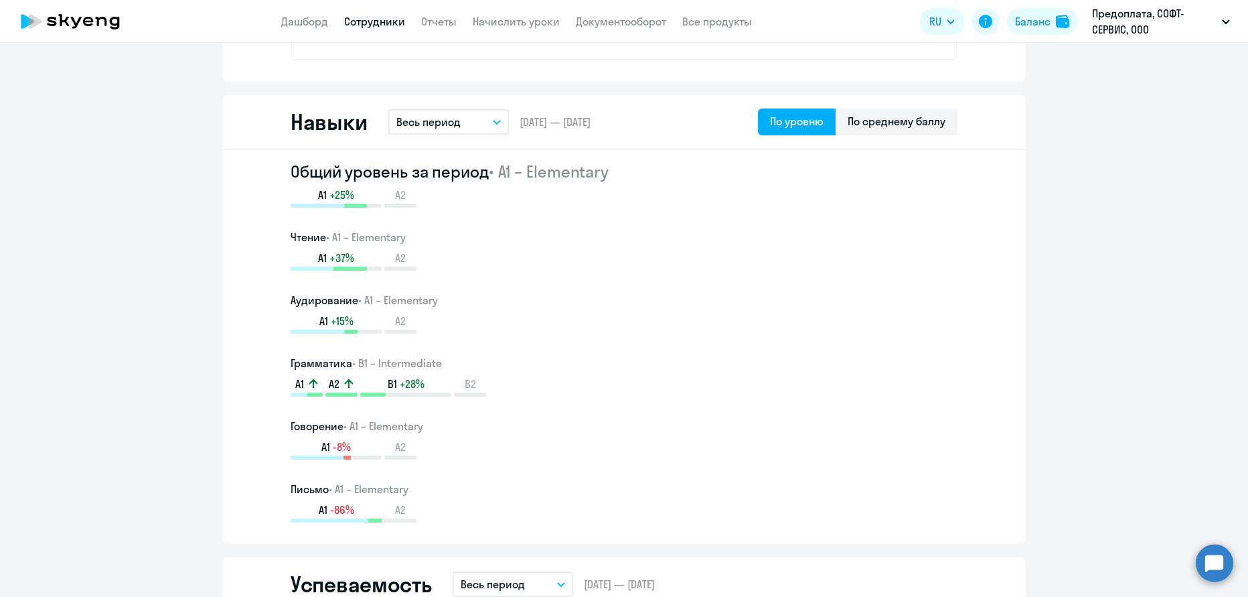
click at [896, 107] on div "Навыки Весь период – [DATE] — [DATE] По уровню По среднему баллу" at bounding box center [624, 122] width 804 height 55
click at [891, 125] on div "По среднему баллу" at bounding box center [897, 121] width 98 height 16
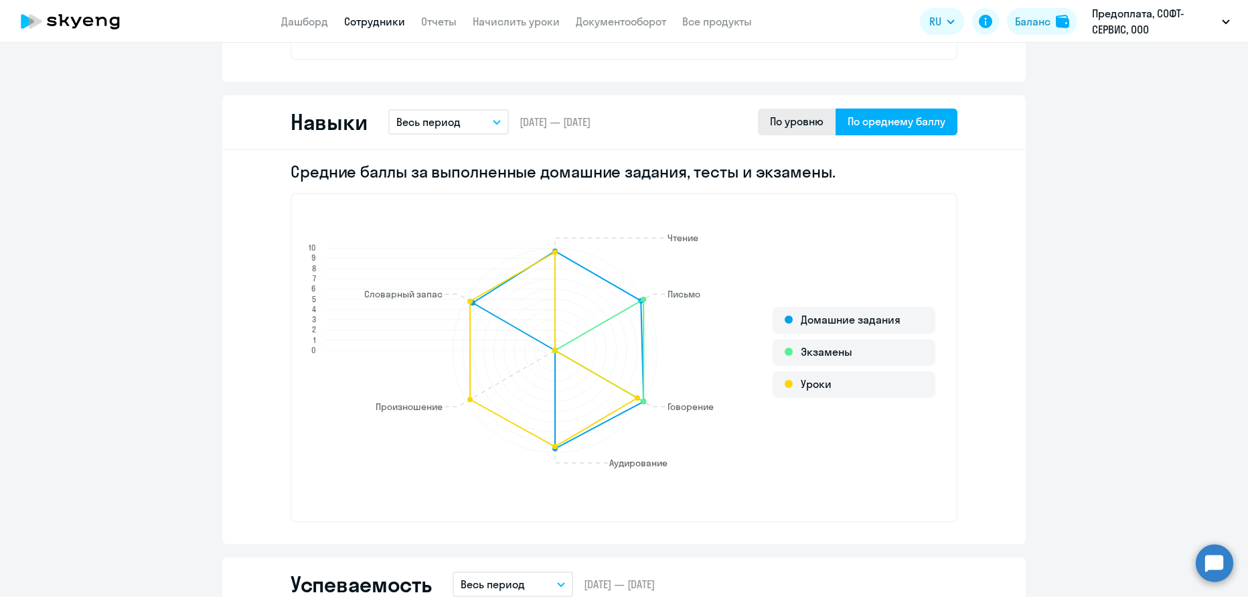
click at [796, 129] on div "По уровню" at bounding box center [797, 121] width 54 height 16
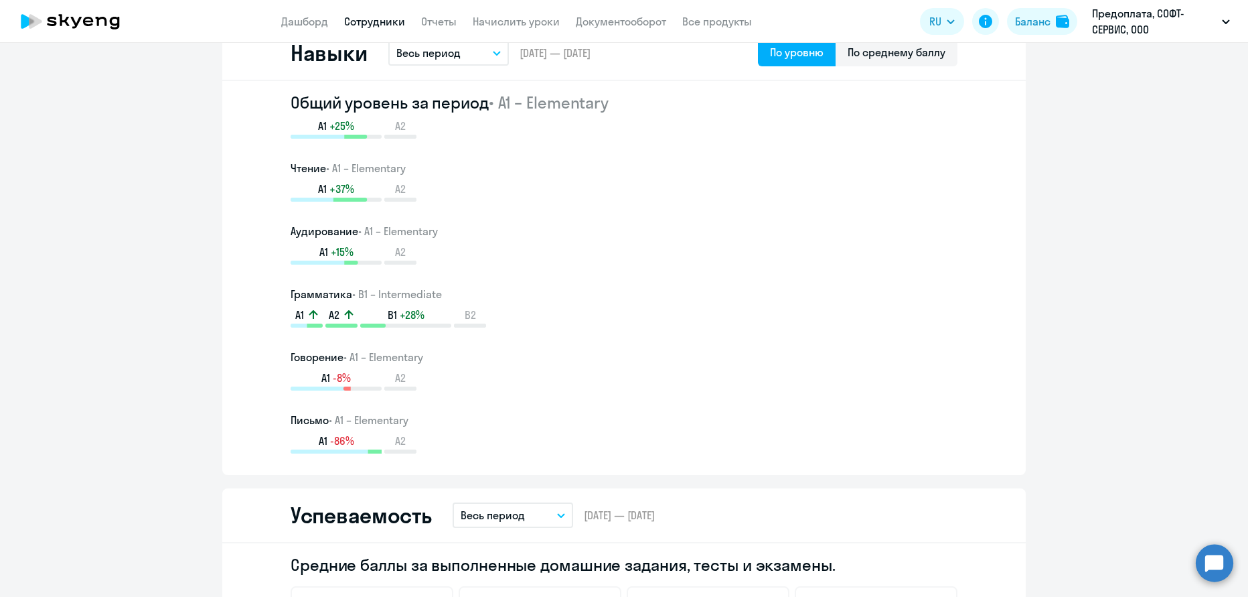
scroll to position [751, 0]
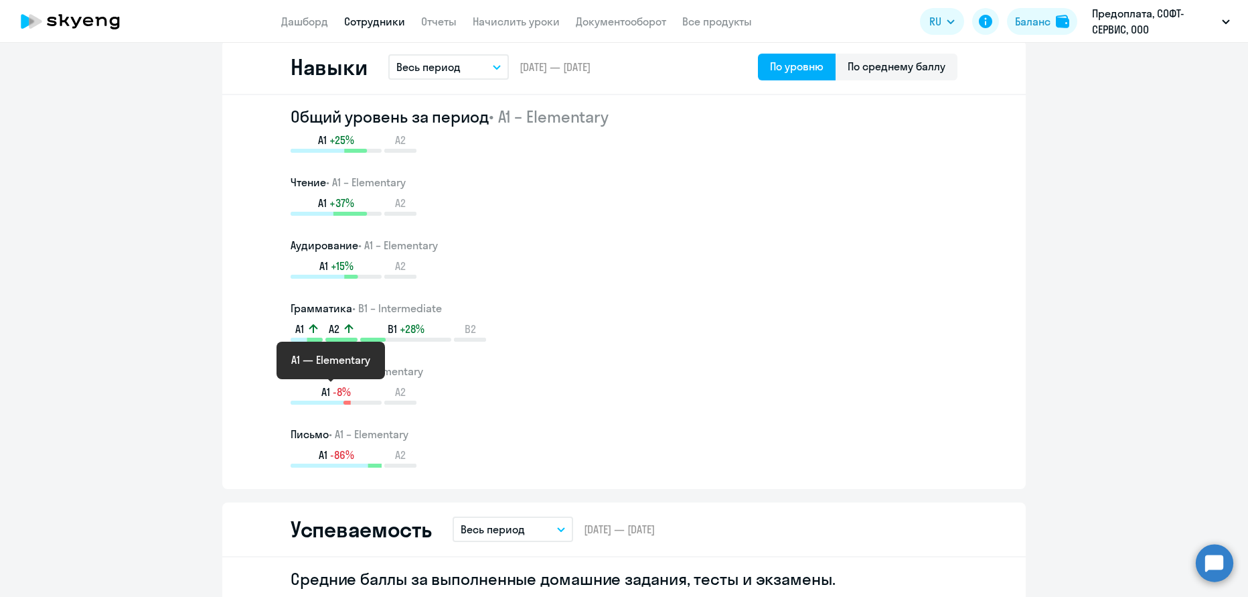
click at [337, 388] on span "-8%" at bounding box center [342, 391] width 18 height 15
click at [428, 392] on div "A1 -8% A2" at bounding box center [624, 394] width 667 height 20
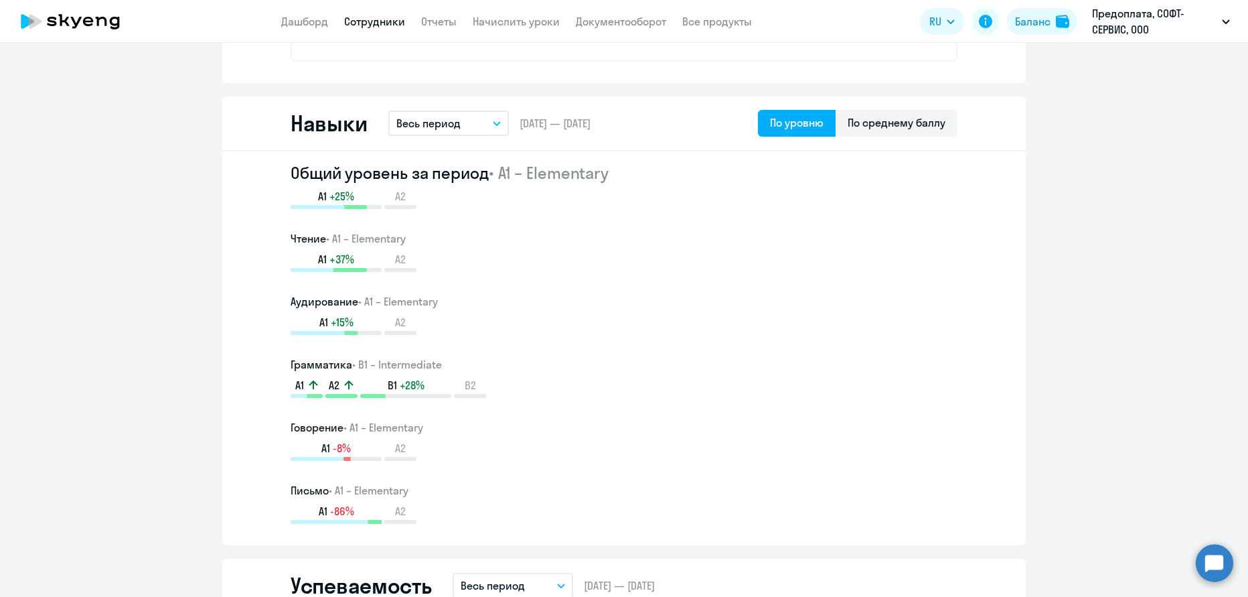
scroll to position [695, 0]
drag, startPoint x: 470, startPoint y: 383, endPoint x: 277, endPoint y: 380, distance: 193.5
click at [277, 380] on div "Общий уровень за период • A1 – Elementary A1 +25% A2 Чтение • A1 – Elementary A…" at bounding box center [624, 348] width 804 height 394
click at [277, 381] on div "Общий уровень за период • A1 – Elementary A1 +25% A2 Чтение • A1 – Elementary A…" at bounding box center [624, 348] width 804 height 394
drag, startPoint x: 280, startPoint y: 379, endPoint x: 510, endPoint y: 385, distance: 230.4
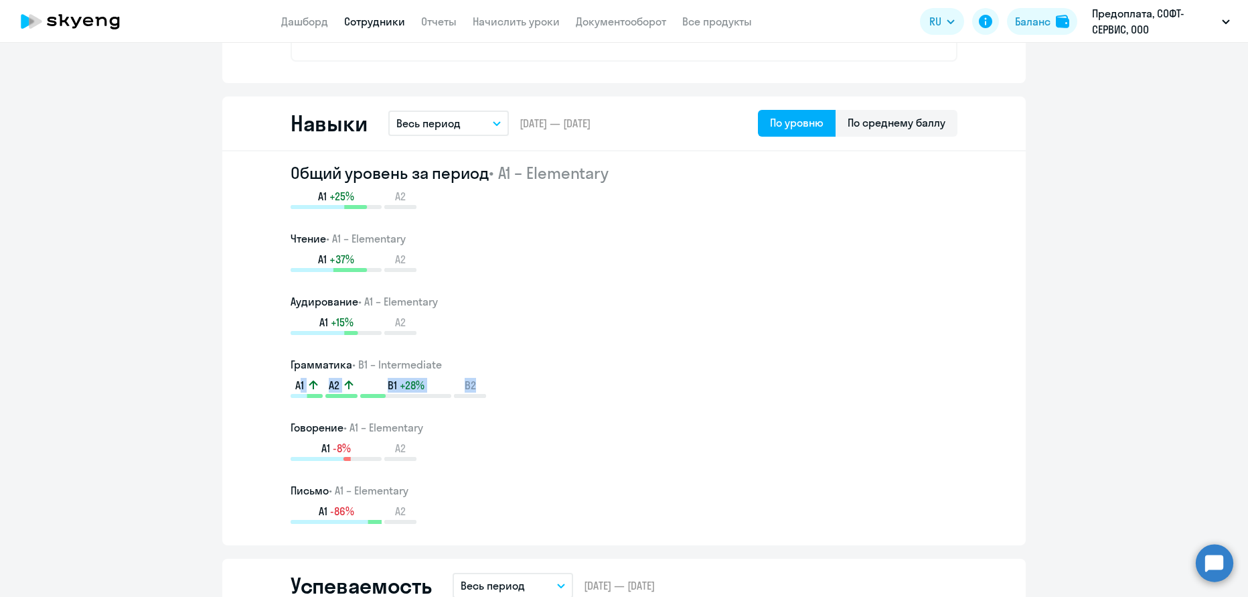
click at [510, 385] on div "Общий уровень за период • A1 – Elementary A1 +25% A2 Чтение • A1 – Elementary A…" at bounding box center [624, 348] width 804 height 394
click at [510, 385] on div "A1 A2 B1 +28% B2" at bounding box center [624, 388] width 667 height 20
drag, startPoint x: 476, startPoint y: 384, endPoint x: 228, endPoint y: 377, distance: 247.8
click at [228, 377] on div "Общий уровень за период • A1 – Elementary A1 +25% A2 Чтение • A1 – Elementary A…" at bounding box center [624, 348] width 804 height 394
drag, startPoint x: 270, startPoint y: 371, endPoint x: 280, endPoint y: 360, distance: 14.7
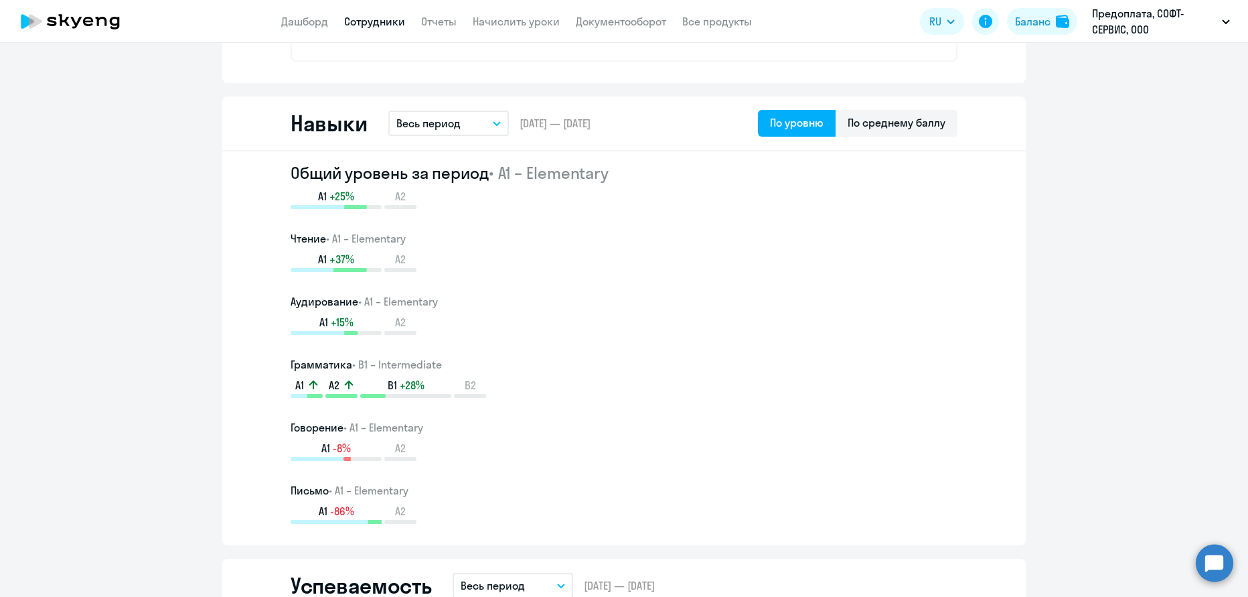
click at [270, 371] on div "Общий уровень за период • A1 – Elementary A1 +25% A2 Чтение • A1 – Elementary A…" at bounding box center [624, 348] width 804 height 394
drag, startPoint x: 282, startPoint y: 359, endPoint x: 520, endPoint y: 394, distance: 240.3
click at [520, 394] on div "Общий уровень за период • A1 – Elementary A1 +25% A2 Чтение • A1 – Elementary A…" at bounding box center [624, 348] width 804 height 394
click at [519, 394] on div "A1 A2 B1 +28% B2" at bounding box center [624, 388] width 667 height 20
drag, startPoint x: 482, startPoint y: 391, endPoint x: 254, endPoint y: 358, distance: 230.7
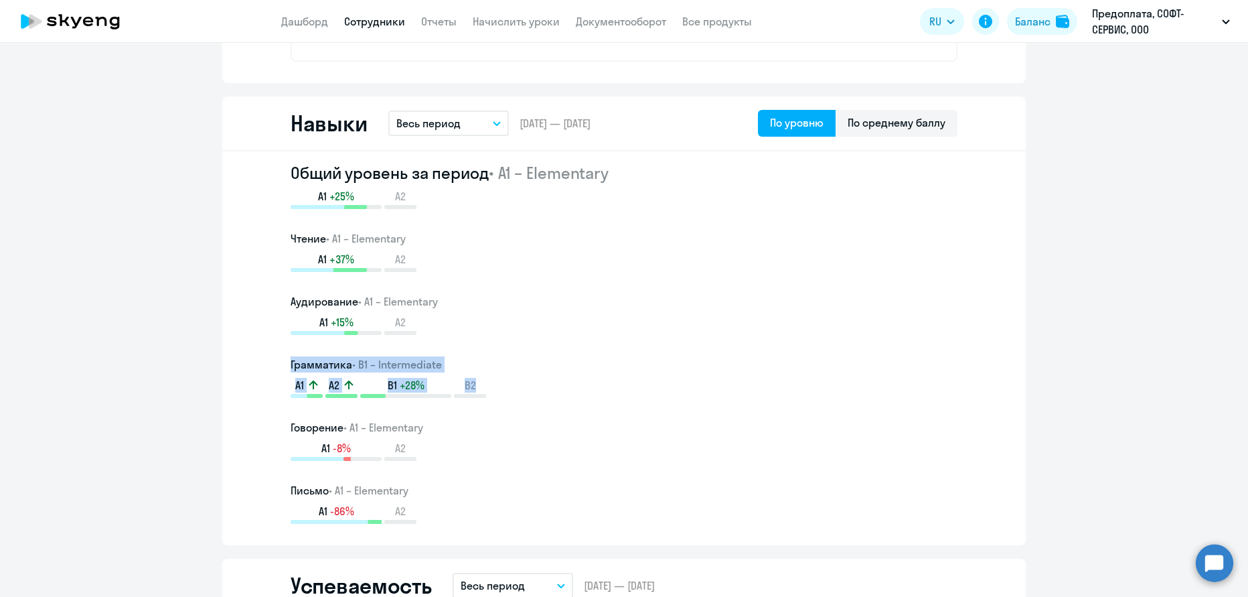
click at [254, 358] on div "Общий уровень за период • A1 – Elementary A1 +25% A2 Чтение • A1 – Elementary A…" at bounding box center [624, 348] width 804 height 394
click at [285, 366] on div "Общий уровень за период • A1 – Elementary A1 +25% A2 Чтение • A1 – Elementary A…" at bounding box center [624, 348] width 804 height 394
drag, startPoint x: 310, startPoint y: 366, endPoint x: 504, endPoint y: 390, distance: 195.8
click at [504, 390] on div "Общий уровень за период • A1 – Elementary A1 +25% A2 Чтение • A1 – Elementary A…" at bounding box center [624, 348] width 804 height 394
click at [504, 390] on div "A1 A2 B1 +28% B2" at bounding box center [624, 388] width 667 height 20
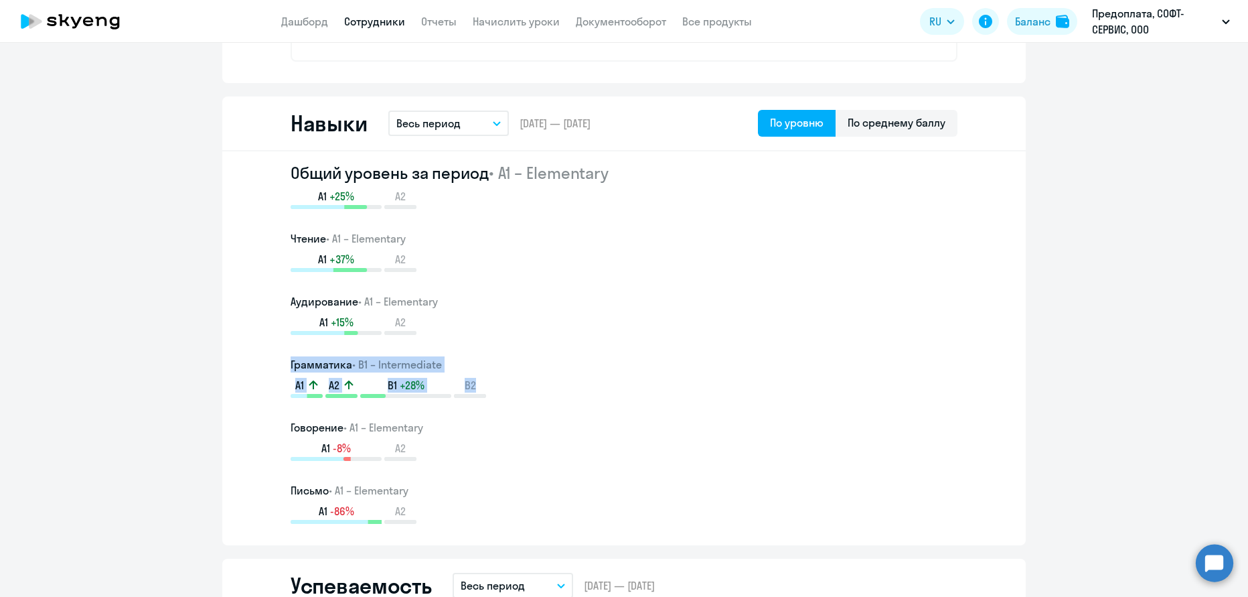
drag, startPoint x: 513, startPoint y: 387, endPoint x: 269, endPoint y: 357, distance: 246.3
click at [269, 357] on div "Общий уровень за период • A1 – Elementary A1 +25% A2 Чтение • A1 – Elementary A…" at bounding box center [624, 348] width 804 height 394
click at [272, 360] on div "Общий уровень за период • A1 – Elementary A1 +25% A2 Чтение • A1 – Elementary A…" at bounding box center [624, 348] width 804 height 394
drag, startPoint x: 278, startPoint y: 358, endPoint x: 491, endPoint y: 386, distance: 214.8
click at [491, 386] on div "Общий уровень за период • A1 – Elementary A1 +25% A2 Чтение • A1 – Elementary A…" at bounding box center [624, 348] width 804 height 394
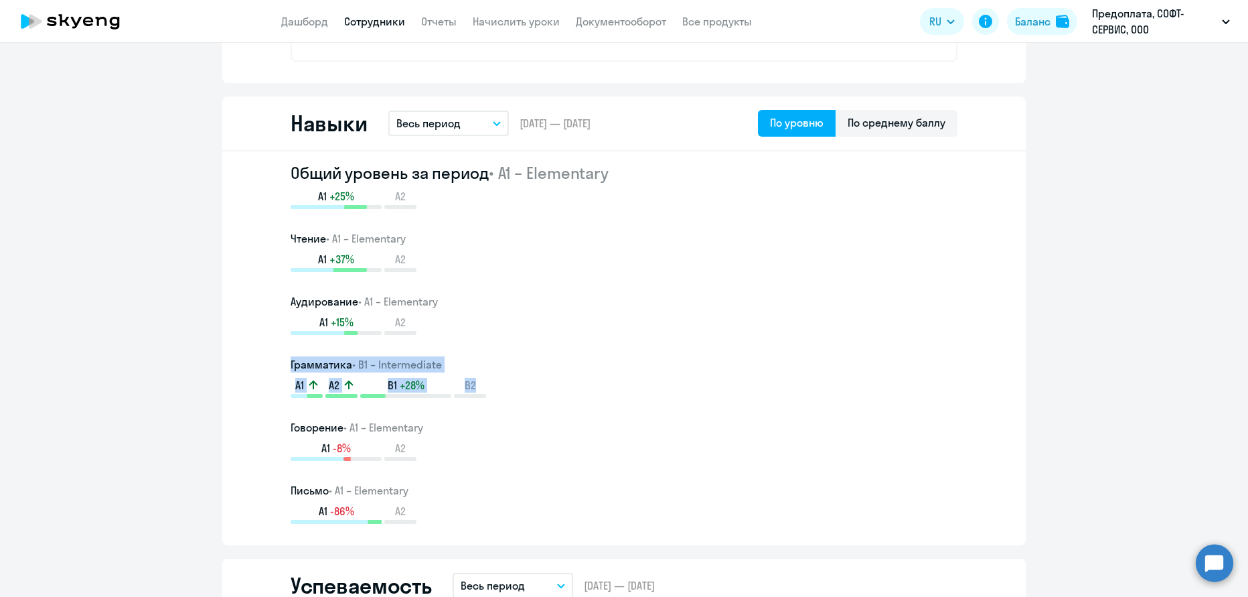
click at [491, 386] on div "A1 A2 B1 +28% B2" at bounding box center [624, 388] width 667 height 20
drag, startPoint x: 494, startPoint y: 387, endPoint x: 262, endPoint y: 363, distance: 232.3
click at [262, 362] on div "Общий уровень за период • A1 – Elementary A1 +25% A2 Чтение • A1 – Elementary A…" at bounding box center [624, 348] width 804 height 394
click at [269, 368] on div "Общий уровень за период • A1 – Elementary A1 +25% A2 Чтение • A1 – Elementary A…" at bounding box center [624, 348] width 804 height 394
drag, startPoint x: 285, startPoint y: 364, endPoint x: 494, endPoint y: 388, distance: 210.3
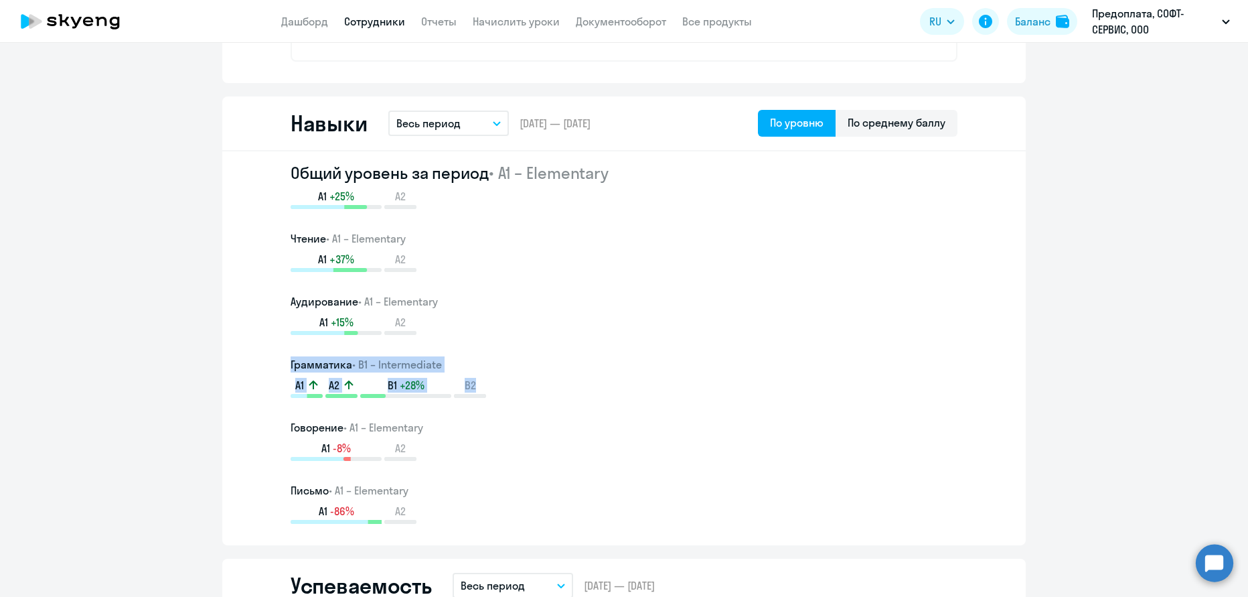
click at [494, 388] on div "Общий уровень за период • A1 – Elementary A1 +25% A2 Чтение • A1 – Elementary A…" at bounding box center [624, 348] width 804 height 394
click at [494, 388] on div "A1 A2 B1 +28% B2" at bounding box center [624, 388] width 667 height 20
drag, startPoint x: 501, startPoint y: 386, endPoint x: 273, endPoint y: 362, distance: 228.9
click at [273, 362] on div "Общий уровень за период • A1 – Elementary A1 +25% A2 Чтение • A1 – Elementary A…" at bounding box center [624, 348] width 804 height 394
click at [273, 366] on div "Общий уровень за период • A1 – Elementary A1 +25% A2 Чтение • A1 – Elementary A…" at bounding box center [624, 348] width 804 height 394
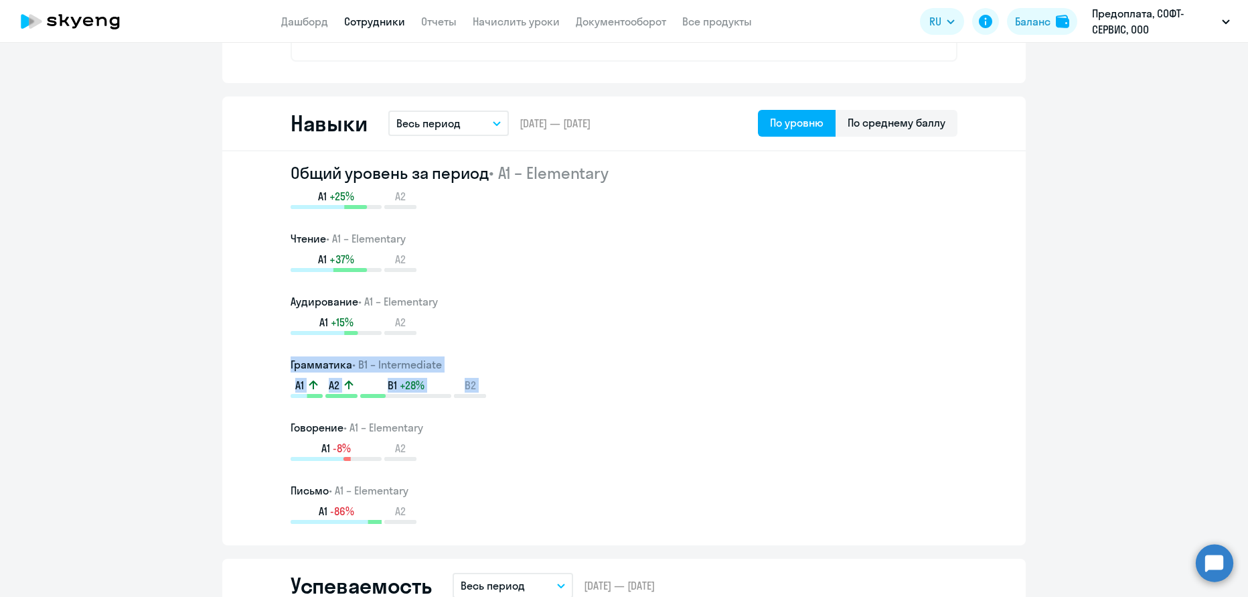
drag, startPoint x: 275, startPoint y: 360, endPoint x: 508, endPoint y: 398, distance: 235.5
click at [508, 398] on div "Общий уровень за период • A1 – Elementary A1 +25% A2 Чтение • A1 – Elementary A…" at bounding box center [624, 348] width 804 height 394
click at [508, 395] on div "A1 A2 B1 +28% B2" at bounding box center [624, 388] width 667 height 20
drag, startPoint x: 493, startPoint y: 384, endPoint x: 251, endPoint y: 360, distance: 243.0
click at [251, 360] on div "Общий уровень за период • A1 – Elementary A1 +25% A2 Чтение • A1 – Elementary A…" at bounding box center [624, 348] width 804 height 394
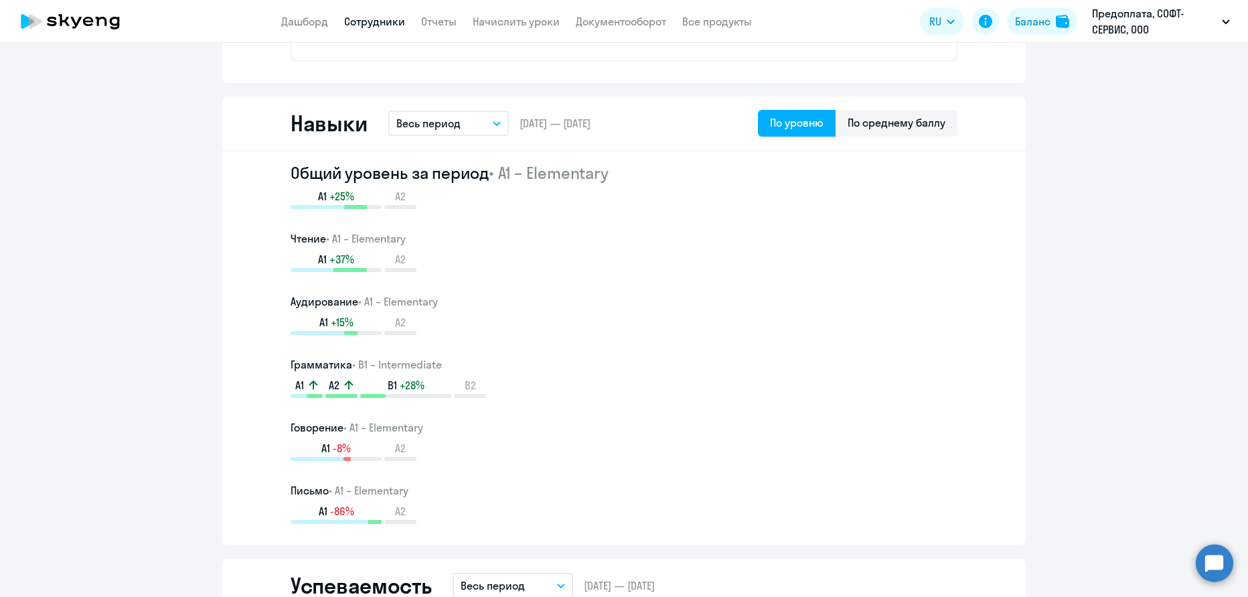
drag, startPoint x: 240, startPoint y: 370, endPoint x: 253, endPoint y: 362, distance: 15.0
click at [240, 370] on div "Общий уровень за период • A1 – Elementary A1 +25% A2 Чтение • A1 – Elementary A…" at bounding box center [624, 348] width 804 height 394
drag, startPoint x: 254, startPoint y: 362, endPoint x: 497, endPoint y: 384, distance: 244.1
click at [497, 384] on div "Общий уровень за период • A1 – Elementary A1 +25% A2 Чтение • A1 – Elementary A…" at bounding box center [624, 348] width 804 height 394
click at [498, 384] on div "A1 A2 B1 +28% B2" at bounding box center [624, 388] width 667 height 20
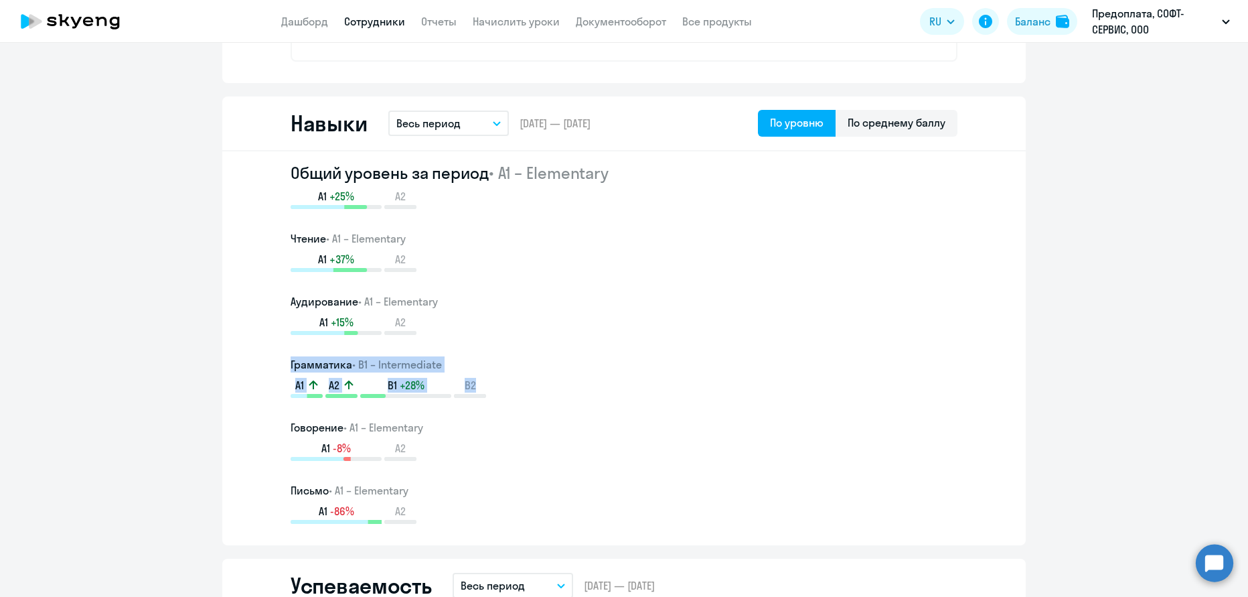
drag, startPoint x: 505, startPoint y: 384, endPoint x: 262, endPoint y: 362, distance: 244.1
click at [262, 362] on div "Общий уровень за период • A1 – Elementary A1 +25% A2 Чтение • A1 – Elementary A…" at bounding box center [624, 348] width 804 height 394
drag, startPoint x: 261, startPoint y: 360, endPoint x: 501, endPoint y: 380, distance: 240.6
click at [501, 380] on div "Общий уровень за период • A1 – Elementary A1 +25% A2 Чтение • A1 – Elementary A…" at bounding box center [624, 348] width 804 height 394
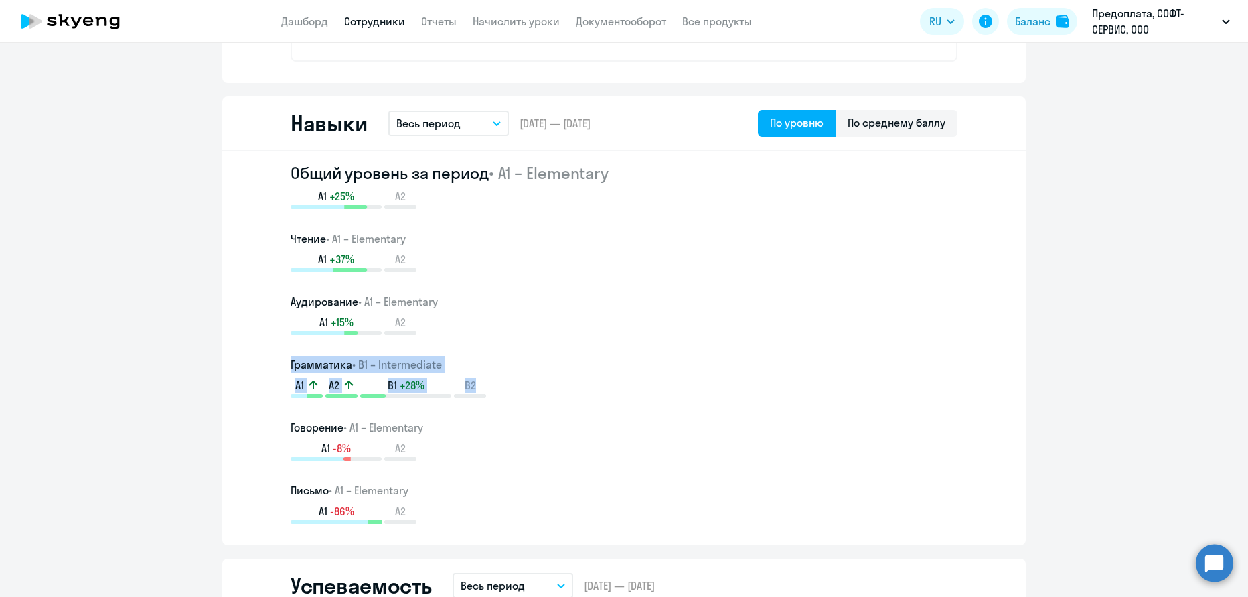
click at [504, 381] on div "A1 A2 B1 +28% B2" at bounding box center [624, 388] width 667 height 20
drag, startPoint x: 506, startPoint y: 382, endPoint x: 287, endPoint y: 362, distance: 219.2
click at [291, 362] on div "Грамматика • B1 – Intermediate A1 A2 B1 +28% B2" at bounding box center [624, 377] width 667 height 42
click at [275, 364] on div "Общий уровень за период • A1 – Elementary A1 +25% A2 Чтение • A1 – Elementary A…" at bounding box center [624, 348] width 804 height 394
drag, startPoint x: 274, startPoint y: 358, endPoint x: 513, endPoint y: 398, distance: 242.4
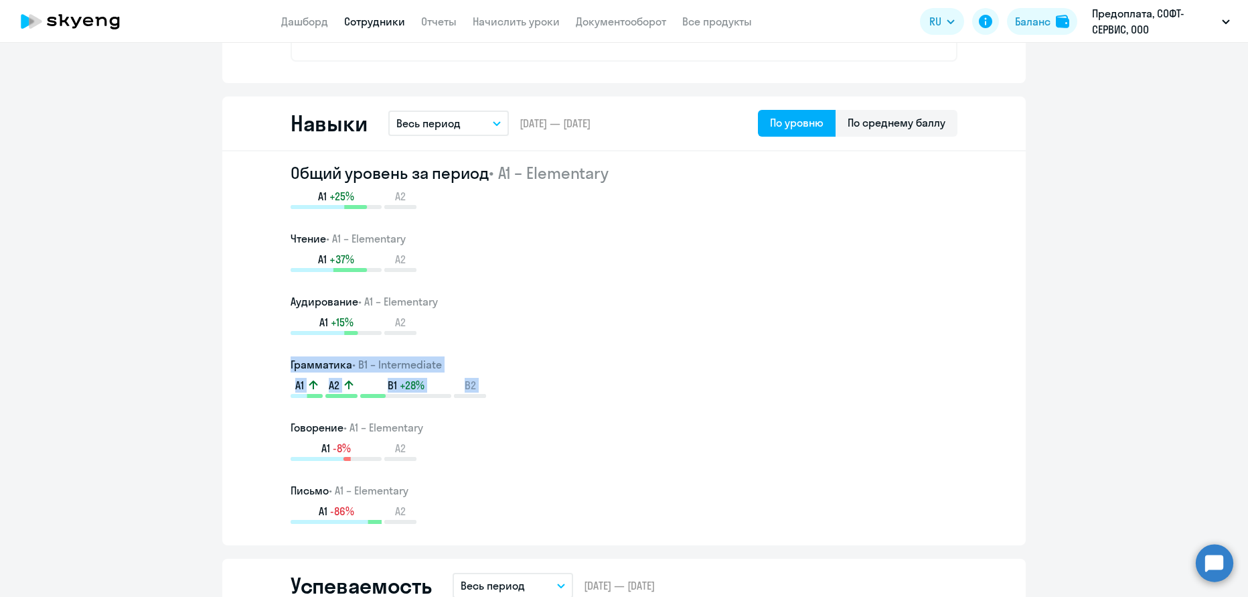
click at [513, 398] on div "Общий уровень за период • A1 – Elementary A1 +25% A2 Чтение • A1 – Elementary A…" at bounding box center [624, 348] width 804 height 394
click at [514, 396] on div "A1 A2 B1 +28% B2" at bounding box center [624, 388] width 667 height 20
drag, startPoint x: 491, startPoint y: 385, endPoint x: 262, endPoint y: 362, distance: 230.2
click at [262, 362] on div "Общий уровень за период • A1 – Elementary A1 +25% A2 Чтение • A1 – Elementary A…" at bounding box center [624, 348] width 804 height 394
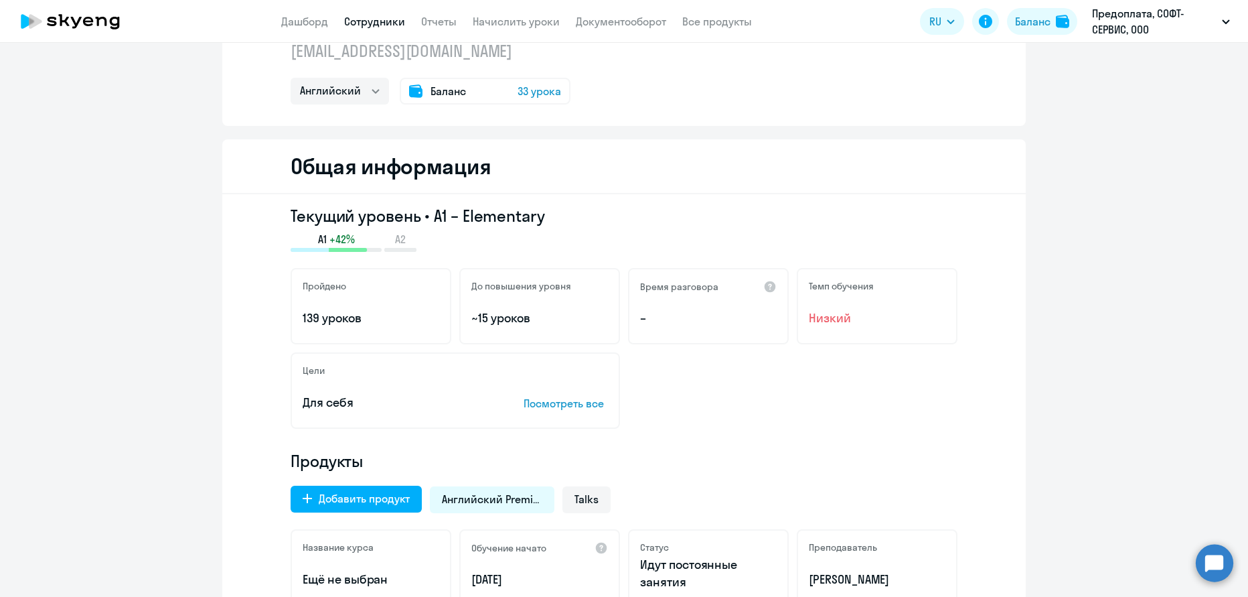
scroll to position [0, 0]
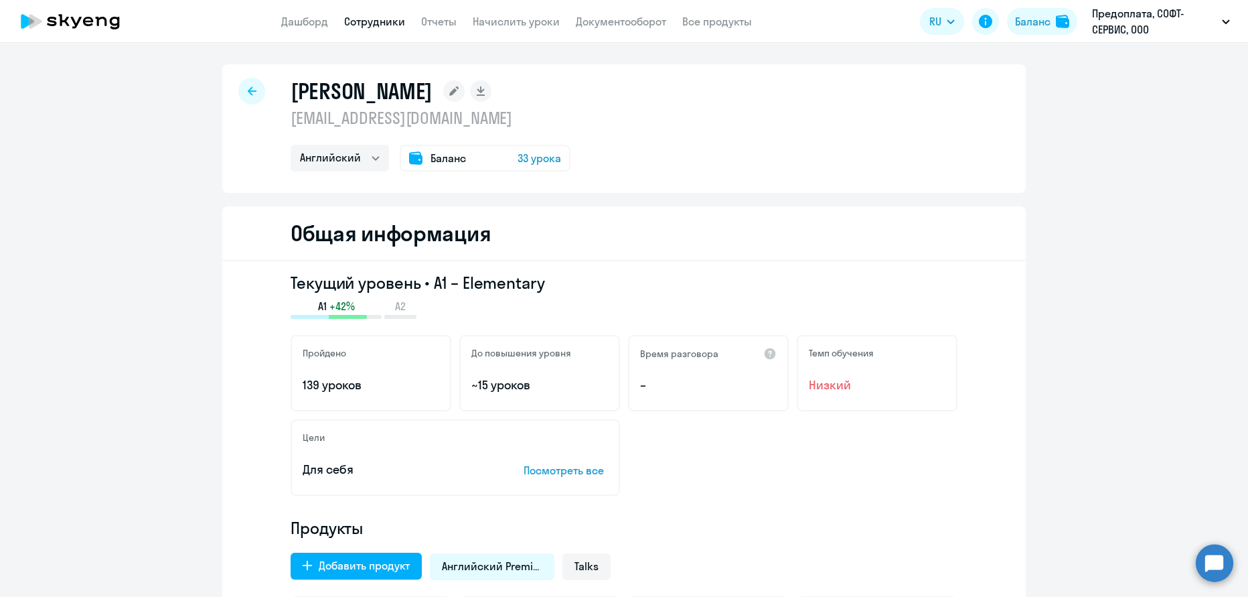
click at [238, 86] on div at bounding box center [251, 91] width 27 height 27
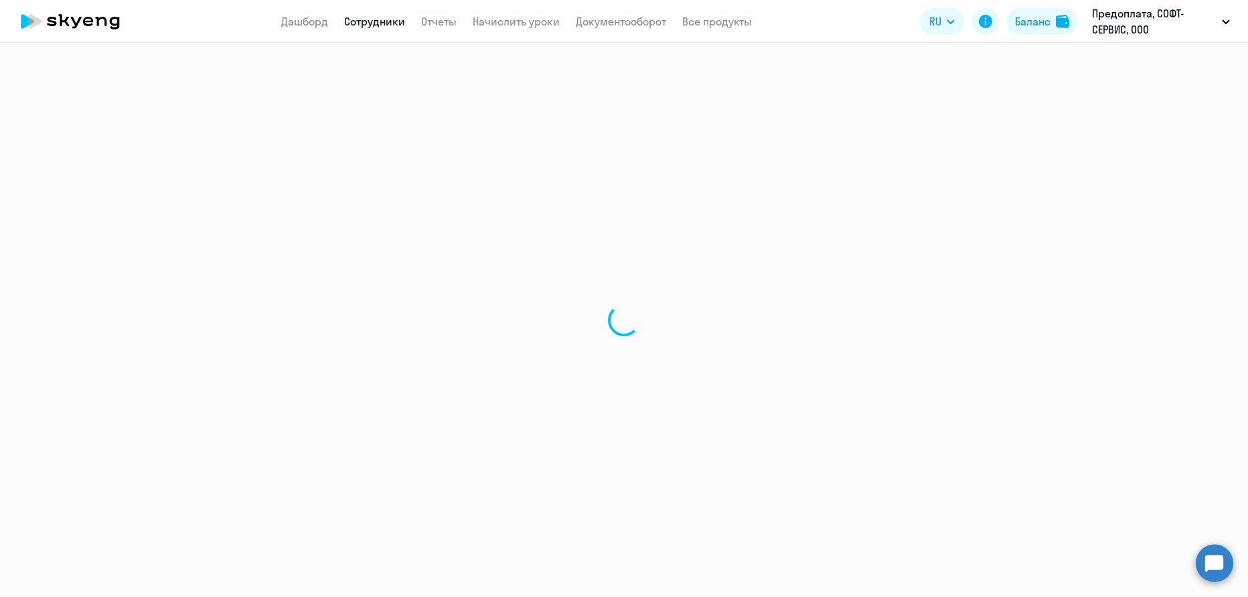
select select "30"
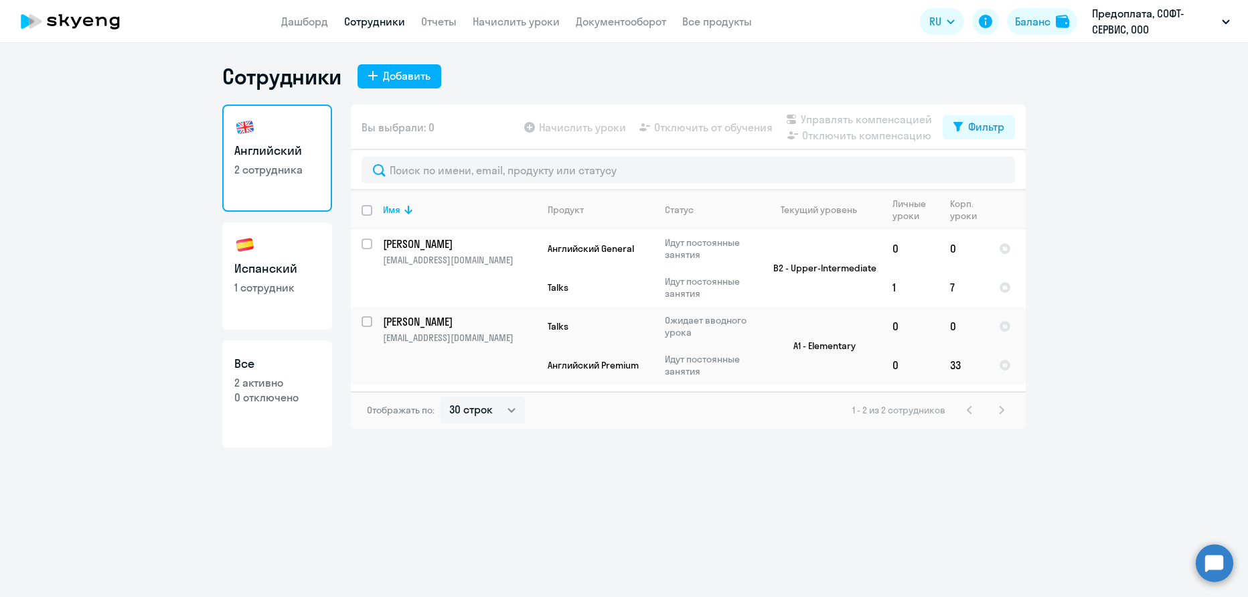
click at [288, 260] on h3 "Испанский" at bounding box center [277, 268] width 86 height 17
select select "30"
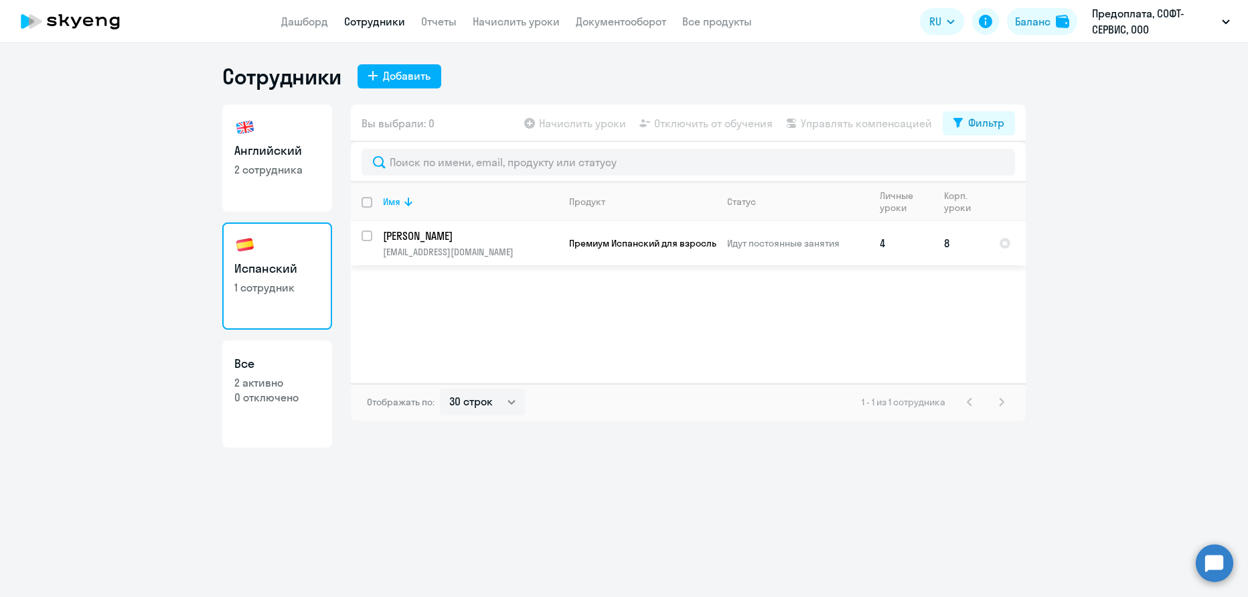
click at [753, 248] on p "Идут постоянные занятия" at bounding box center [797, 243] width 141 height 12
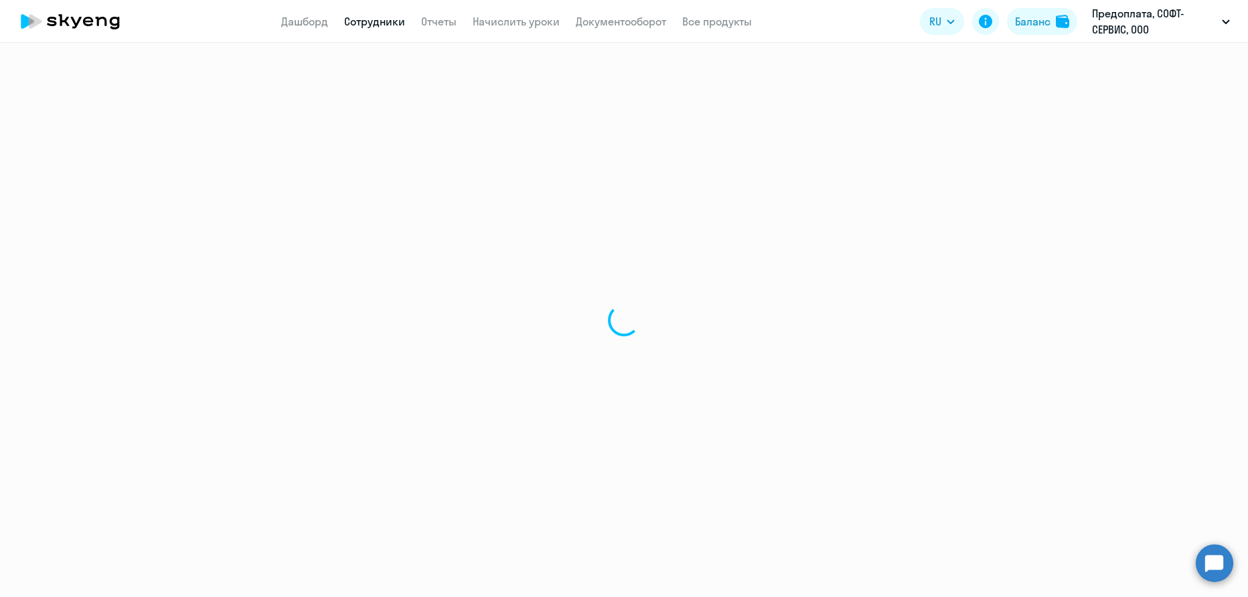
select select "english"
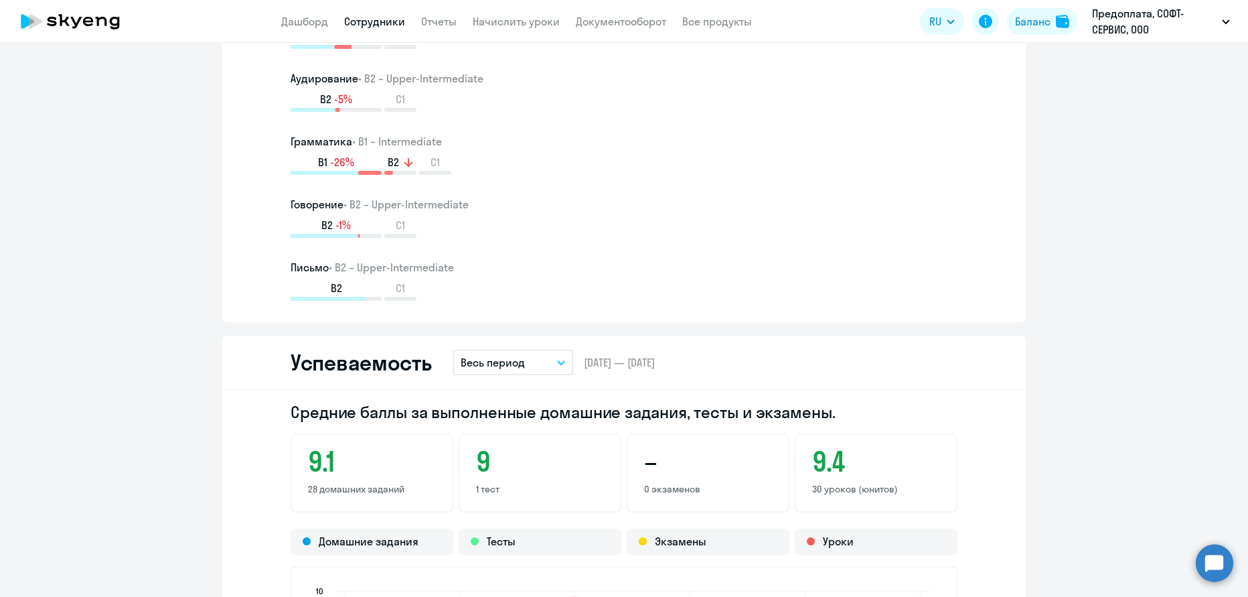
scroll to position [204, 0]
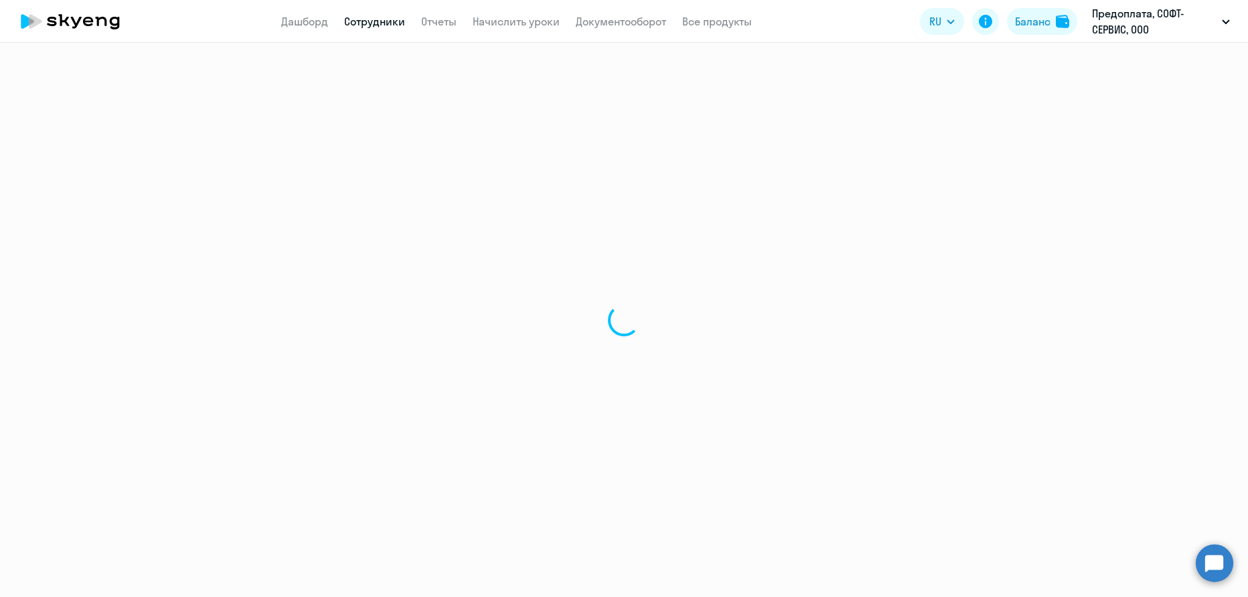
select select "30"
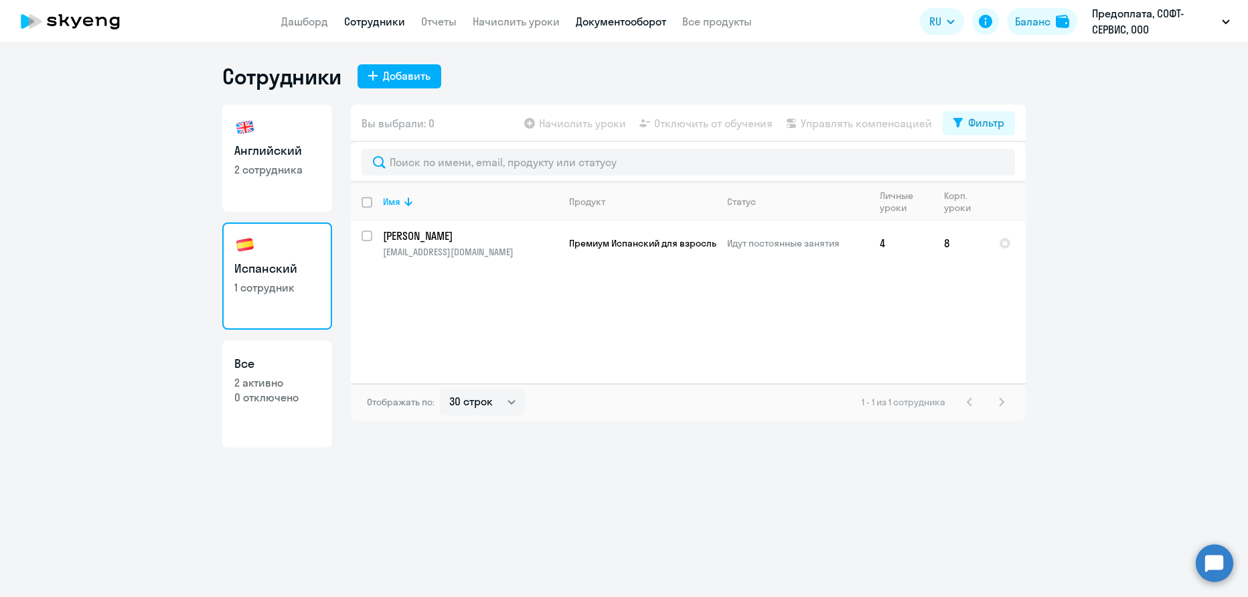
click at [626, 19] on link "Документооборот" at bounding box center [621, 21] width 90 height 13
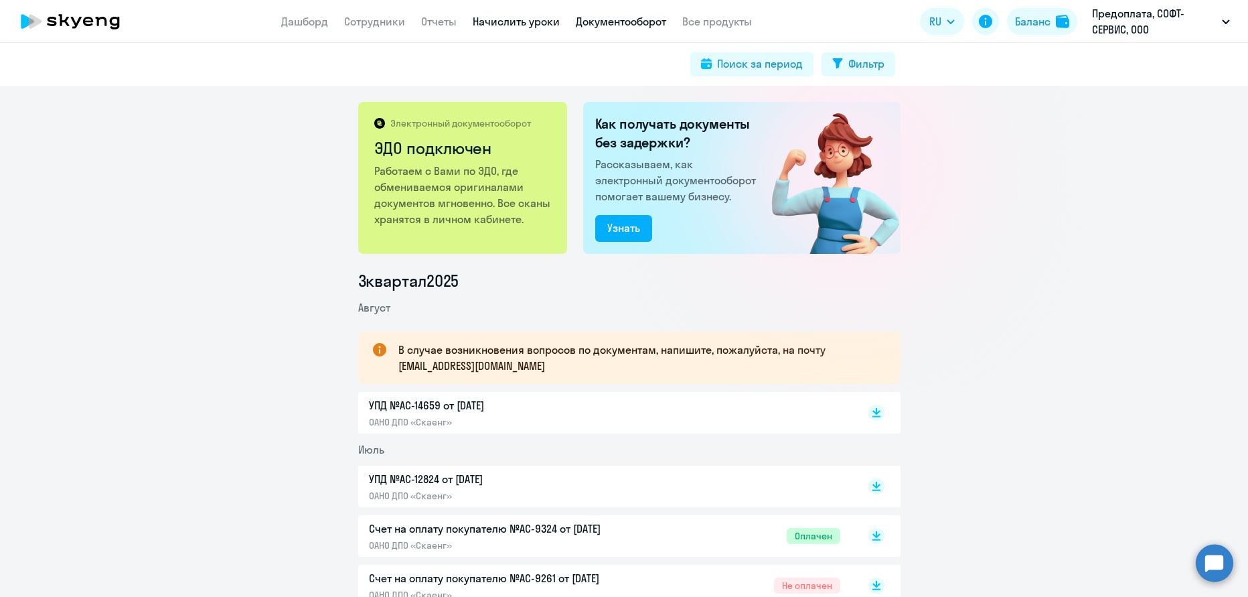
click at [555, 19] on link "Начислить уроки" at bounding box center [516, 21] width 87 height 13
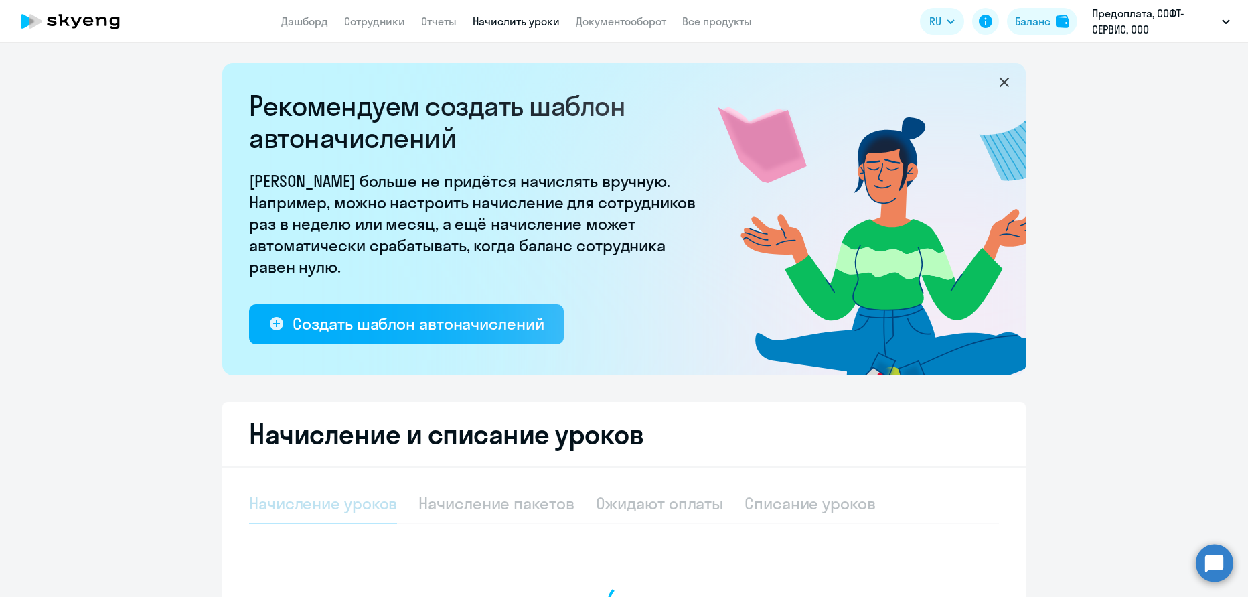
select select "10"
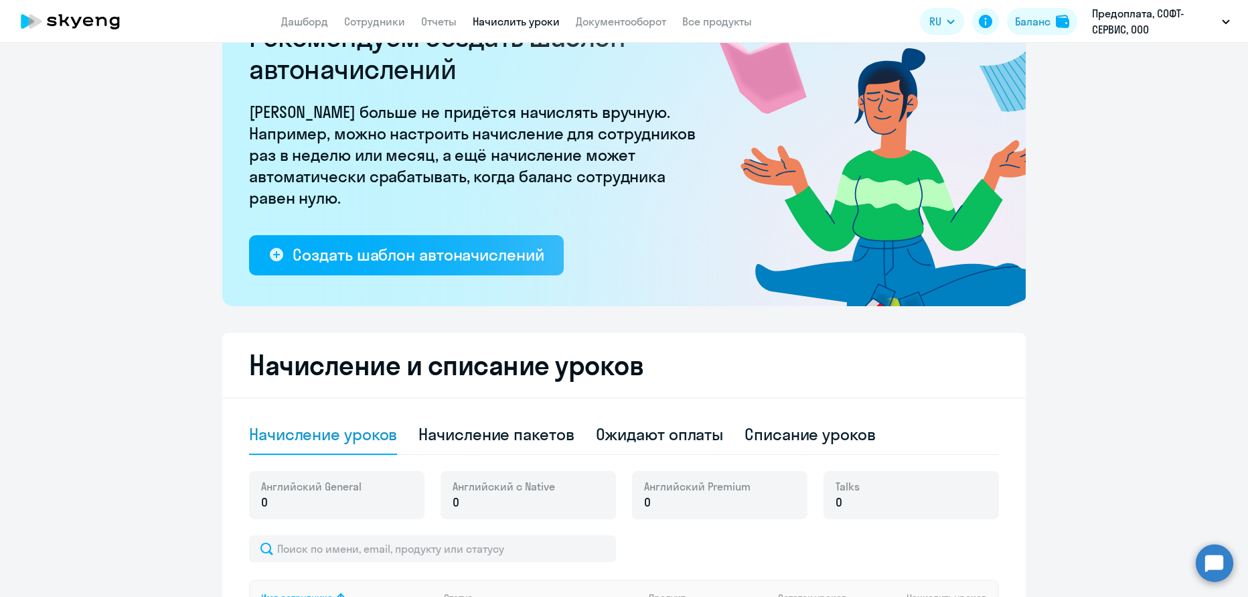
scroll to position [150, 0]
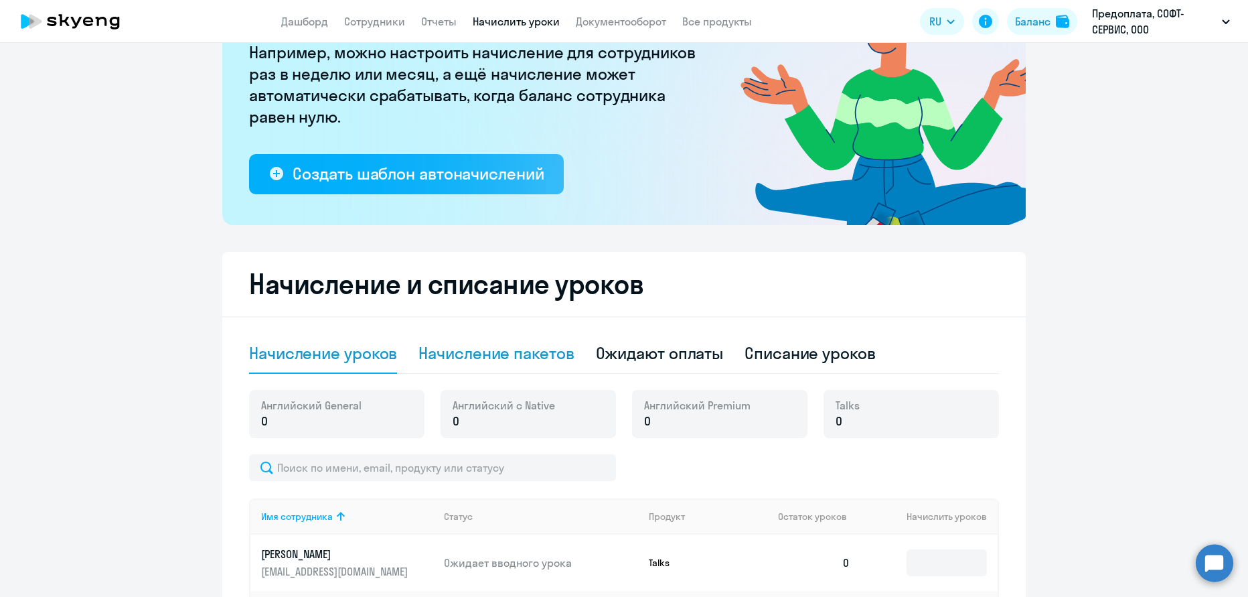
click at [494, 356] on div "Начисление пакетов" at bounding box center [496, 352] width 155 height 21
select select "10"
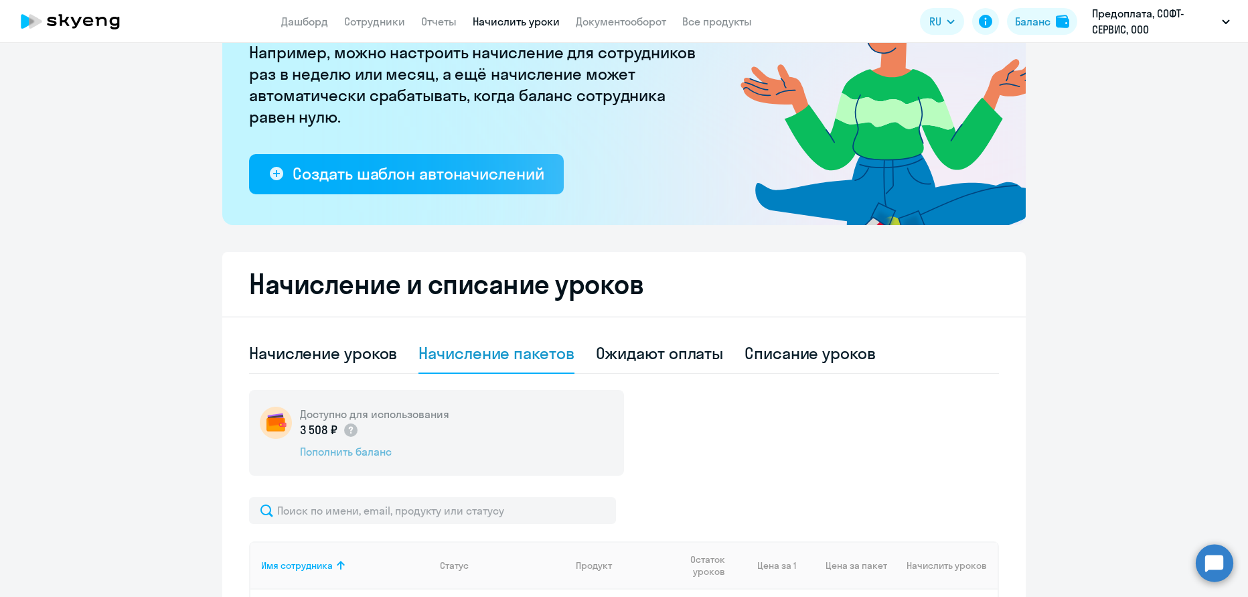
click at [363, 447] on div "Пополнить баланс" at bounding box center [374, 451] width 149 height 15
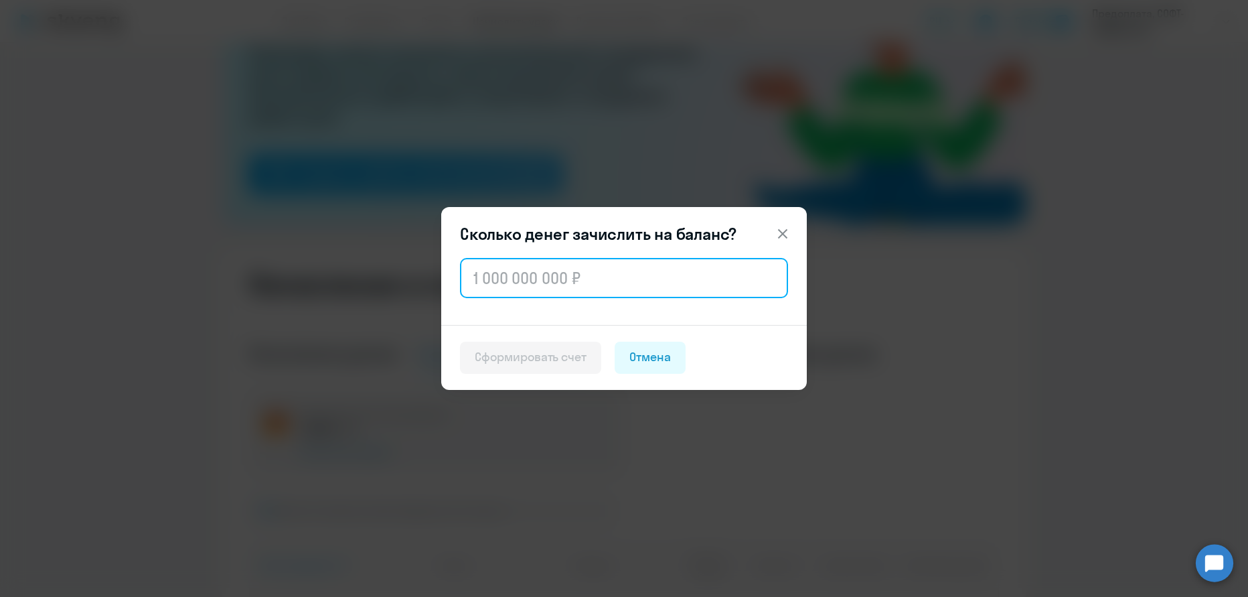
click at [498, 287] on input "text" at bounding box center [624, 278] width 328 height 40
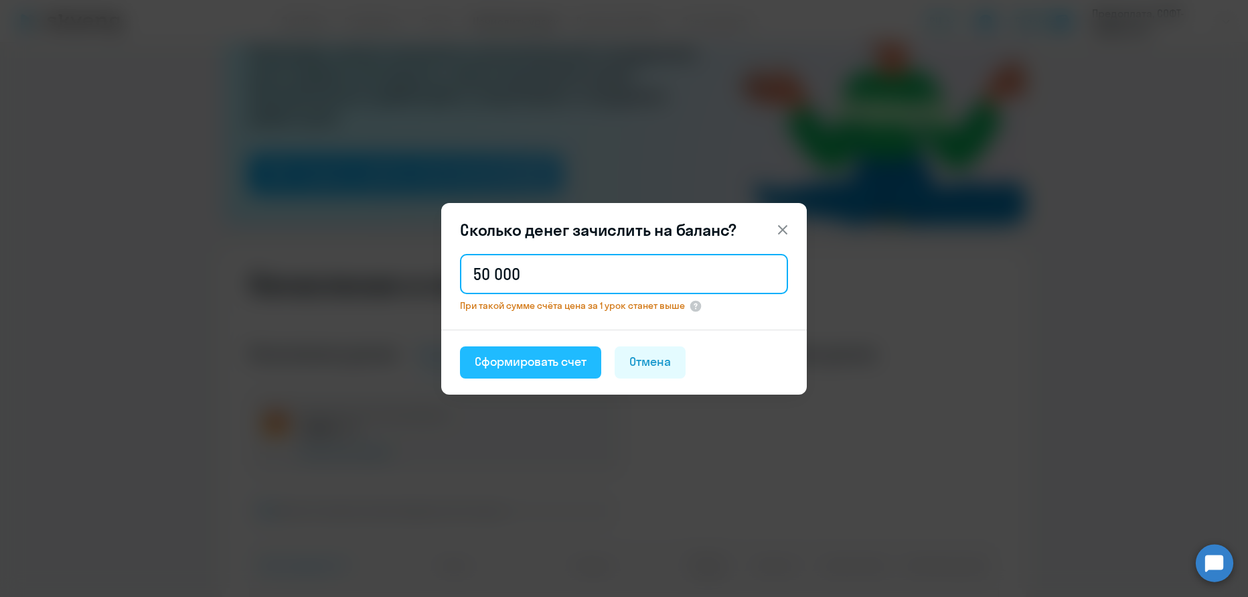
type input "50 000"
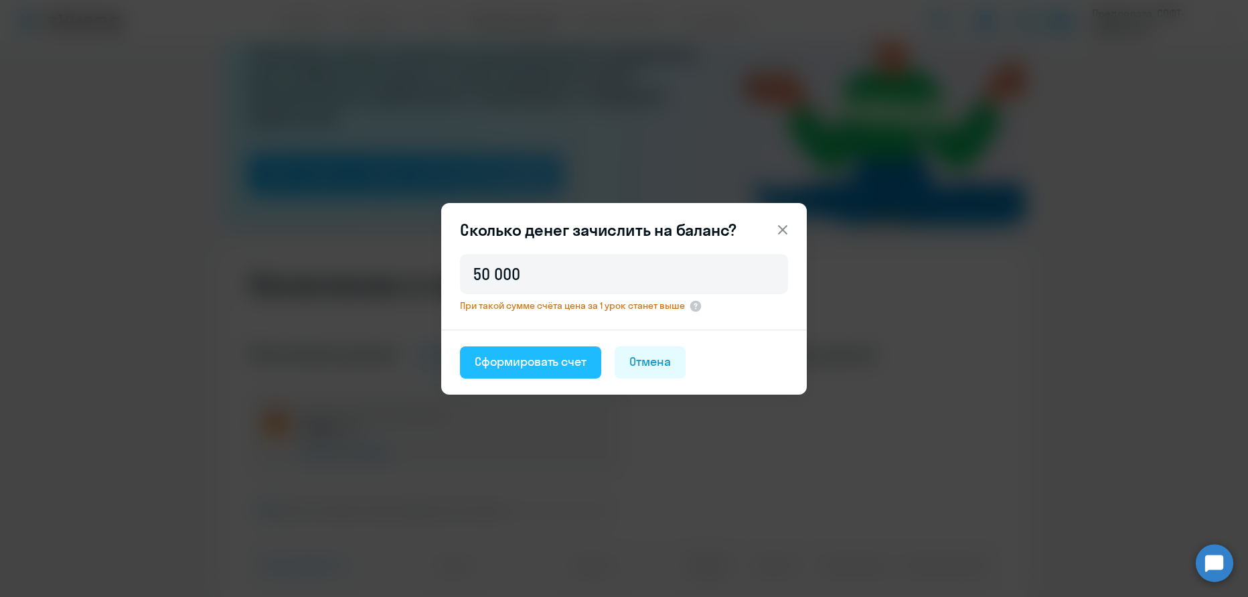
click at [559, 366] on div "Сформировать счет" at bounding box center [531, 361] width 112 height 17
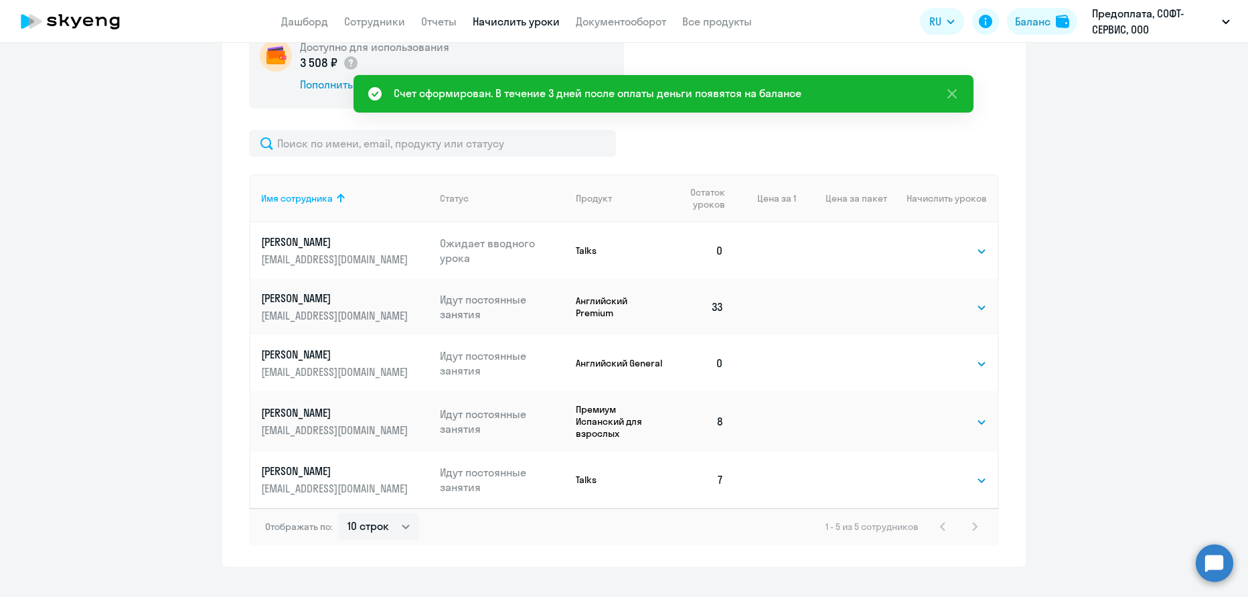
scroll to position [0, 0]
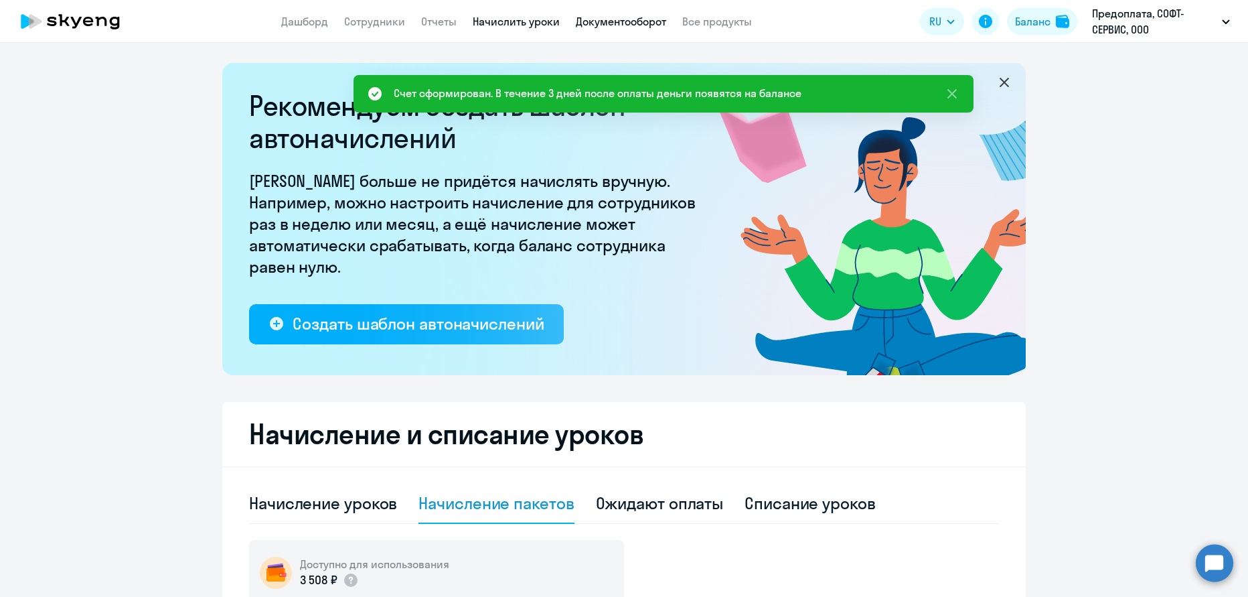
click at [593, 23] on link "Документооборот" at bounding box center [621, 21] width 90 height 13
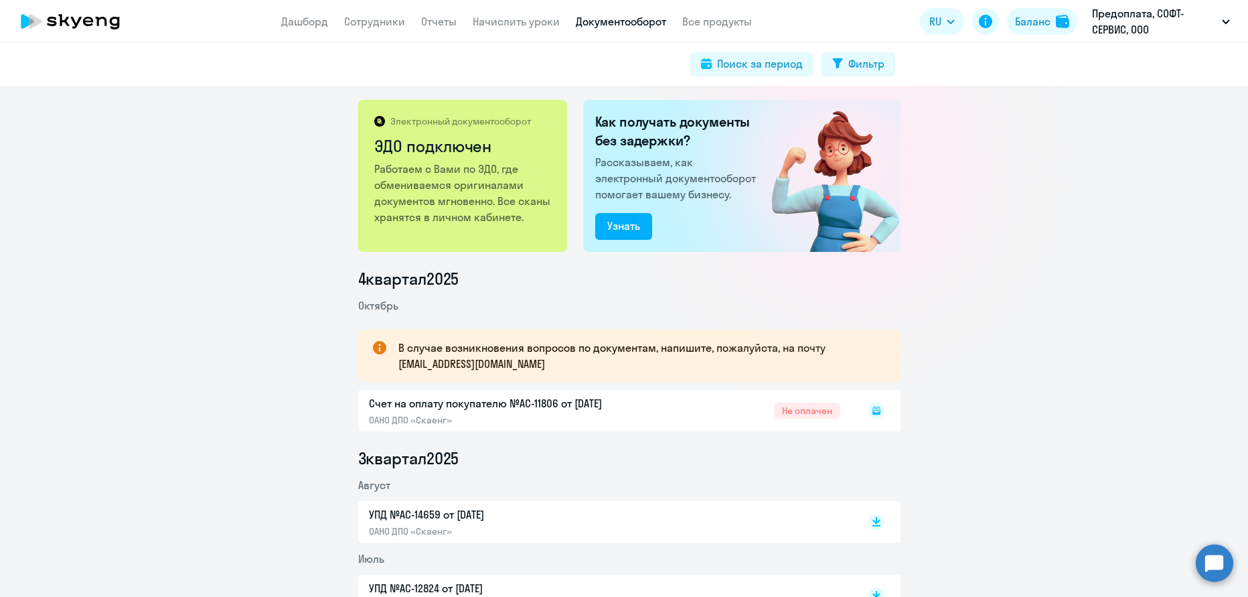
scroll to position [3, 0]
click at [874, 407] on icon at bounding box center [876, 407] width 4 height 1
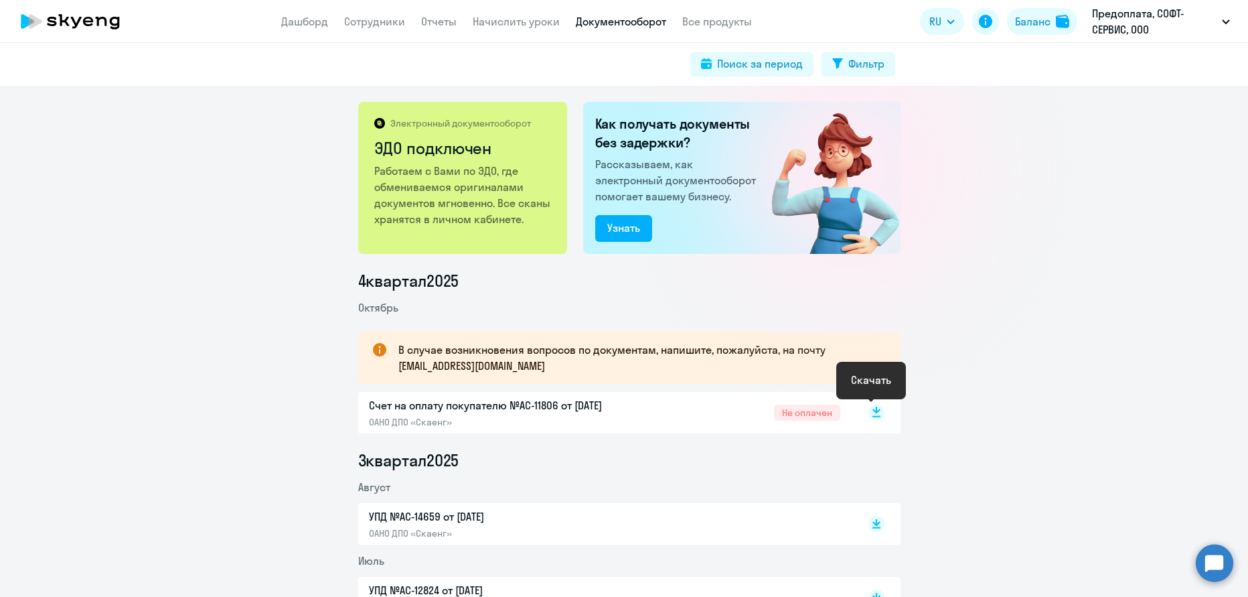
click at [871, 413] on rect at bounding box center [876, 412] width 16 height 16
